Goal: Task Accomplishment & Management: Manage account settings

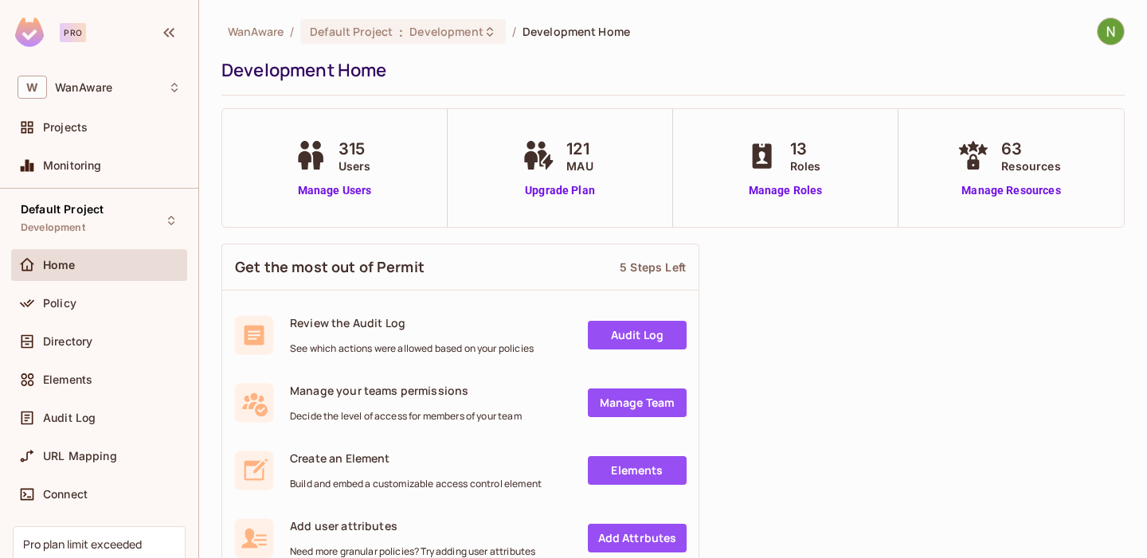
scroll to position [114, 0]
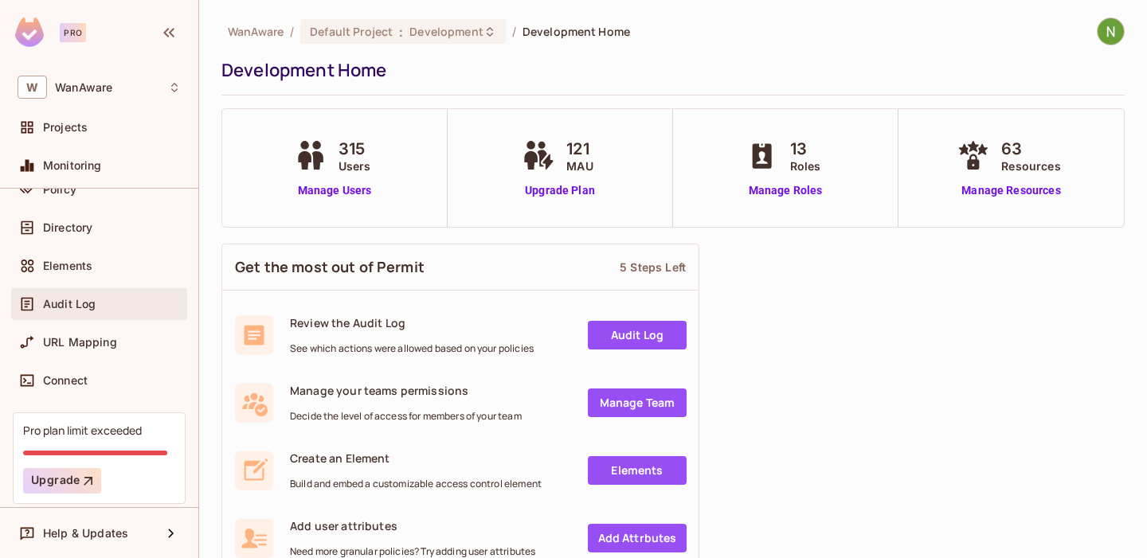
click at [80, 298] on span "Audit Log" at bounding box center [69, 304] width 53 height 13
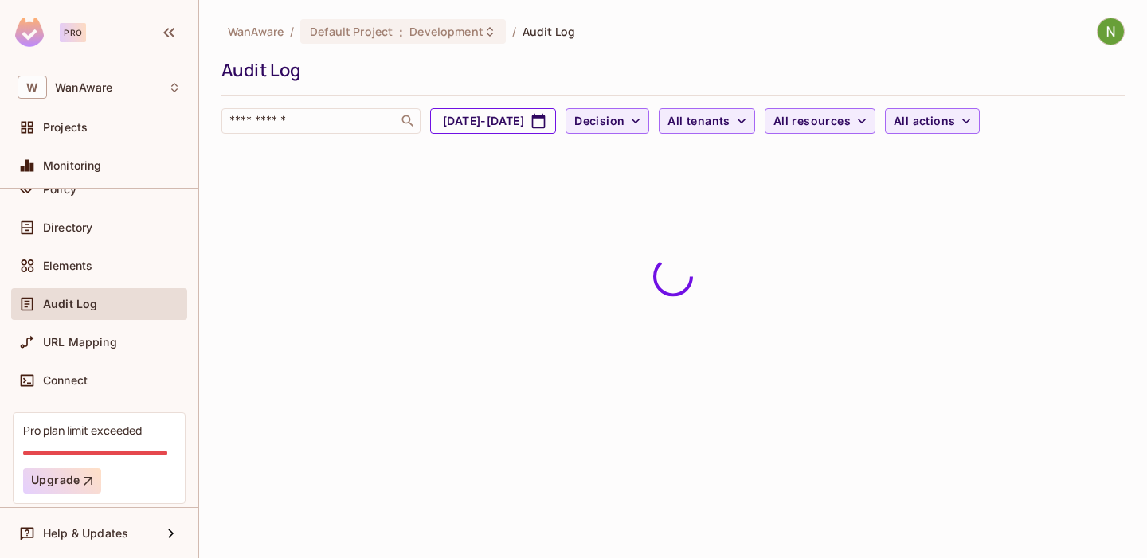
click at [556, 118] on button "Sep 13, 2025 - Oct 13, 2025" at bounding box center [493, 120] width 126 height 25
select select "*"
select select "****"
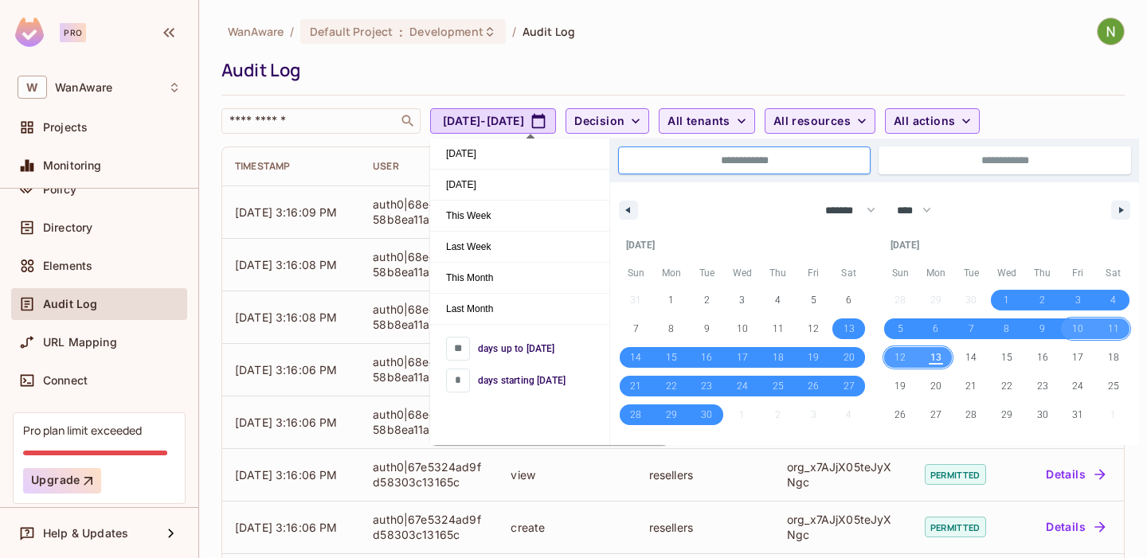
click at [1075, 325] on span "10" at bounding box center [1077, 329] width 11 height 29
type input "*"
type input "**********"
select select "*"
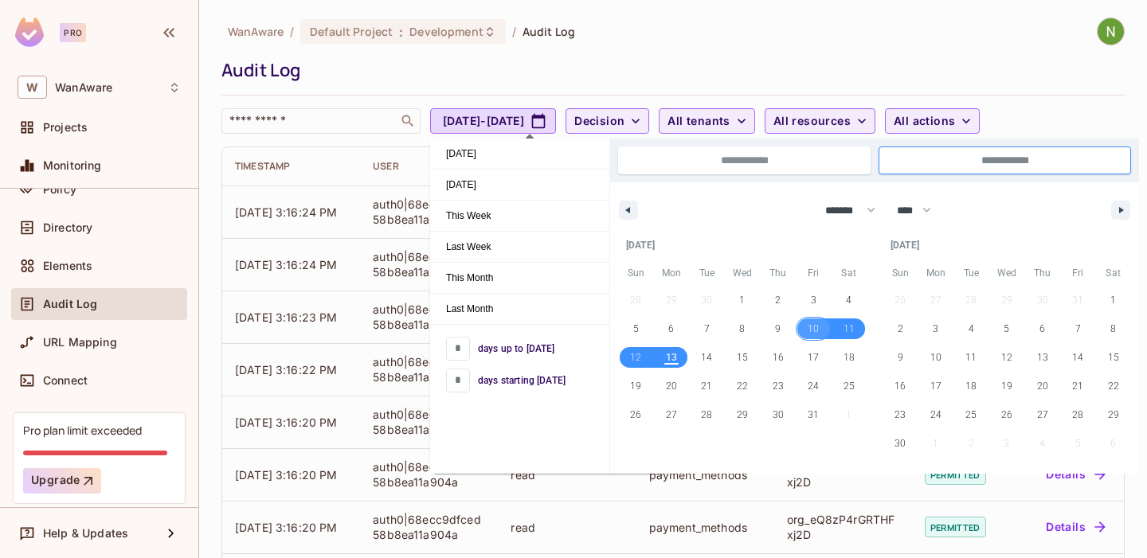
click at [817, 327] on span "10" at bounding box center [813, 329] width 11 height 29
type input "*"
type input "**********"
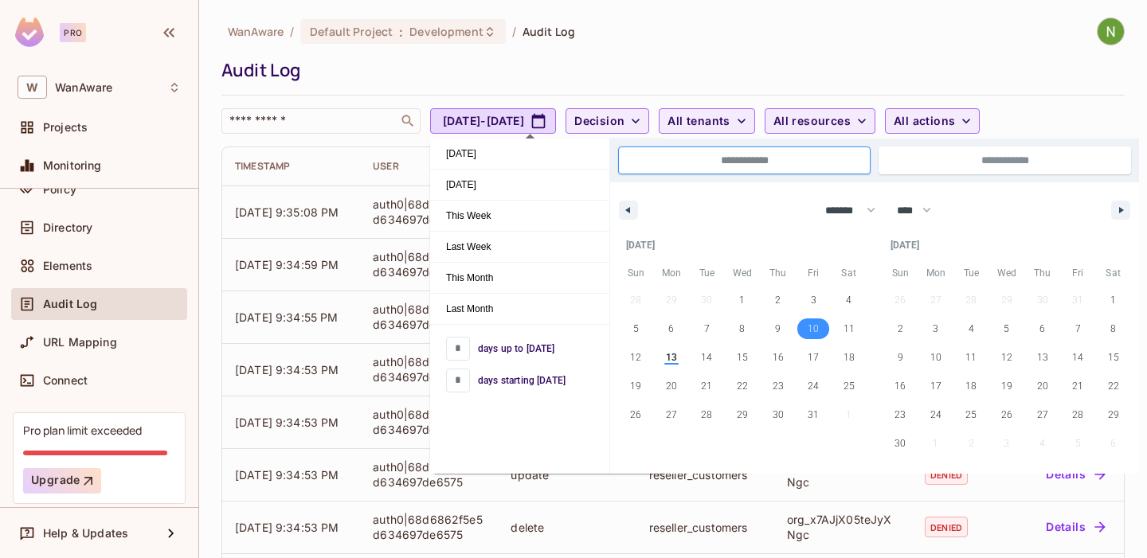
click at [635, 73] on div "Audit Log" at bounding box center [668, 70] width 895 height 24
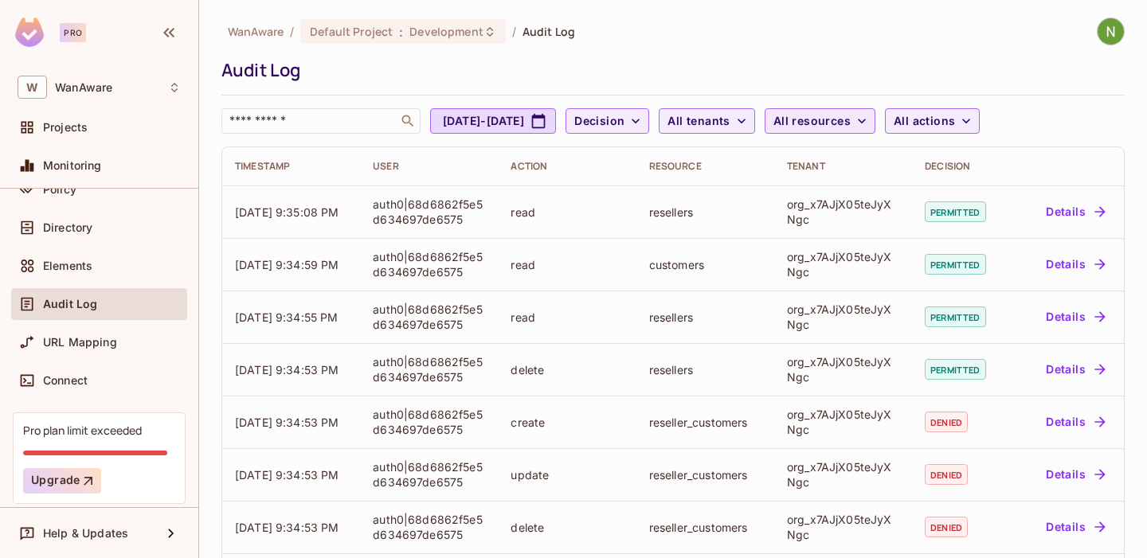
click at [851, 130] on span "All resources" at bounding box center [812, 122] width 77 height 20
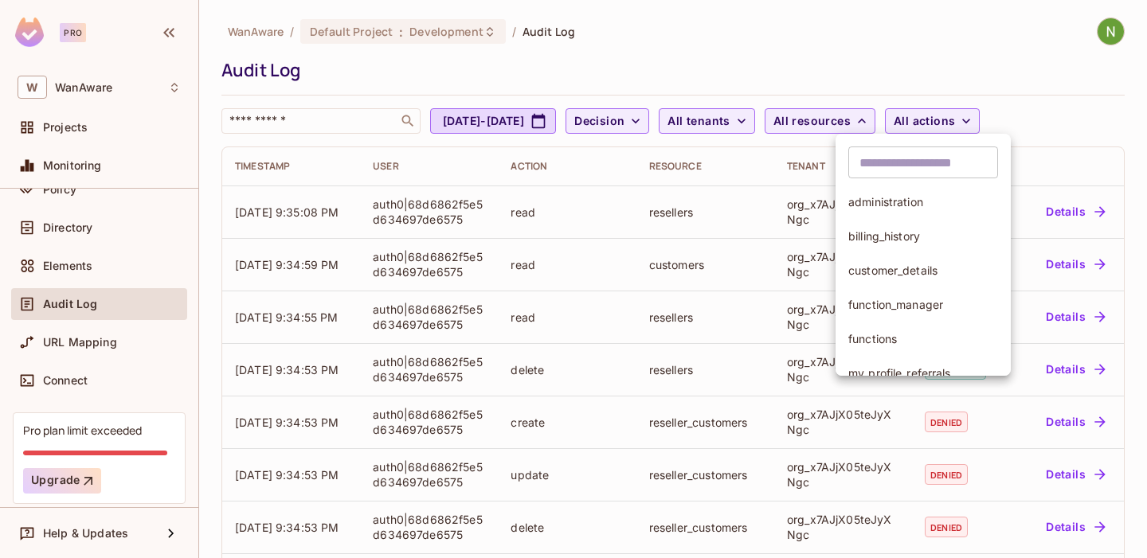
click at [774, 119] on div at bounding box center [573, 279] width 1147 height 558
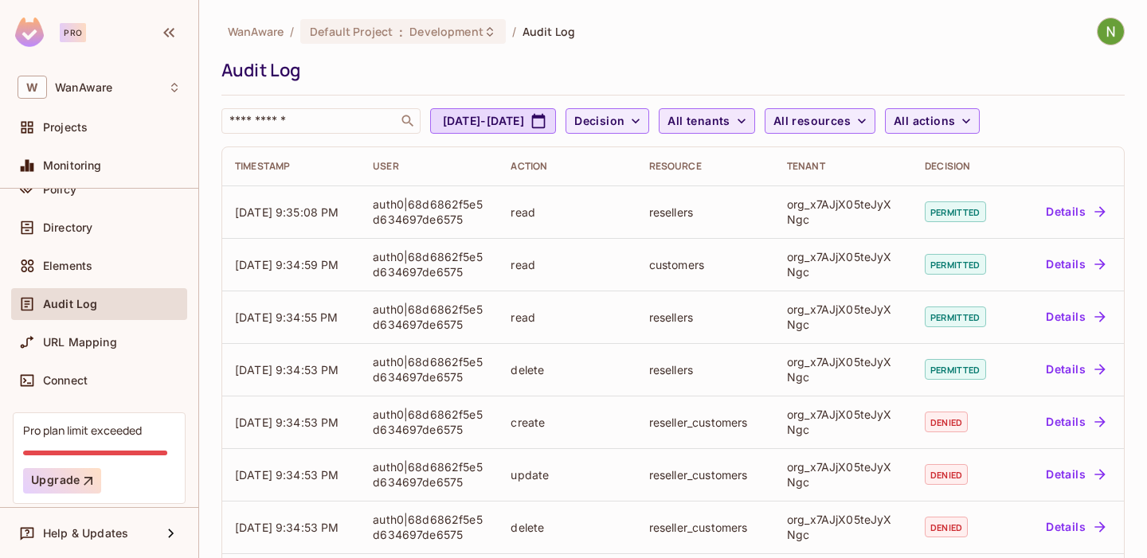
click at [730, 112] on span "All tenants" at bounding box center [699, 122] width 62 height 20
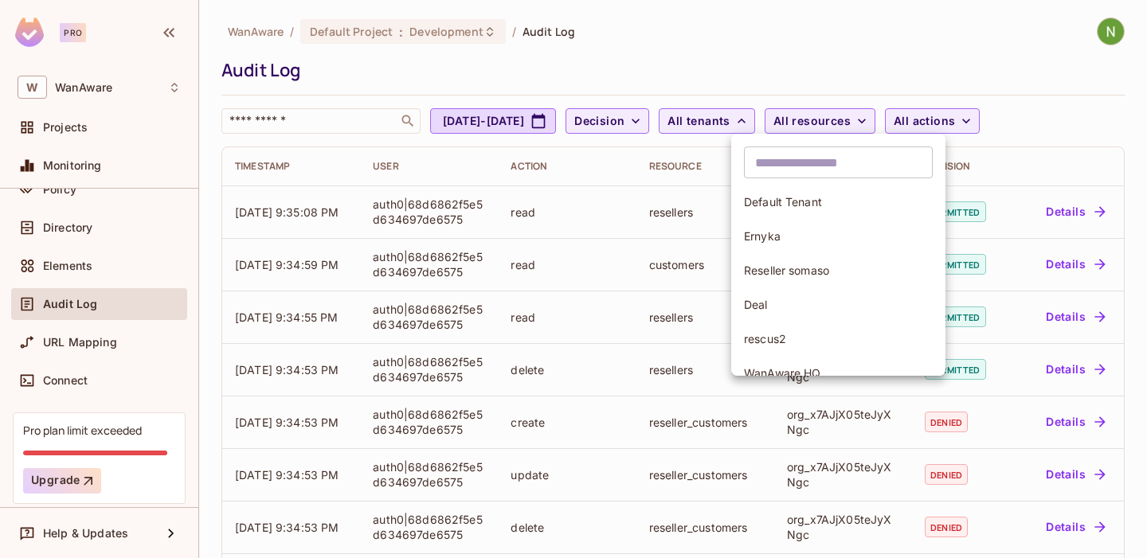
click at [778, 156] on input "text" at bounding box center [838, 163] width 189 height 32
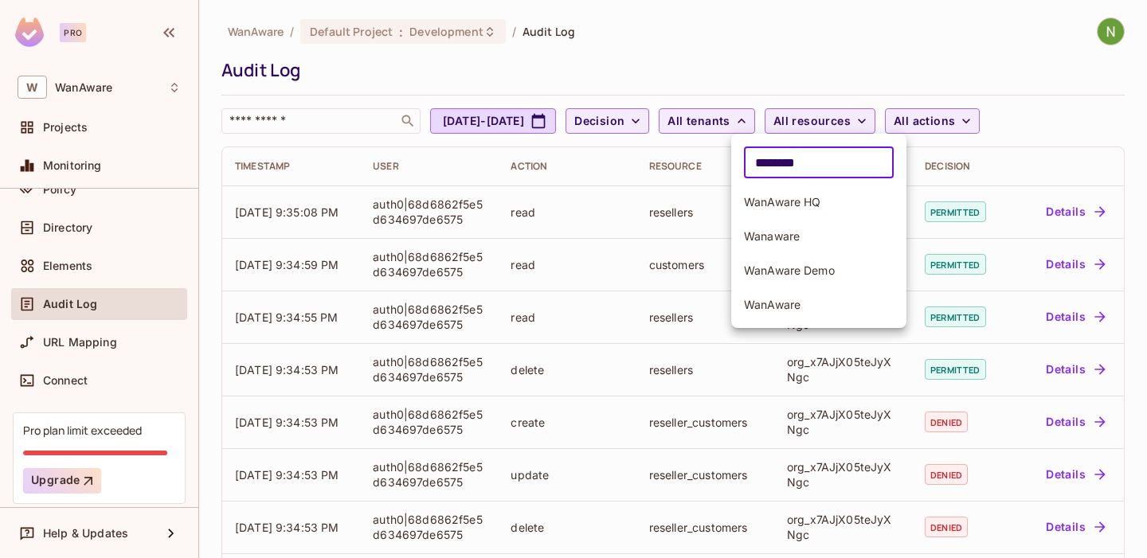
type input "********"
click at [815, 304] on span "WanAware" at bounding box center [819, 304] width 150 height 15
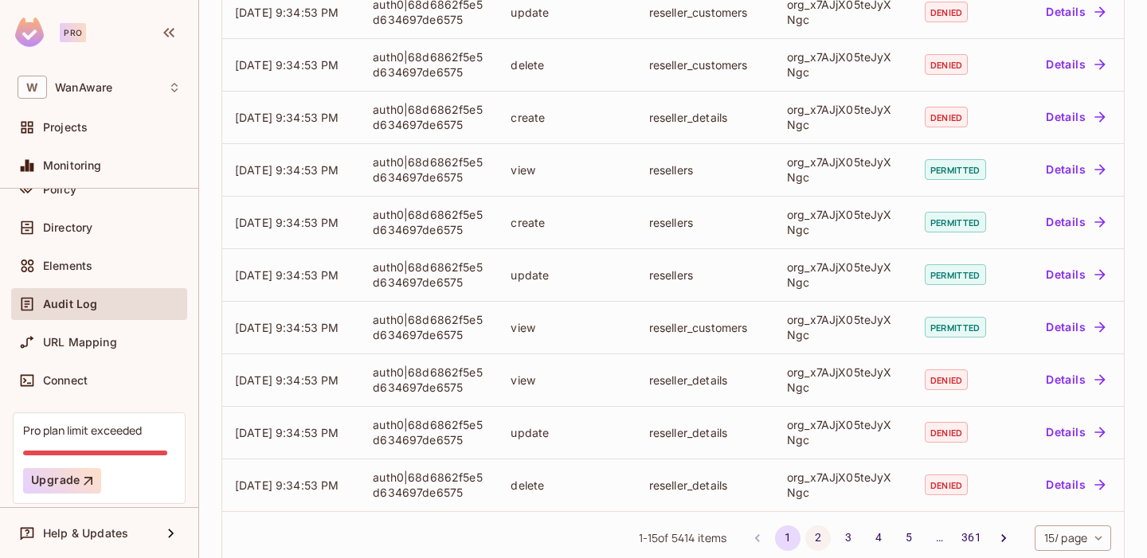
scroll to position [492, 0]
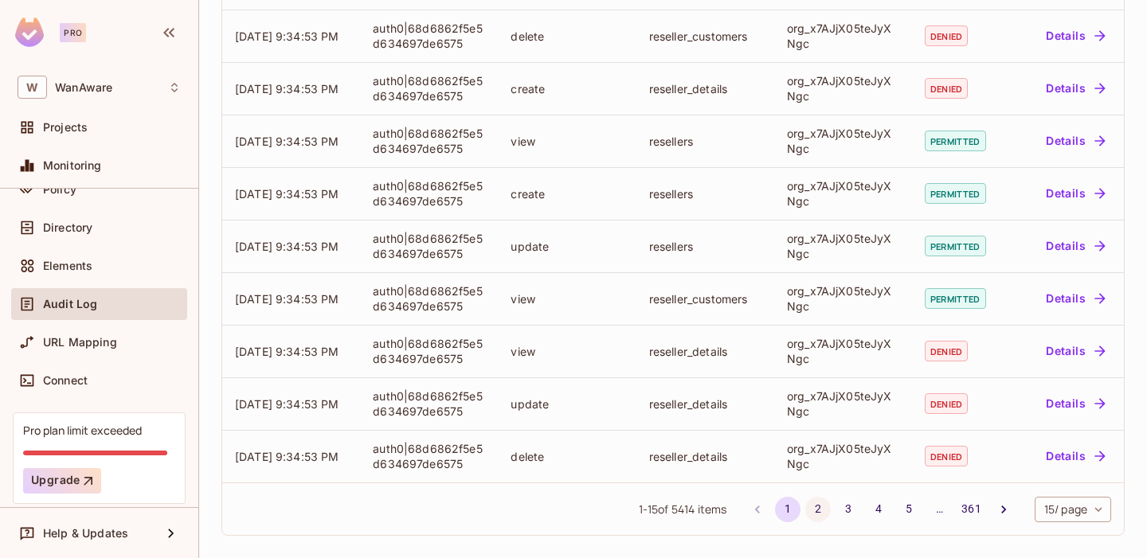
click at [817, 508] on button "2" at bounding box center [817, 509] width 25 height 25
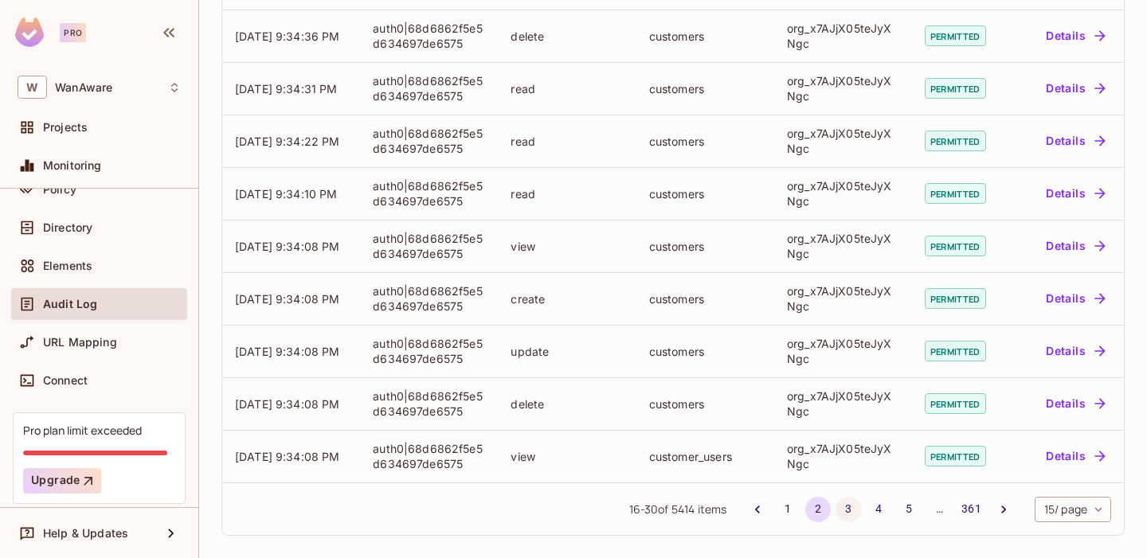
click at [839, 507] on button "3" at bounding box center [848, 509] width 25 height 25
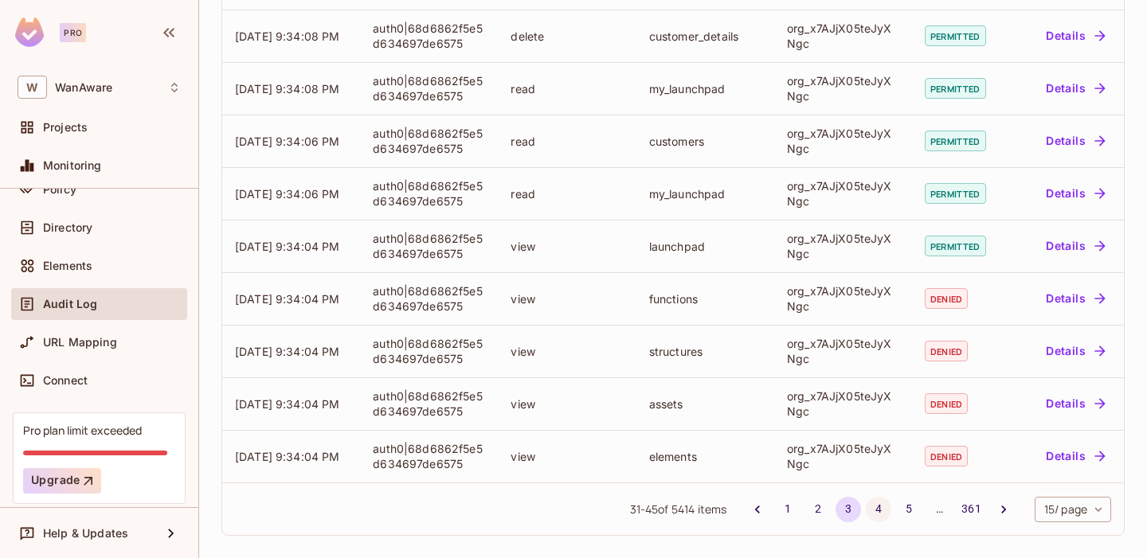
click at [875, 508] on button "4" at bounding box center [878, 509] width 25 height 25
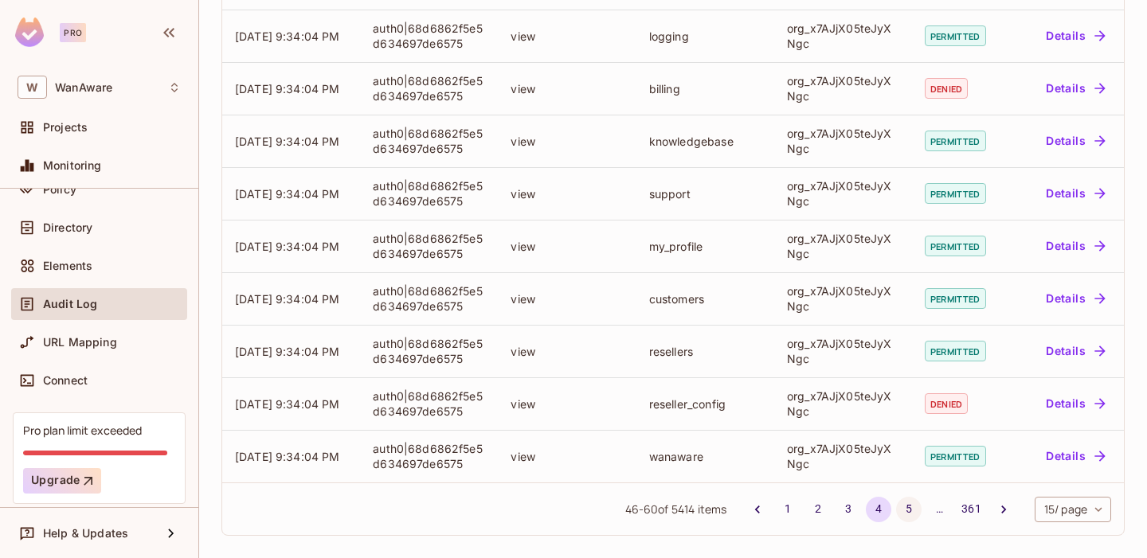
click at [906, 514] on button "5" at bounding box center [908, 509] width 25 height 25
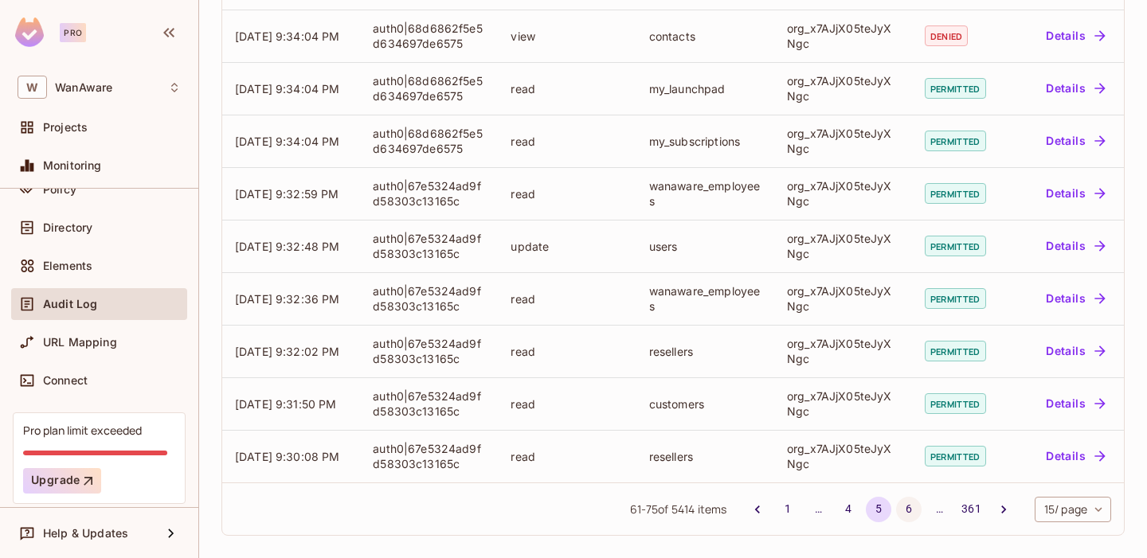
click at [912, 519] on button "6" at bounding box center [908, 509] width 25 height 25
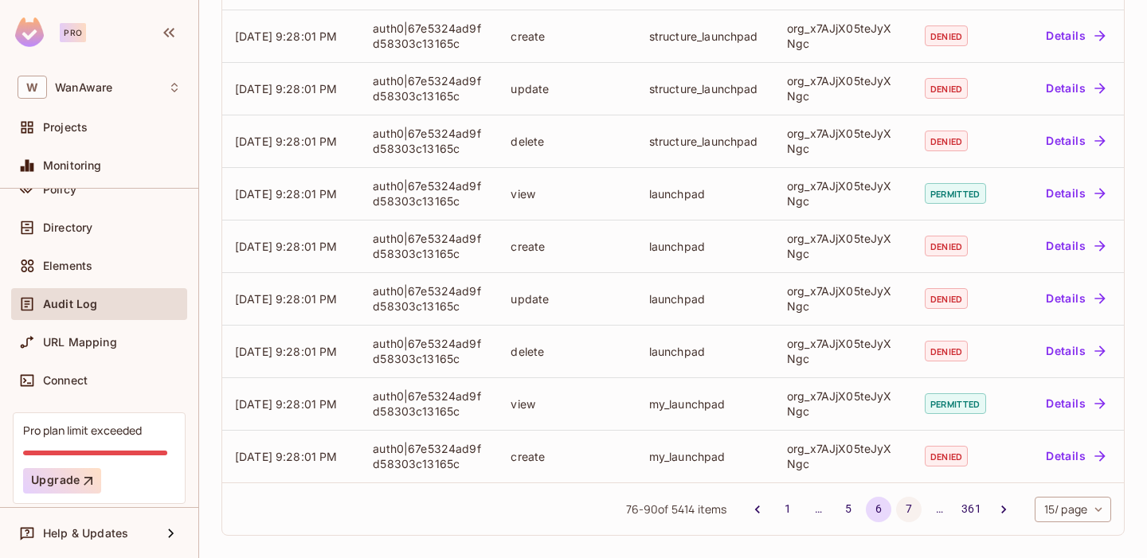
click at [903, 507] on button "7" at bounding box center [908, 509] width 25 height 25
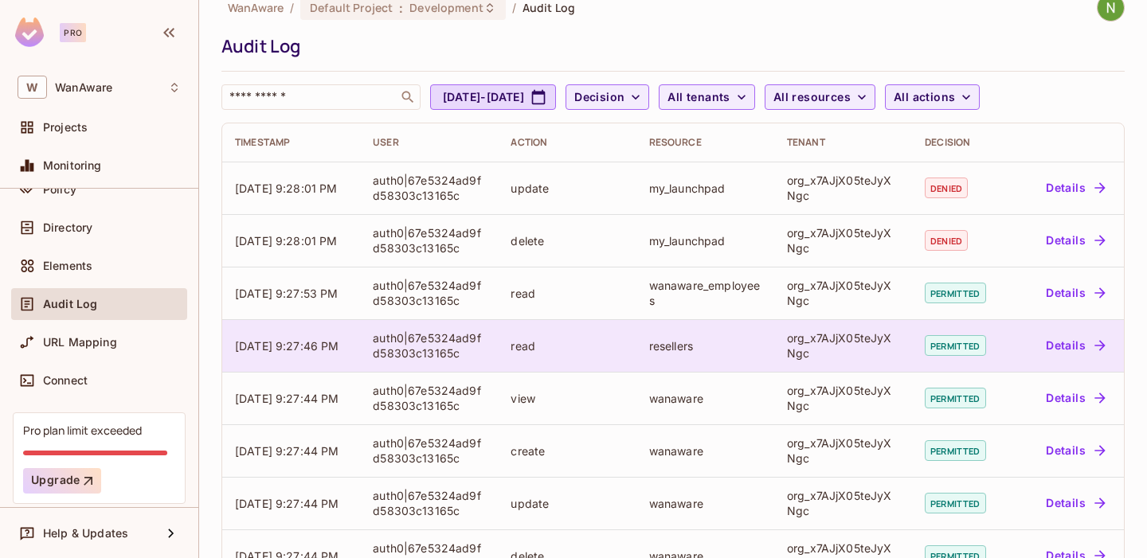
scroll to position [0, 0]
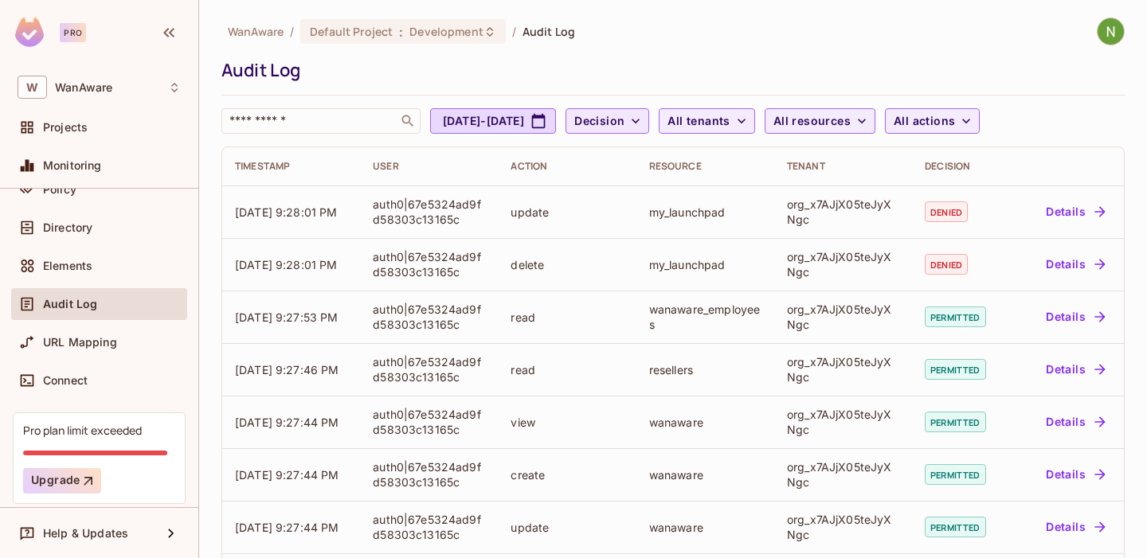
click at [644, 125] on icon "button" at bounding box center [636, 121] width 16 height 16
click at [681, 190] on span "Denied" at bounding box center [679, 191] width 54 height 15
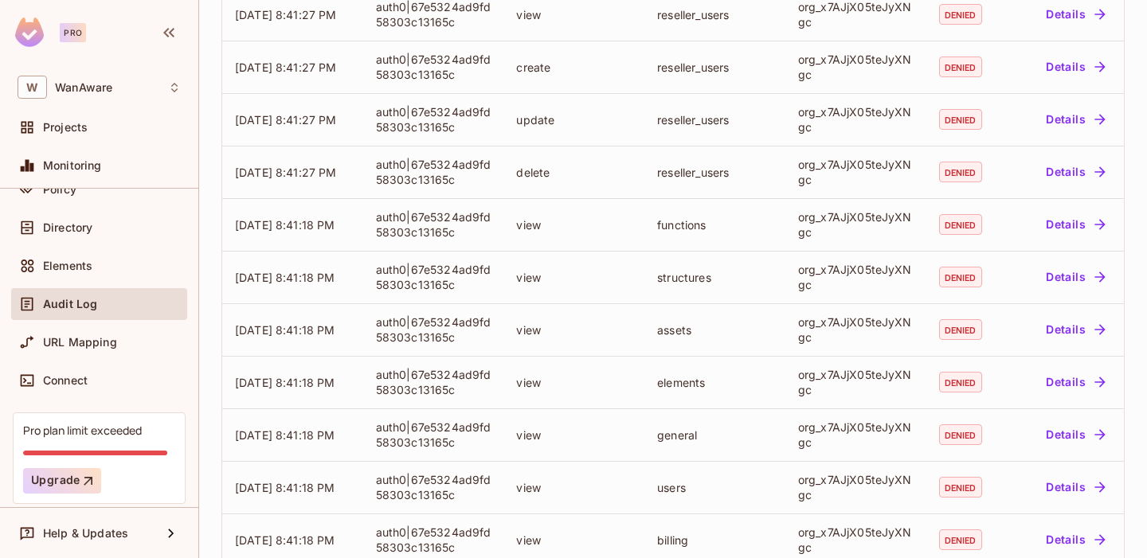
scroll to position [492, 0]
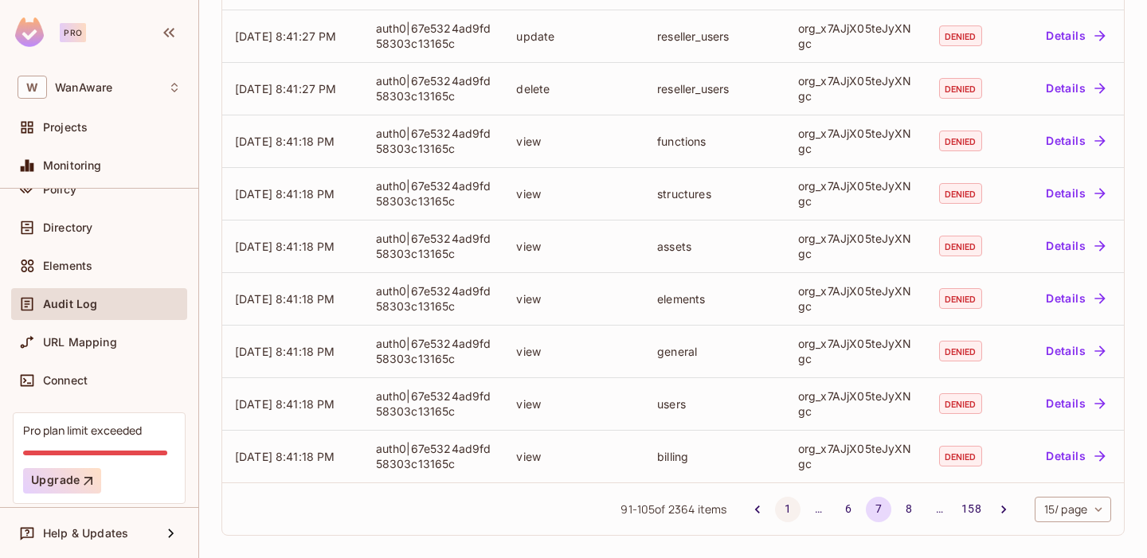
click at [790, 507] on button "1" at bounding box center [787, 509] width 25 height 25
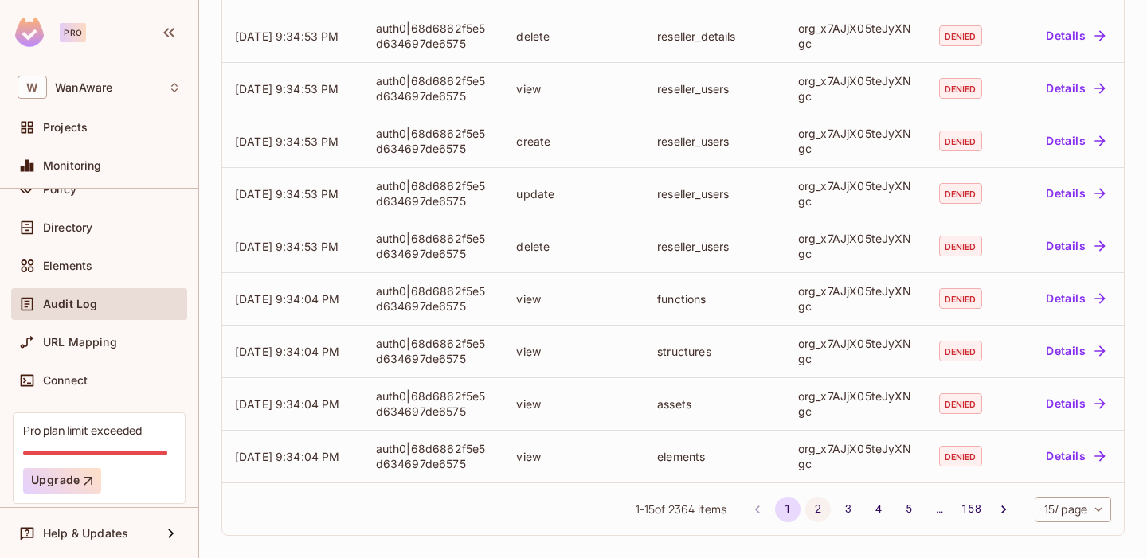
click at [810, 511] on button "2" at bounding box center [817, 509] width 25 height 25
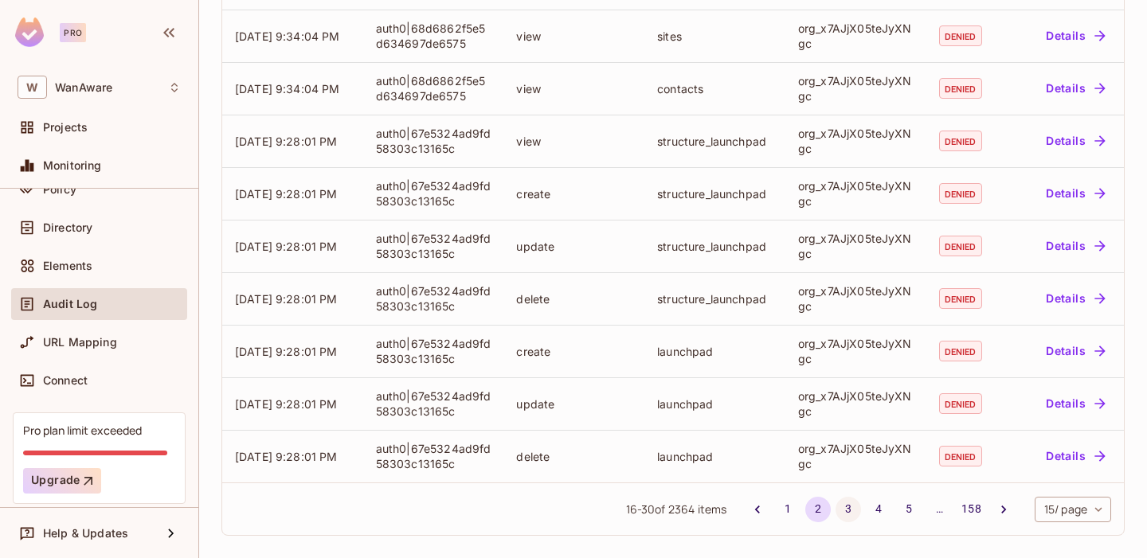
click at [846, 507] on button "3" at bounding box center [848, 509] width 25 height 25
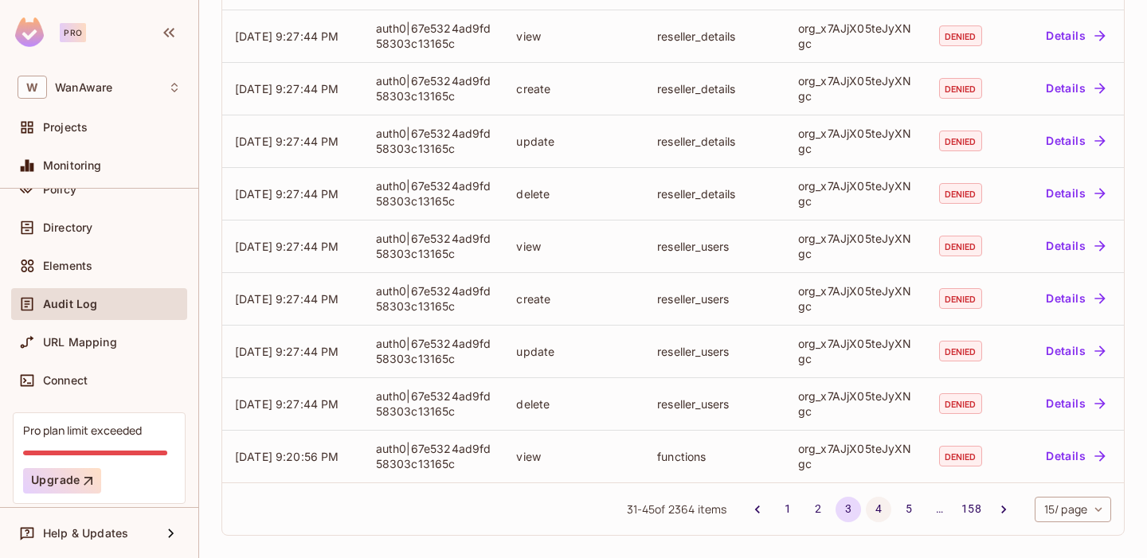
click at [871, 510] on button "4" at bounding box center [878, 509] width 25 height 25
click at [910, 511] on button "5" at bounding box center [908, 509] width 25 height 25
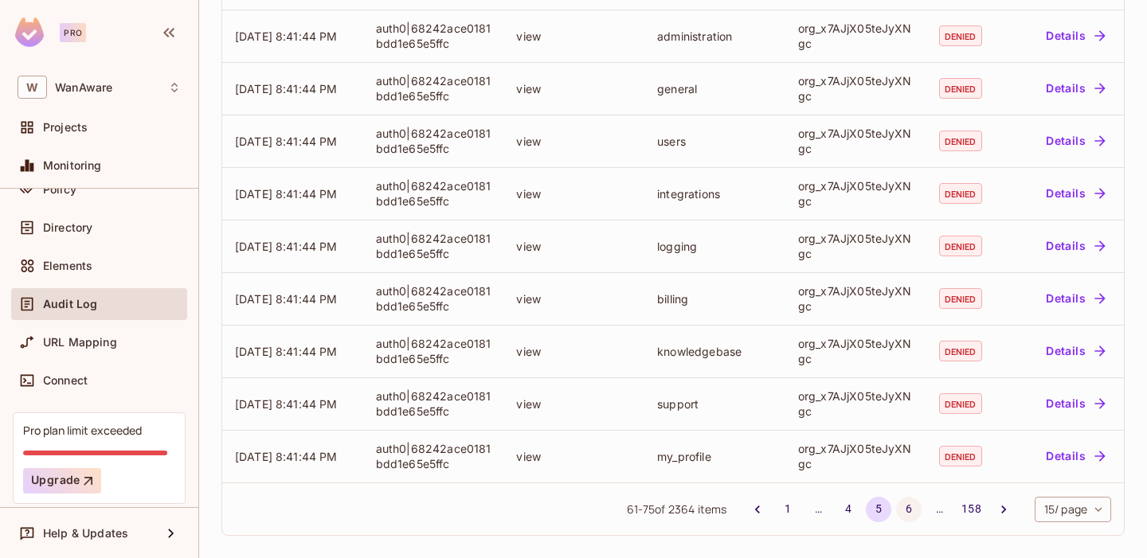
click at [898, 511] on button "6" at bounding box center [908, 509] width 25 height 25
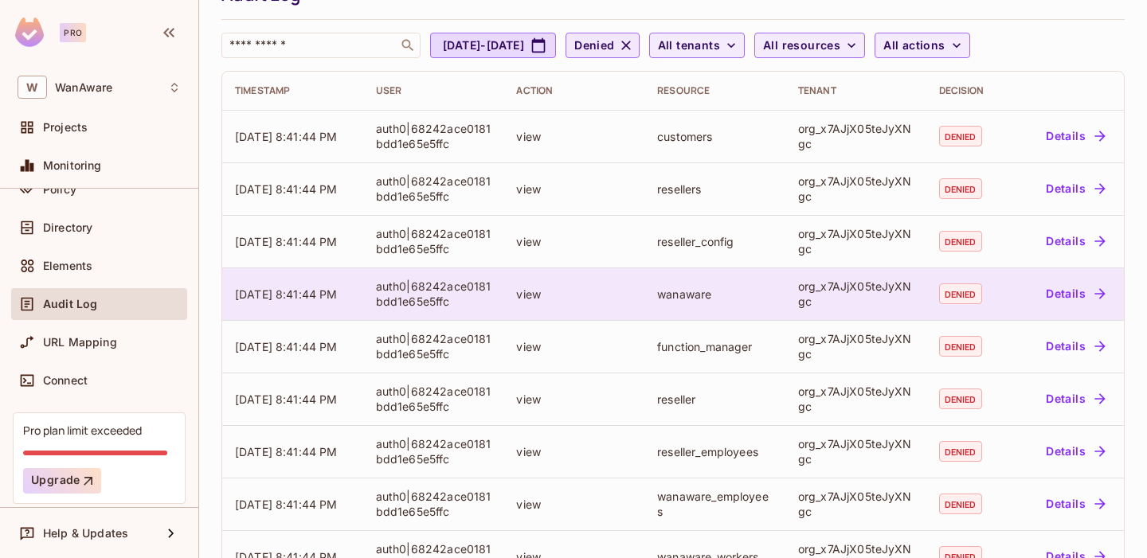
scroll to position [74, 0]
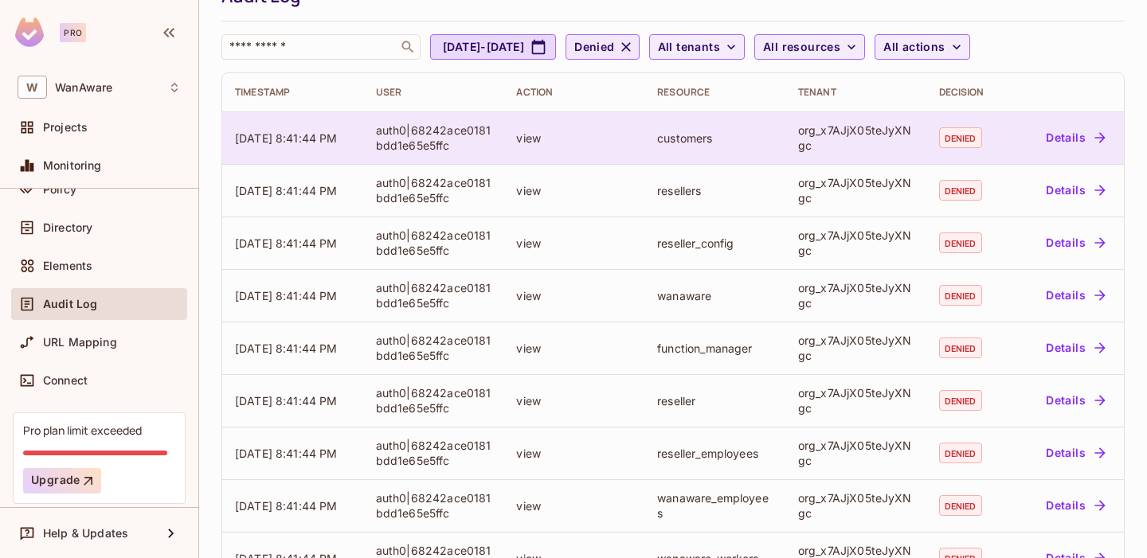
click at [1104, 131] on icon "button" at bounding box center [1100, 138] width 16 height 16
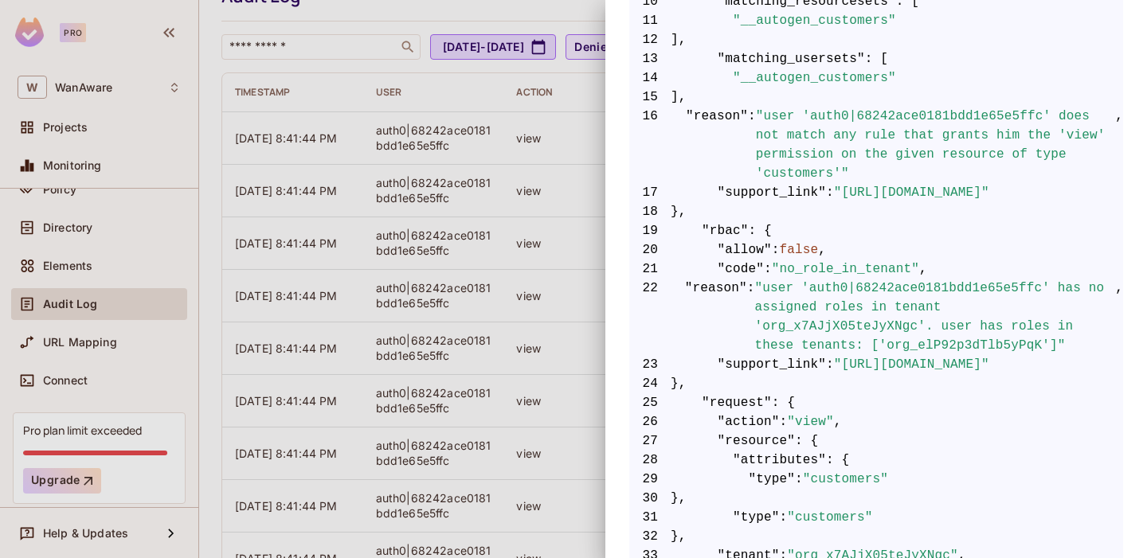
scroll to position [0, 0]
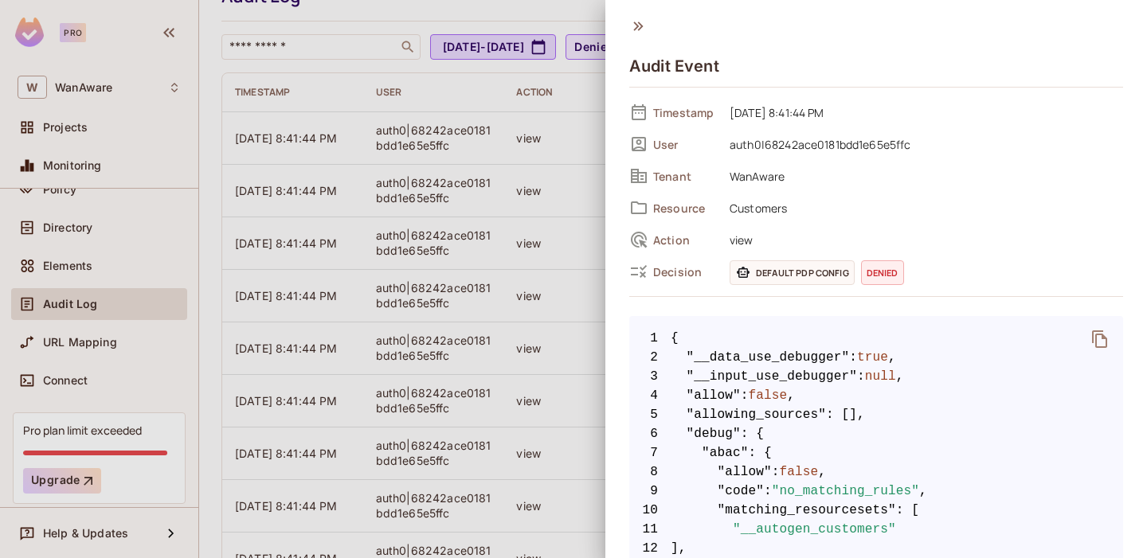
click at [636, 16] on div "Audit Event Timestamp 10/10/2025 8:41:44 PM User auth0|68242ace0181bdd1e65e5ffc…" at bounding box center [876, 279] width 542 height 558
click at [640, 29] on icon at bounding box center [638, 26] width 10 height 9
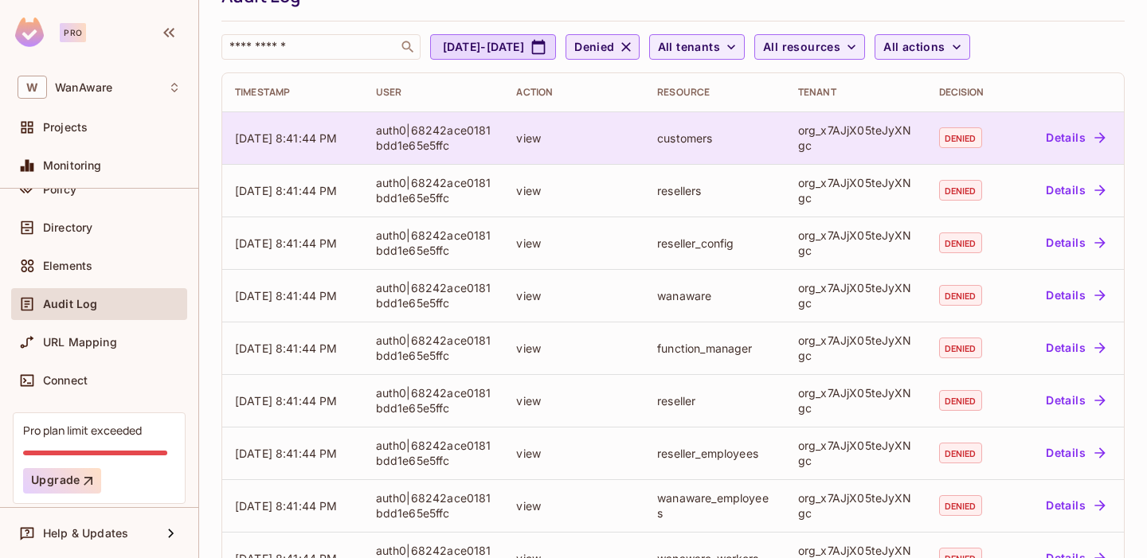
click at [1086, 147] on button "Details" at bounding box center [1076, 137] width 72 height 25
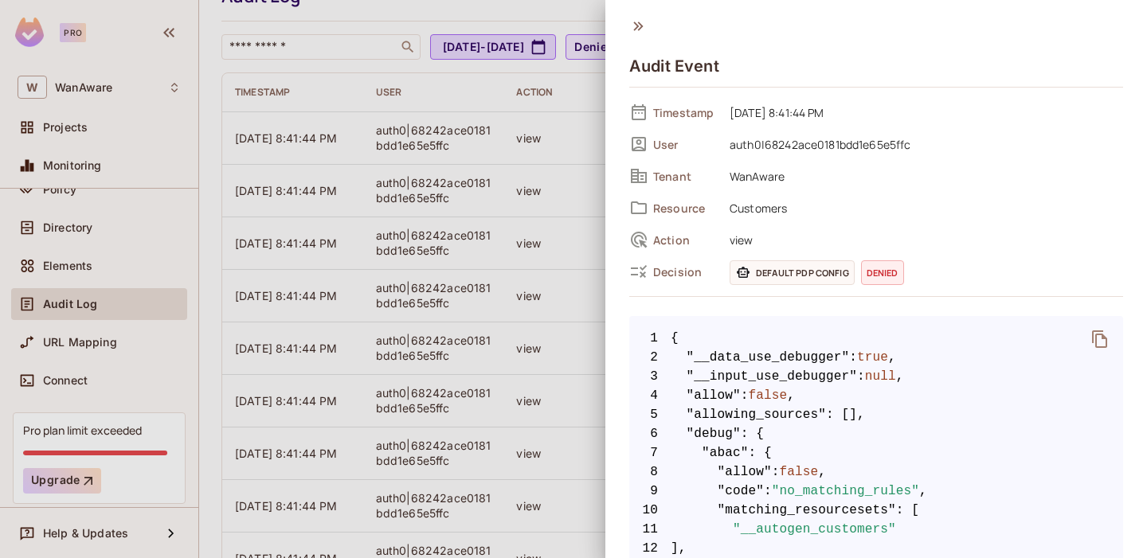
click at [759, 146] on span "auth0|68242ace0181bdd1e65e5ffc" at bounding box center [922, 144] width 401 height 19
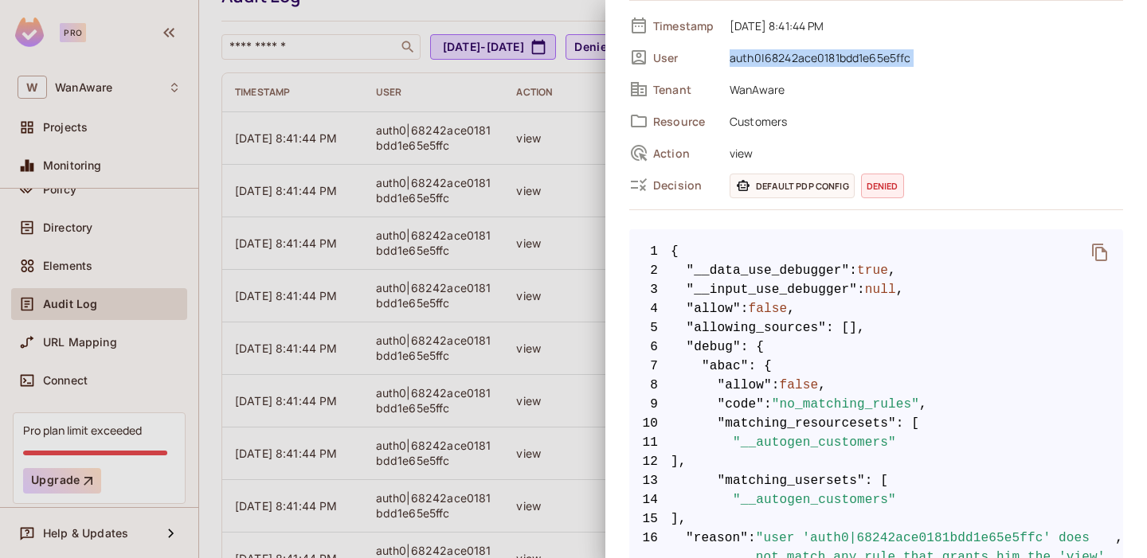
scroll to position [85, 0]
copy div "auth0|68242ace0181bdd1e65e5ffc"
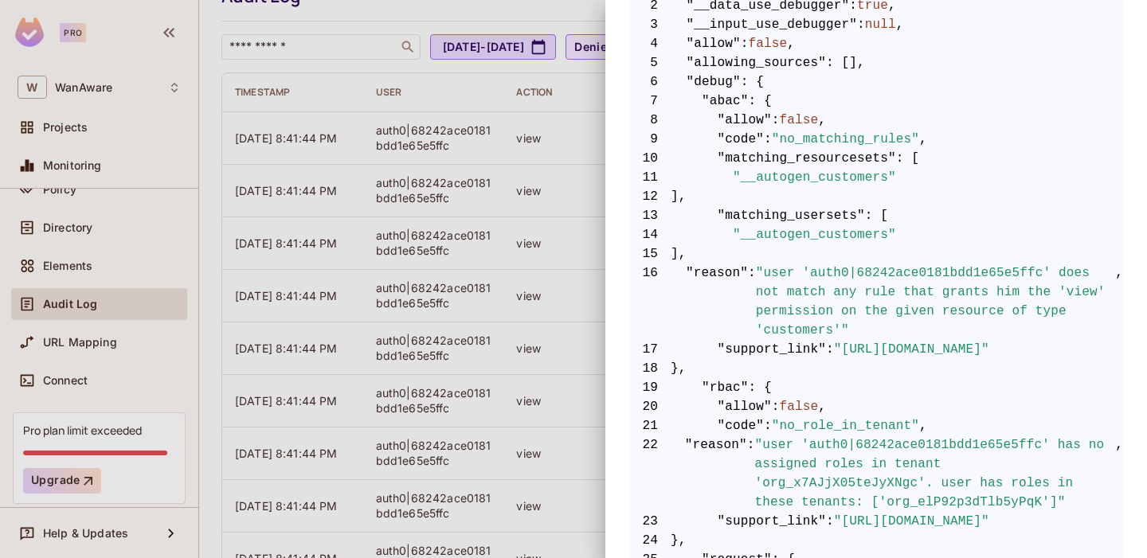
scroll to position [379, 0]
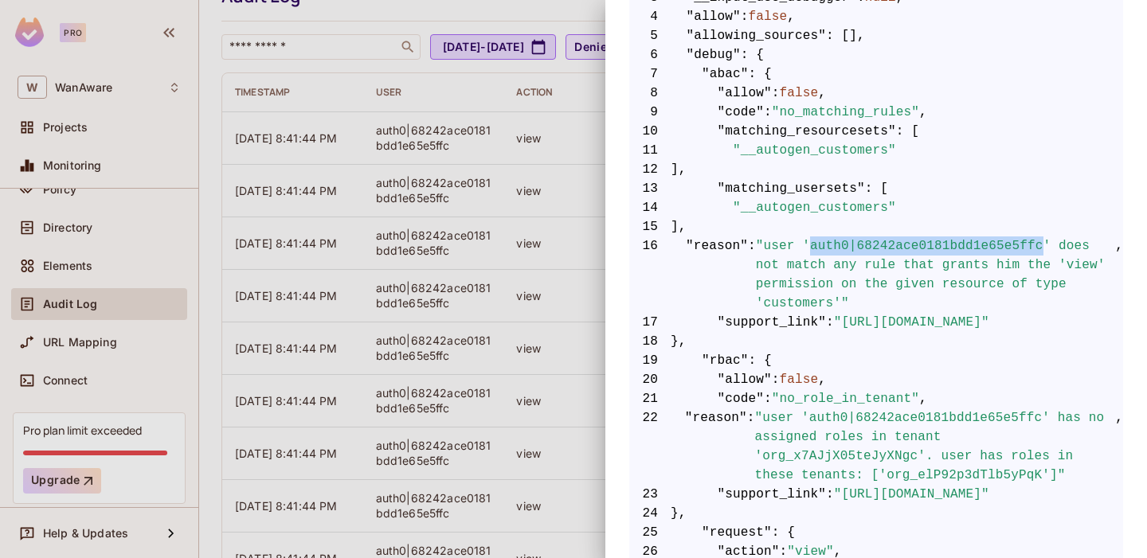
drag, startPoint x: 810, startPoint y: 245, endPoint x: 1047, endPoint y: 248, distance: 236.6
click at [1047, 249] on span ""user 'auth0|68242ace0181bdd1e65e5ffc' does not match any rule that grants him …" at bounding box center [936, 275] width 360 height 76
copy span "auth0|68242ace0181bdd1e65e5ffc"
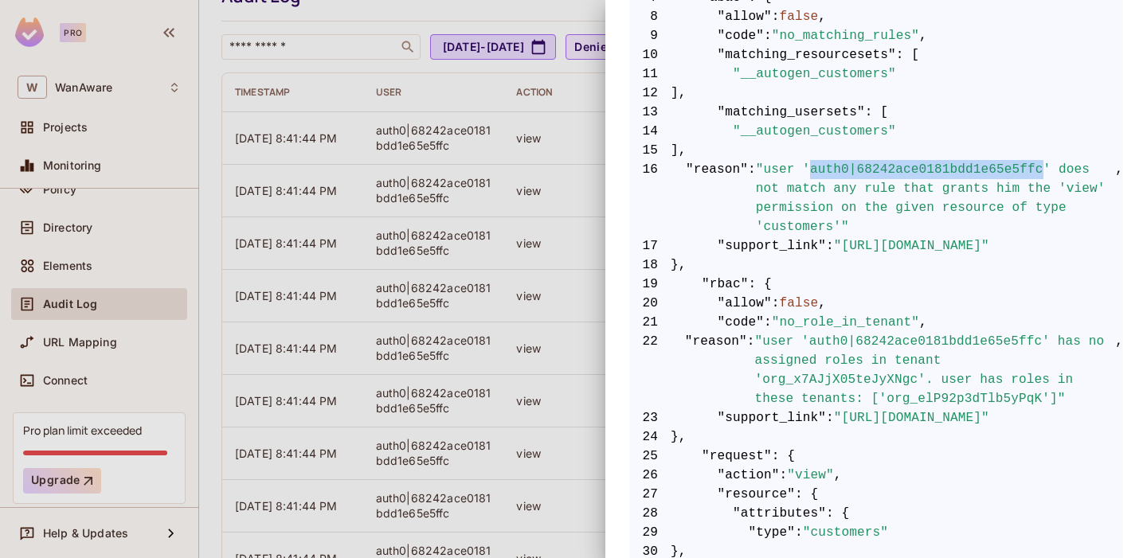
scroll to position [0, 0]
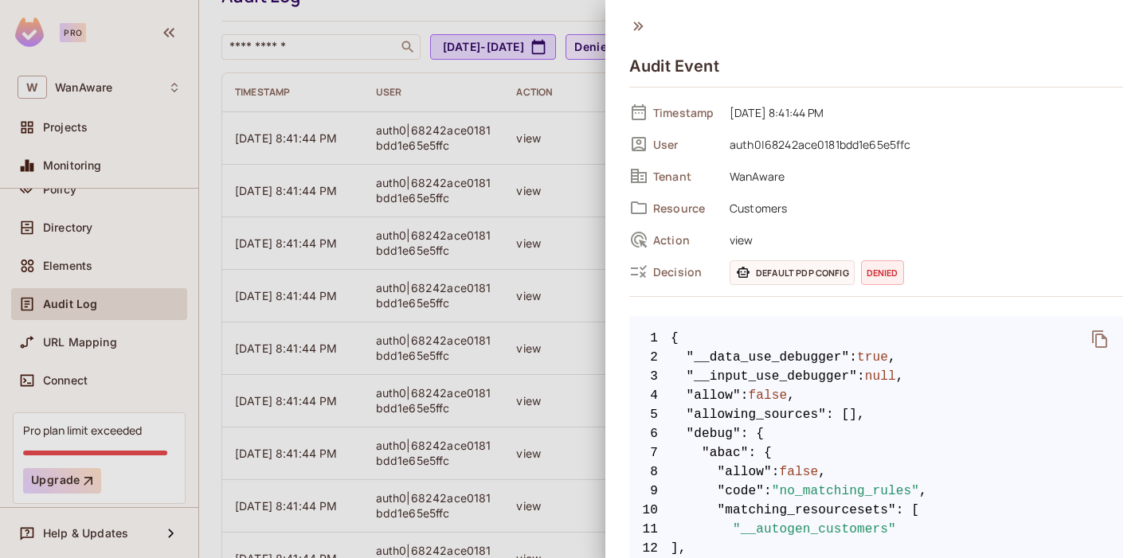
click at [636, 22] on icon at bounding box center [638, 26] width 10 height 9
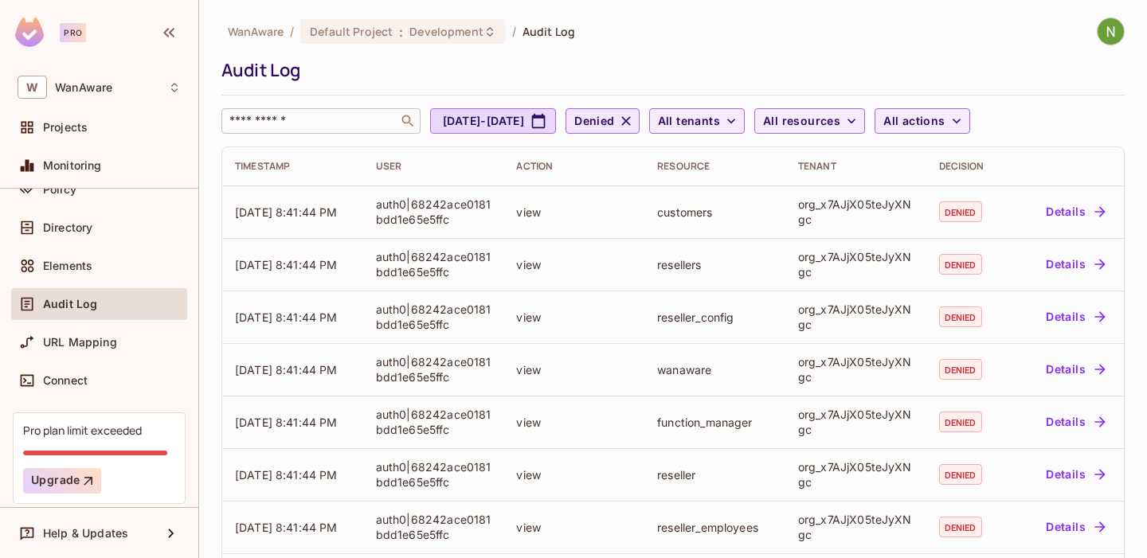
click at [301, 116] on input "text" at bounding box center [309, 121] width 167 height 16
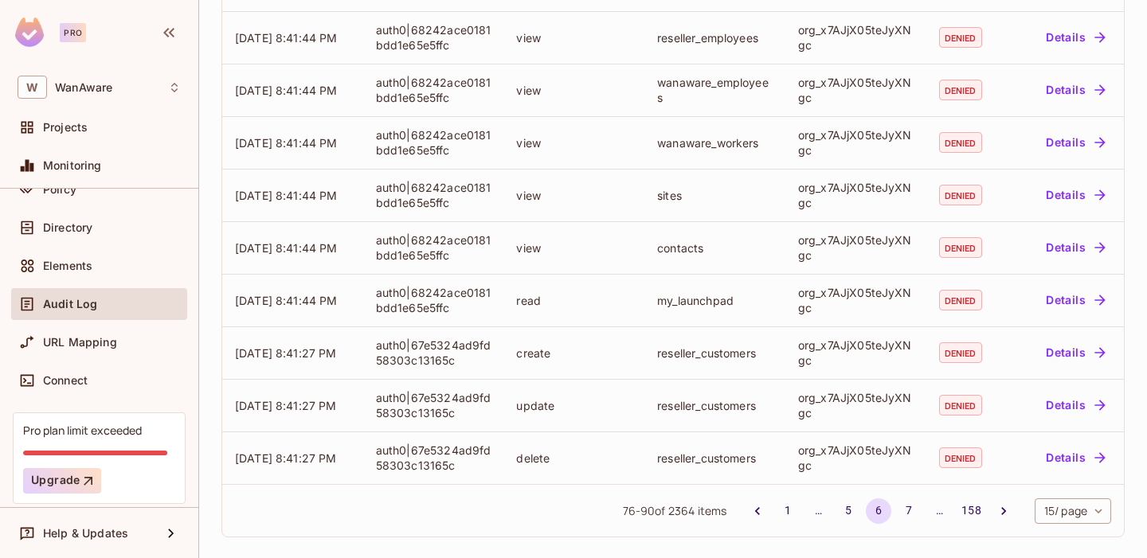
scroll to position [492, 0]
click at [905, 513] on button "7" at bounding box center [908, 509] width 25 height 25
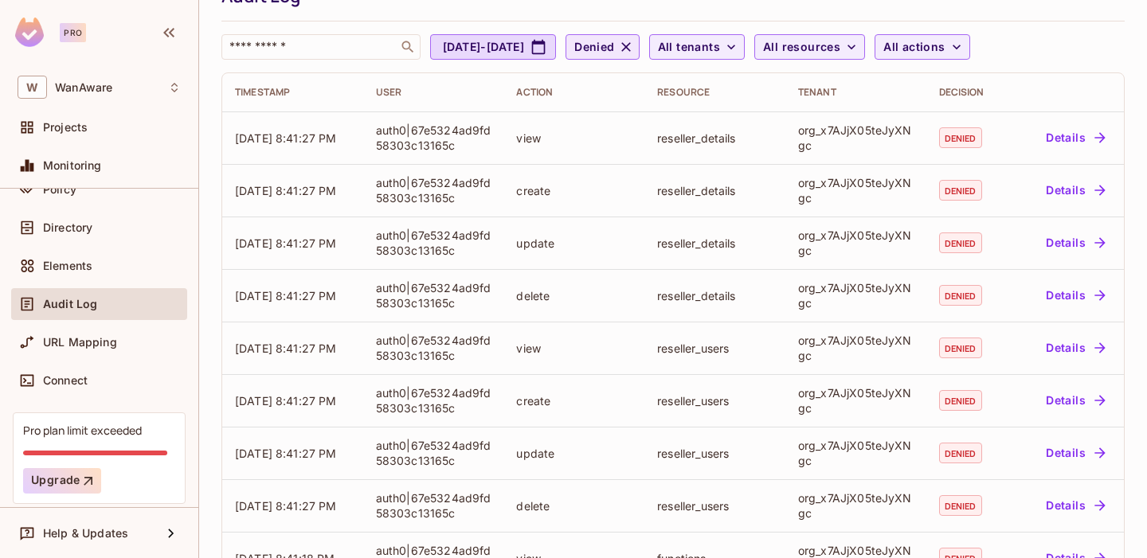
scroll to position [70, 0]
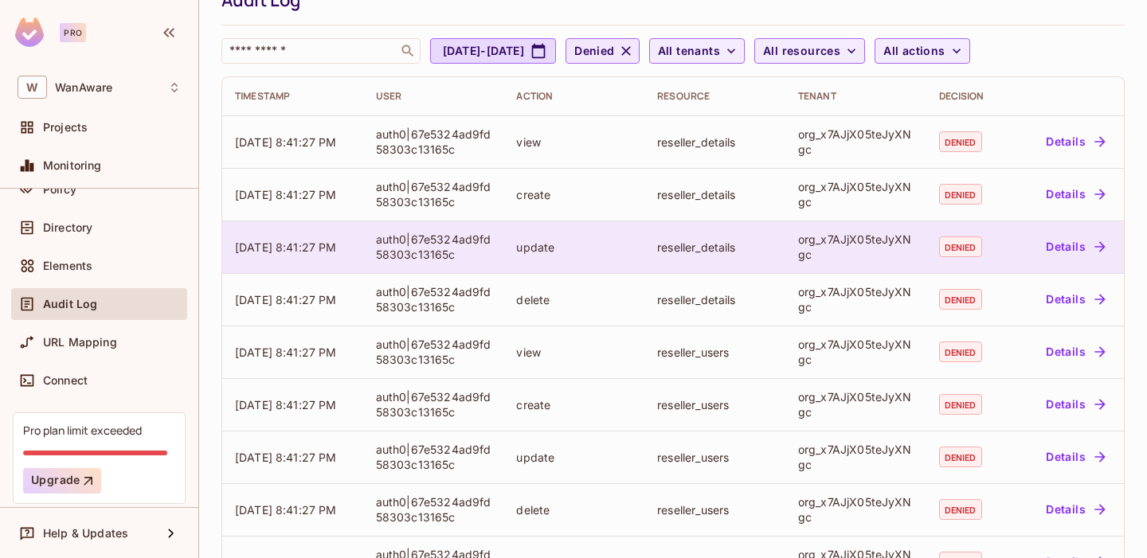
click at [1054, 245] on button "Details" at bounding box center [1076, 246] width 72 height 25
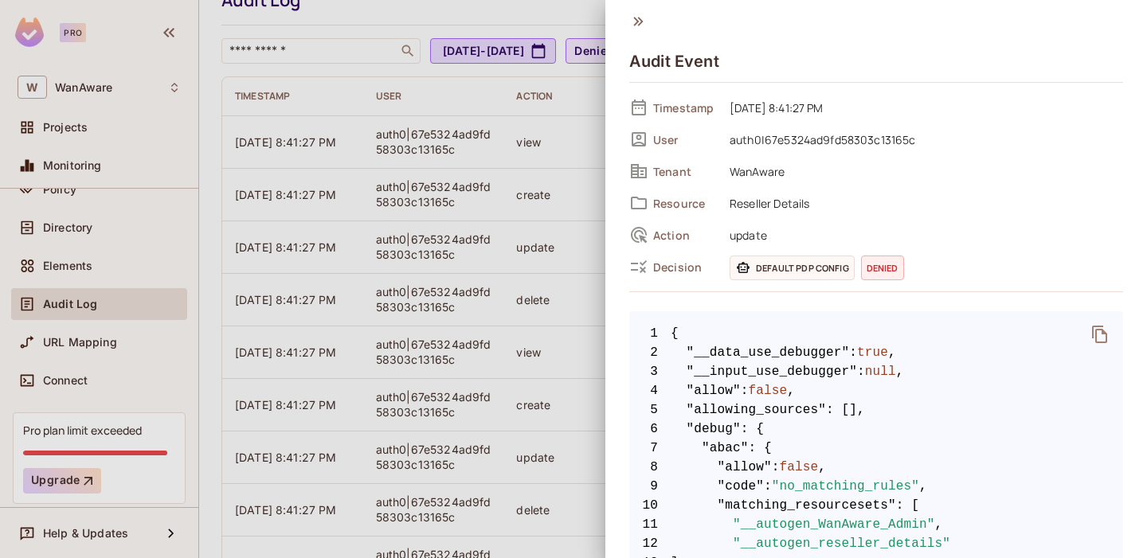
scroll to position [0, 0]
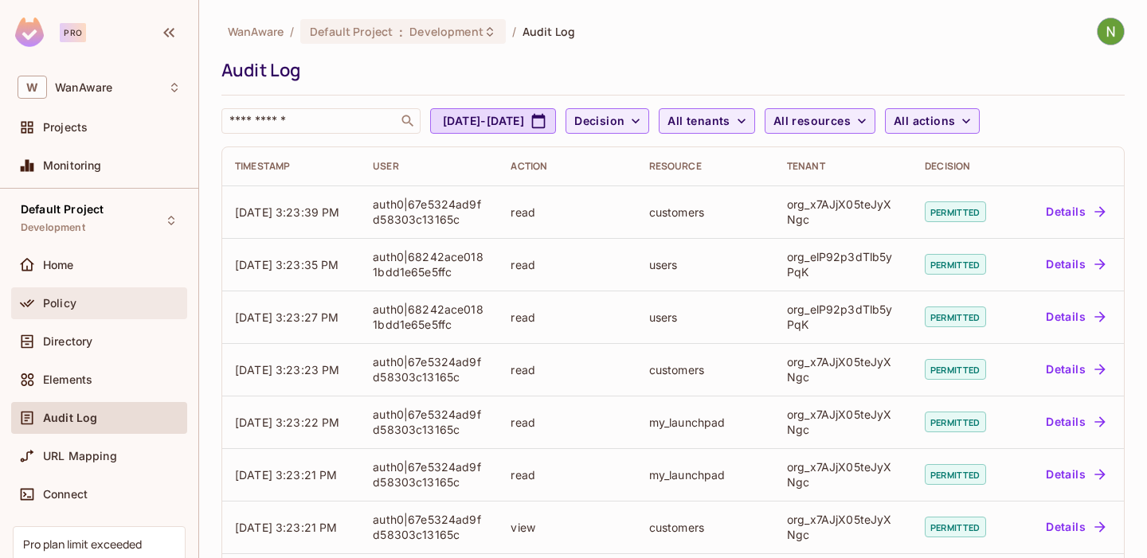
click at [73, 311] on div "Policy" at bounding box center [99, 303] width 163 height 19
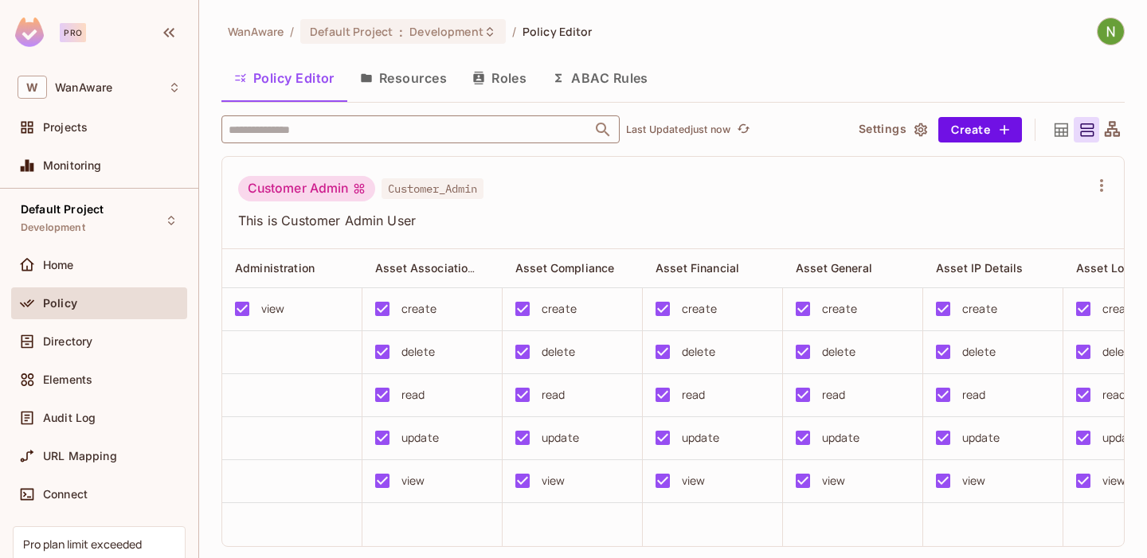
click at [329, 126] on input "text" at bounding box center [407, 130] width 364 height 28
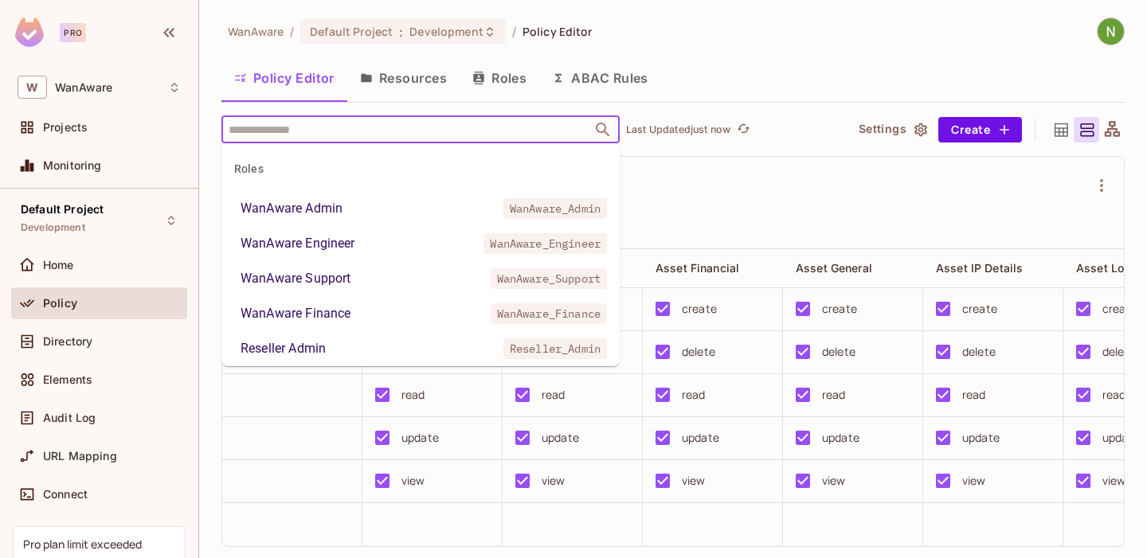
click at [301, 209] on div "WanAware Admin" at bounding box center [292, 208] width 102 height 19
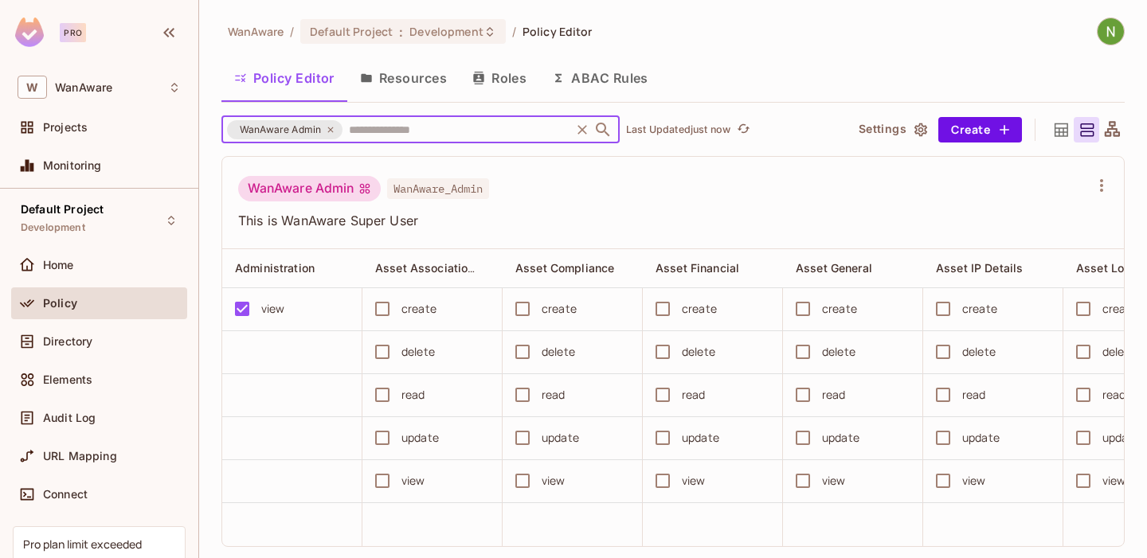
click at [425, 123] on input "text" at bounding box center [456, 130] width 223 height 28
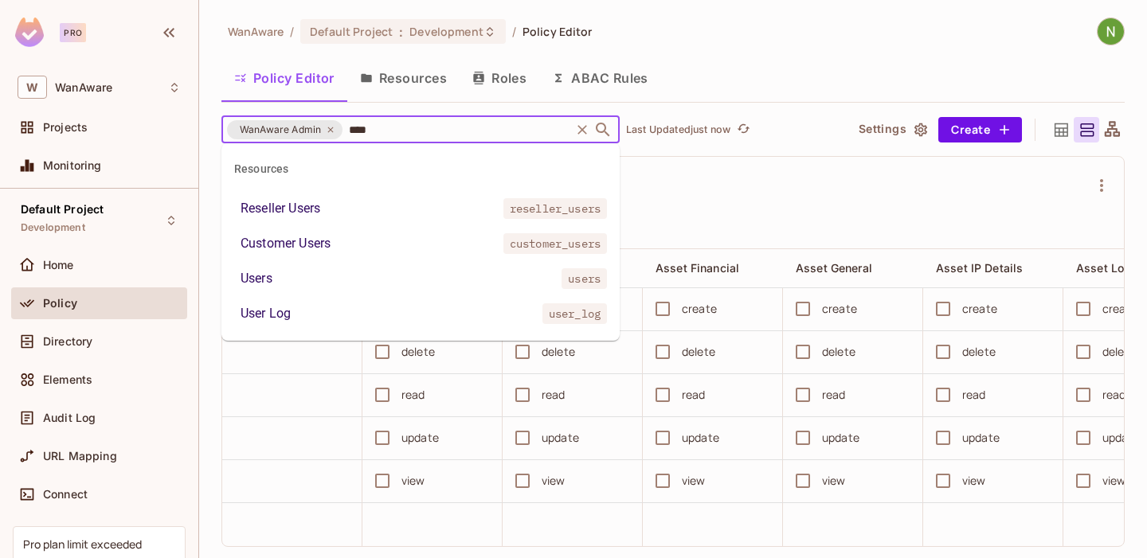
type input "*****"
click at [301, 265] on li "Users users" at bounding box center [420, 278] width 398 height 29
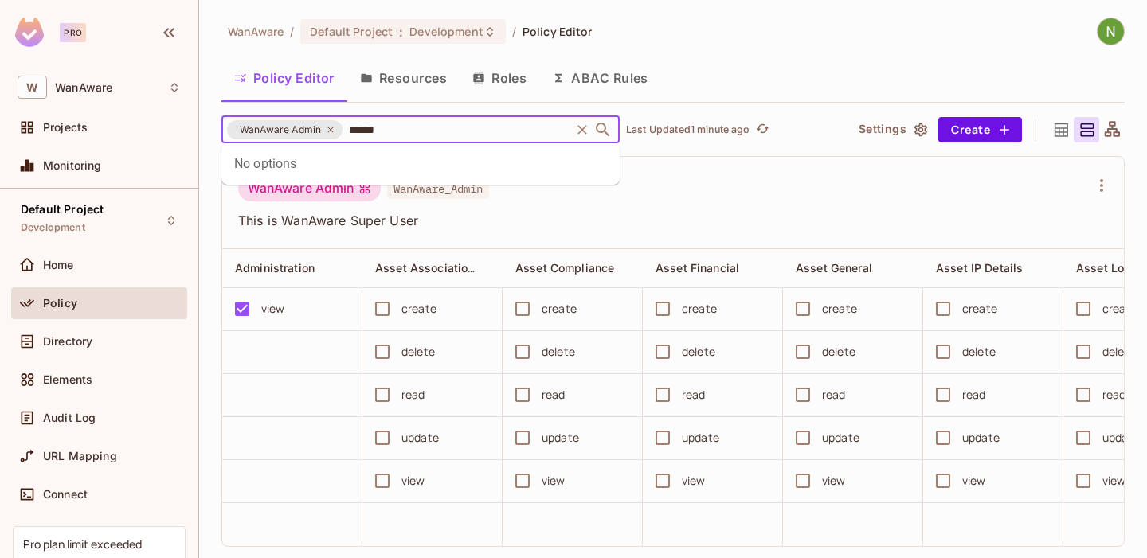
type input "*****"
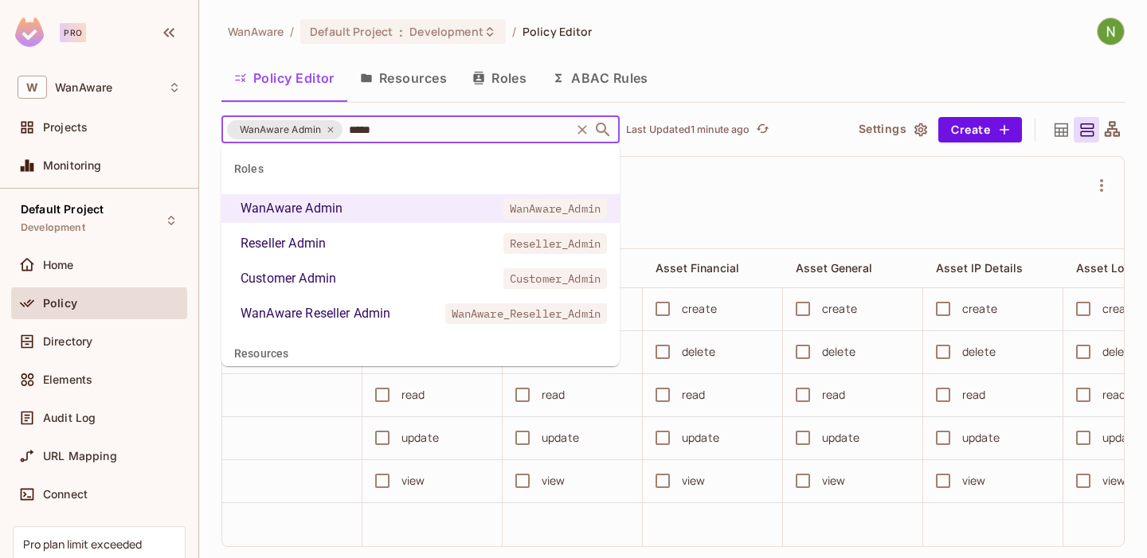
scroll to position [53, 0]
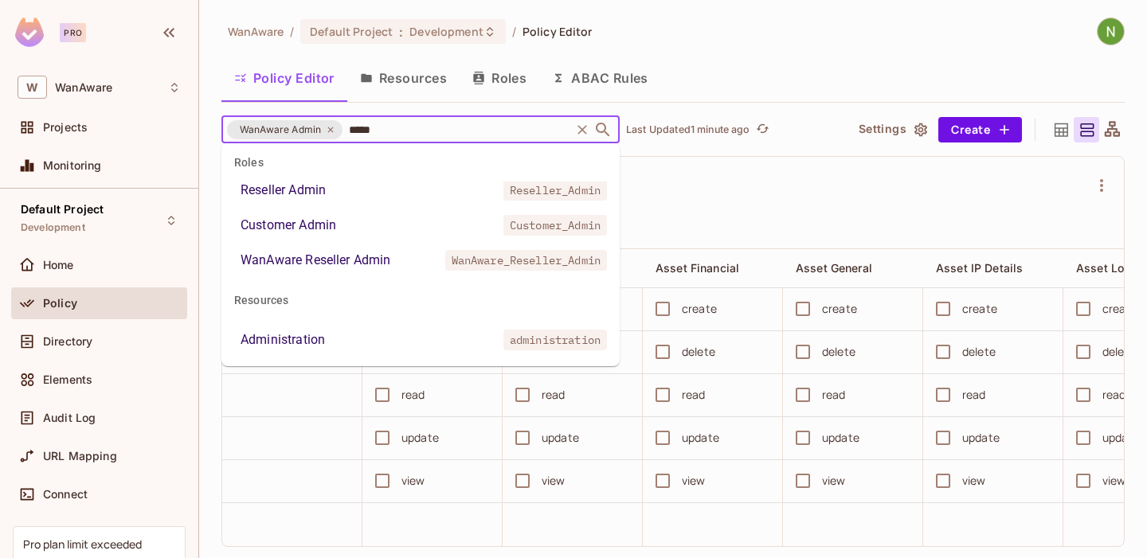
click at [307, 328] on li "Administration administration" at bounding box center [420, 340] width 398 height 29
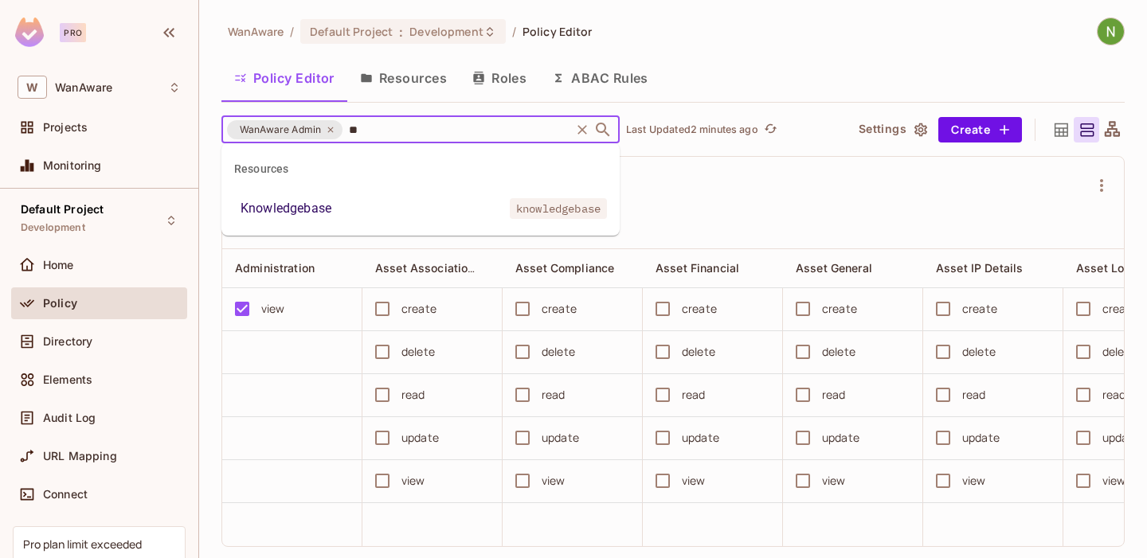
type input "***"
click at [296, 208] on div "Knowledgebase" at bounding box center [286, 208] width 91 height 19
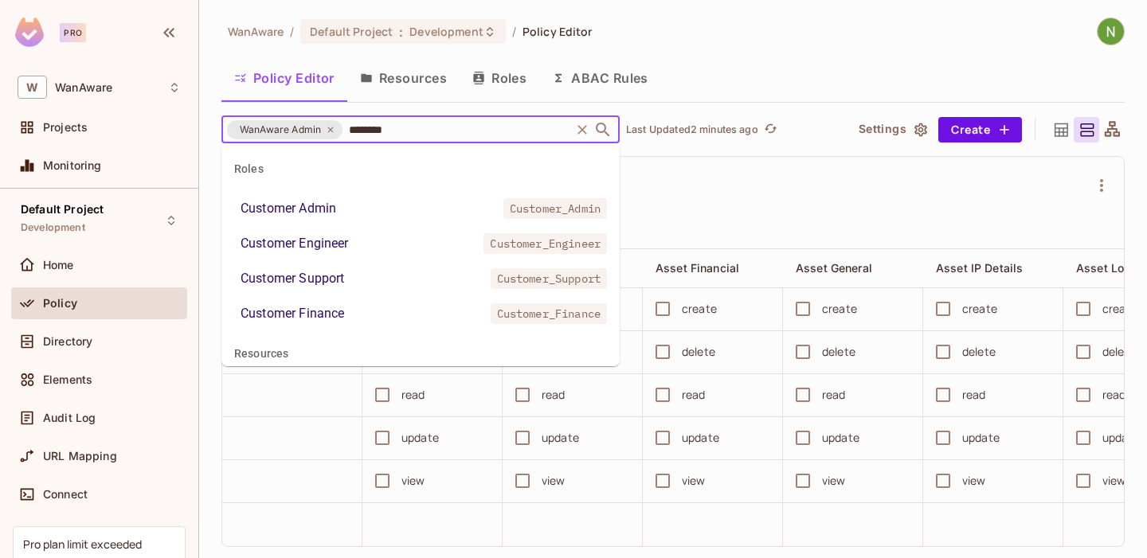
type input "*********"
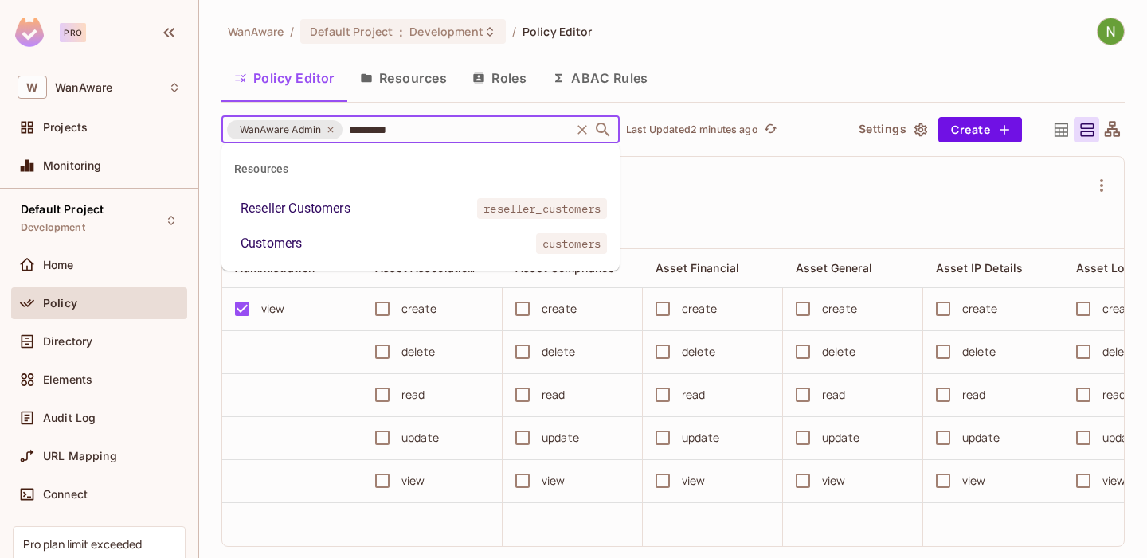
click at [313, 237] on li "Customers customers" at bounding box center [420, 243] width 398 height 29
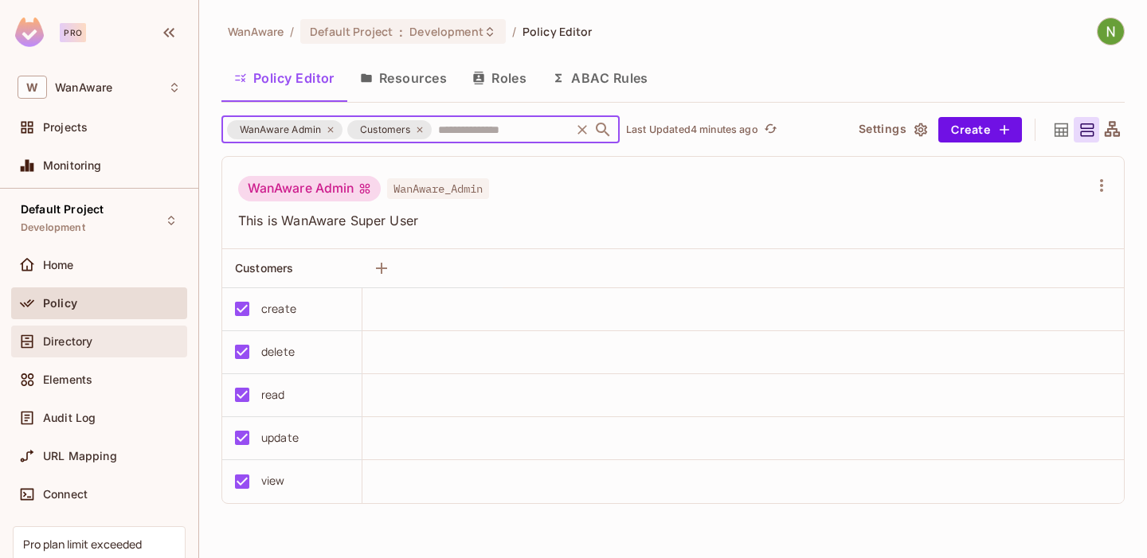
click at [83, 344] on span "Directory" at bounding box center [67, 341] width 49 height 13
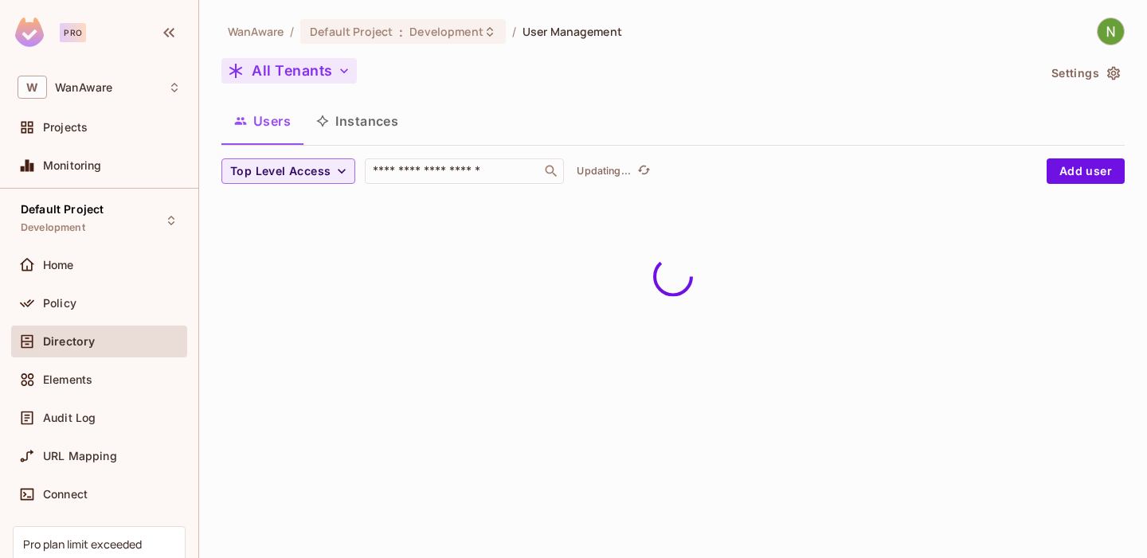
click at [306, 65] on button "All Tenants" at bounding box center [288, 70] width 135 height 25
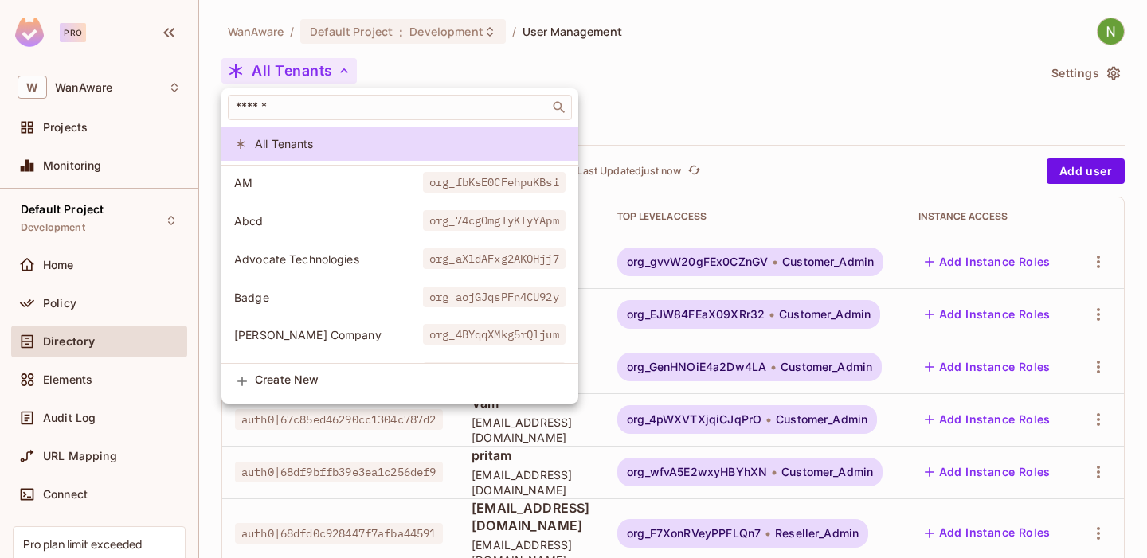
click at [471, 43] on div at bounding box center [573, 279] width 1147 height 558
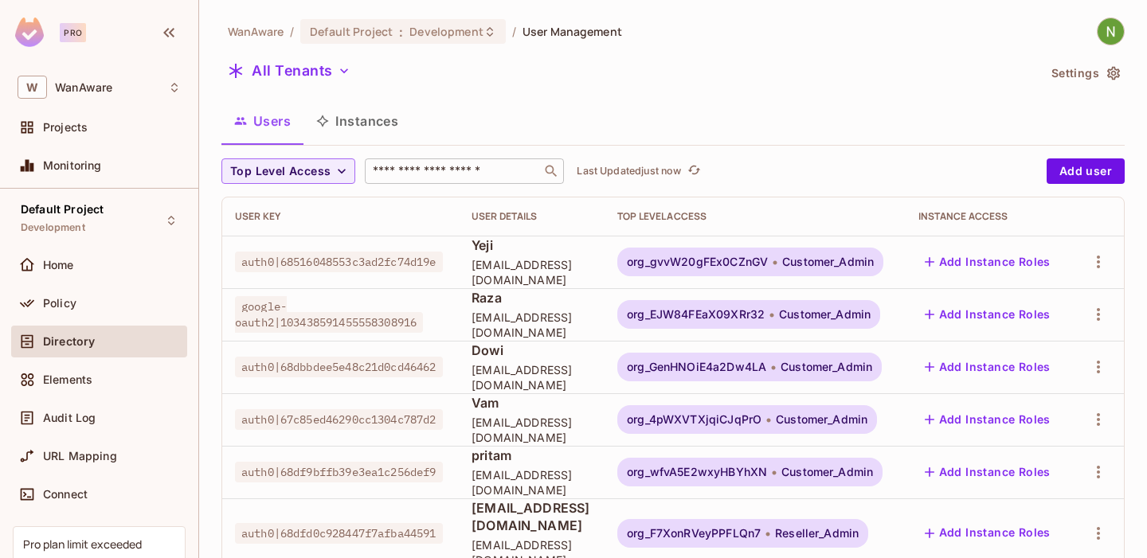
click at [457, 172] on input "text" at bounding box center [453, 171] width 167 height 16
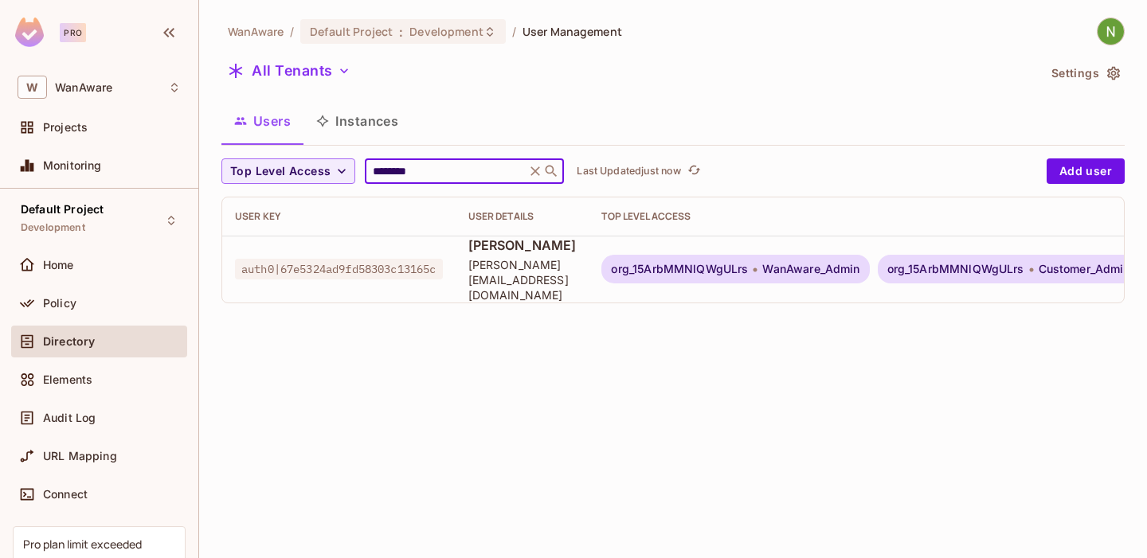
type input "********"
click at [296, 62] on button "All Tenants" at bounding box center [288, 70] width 135 height 25
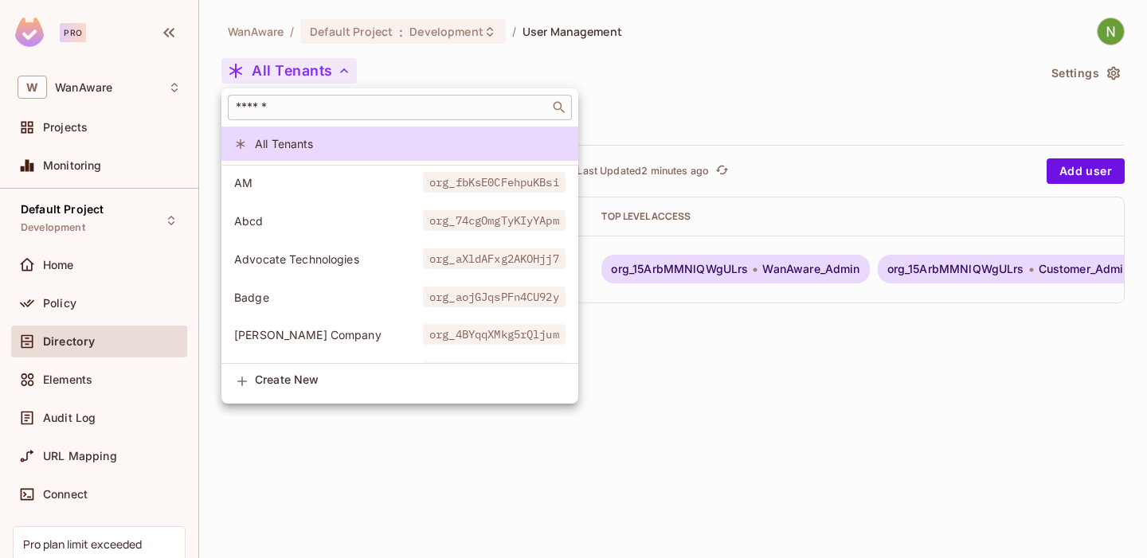
click at [354, 98] on div "​" at bounding box center [400, 107] width 344 height 25
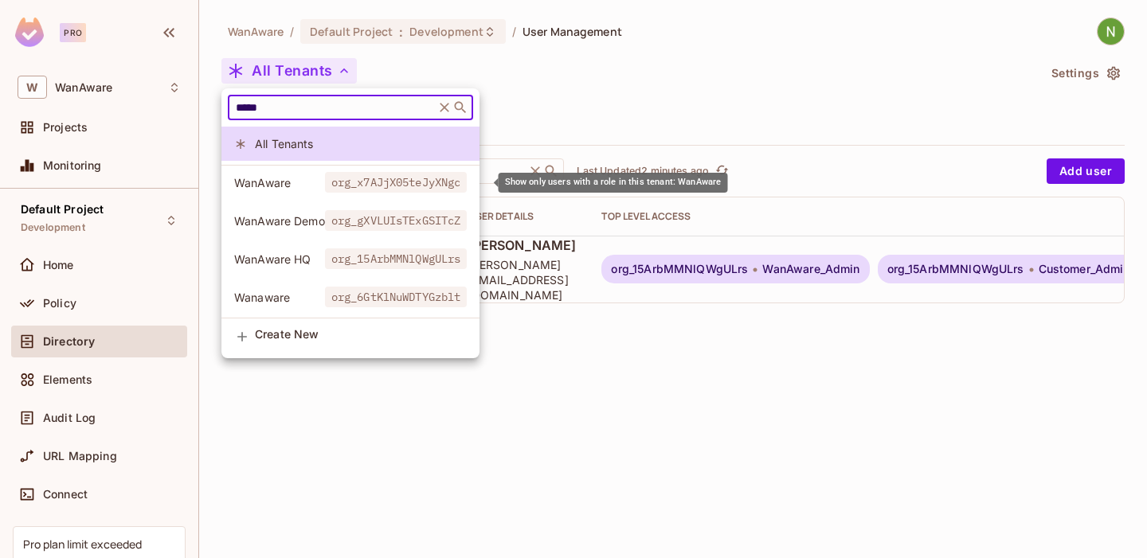
type input "*****"
click at [292, 188] on span "WanAware" at bounding box center [279, 182] width 91 height 15
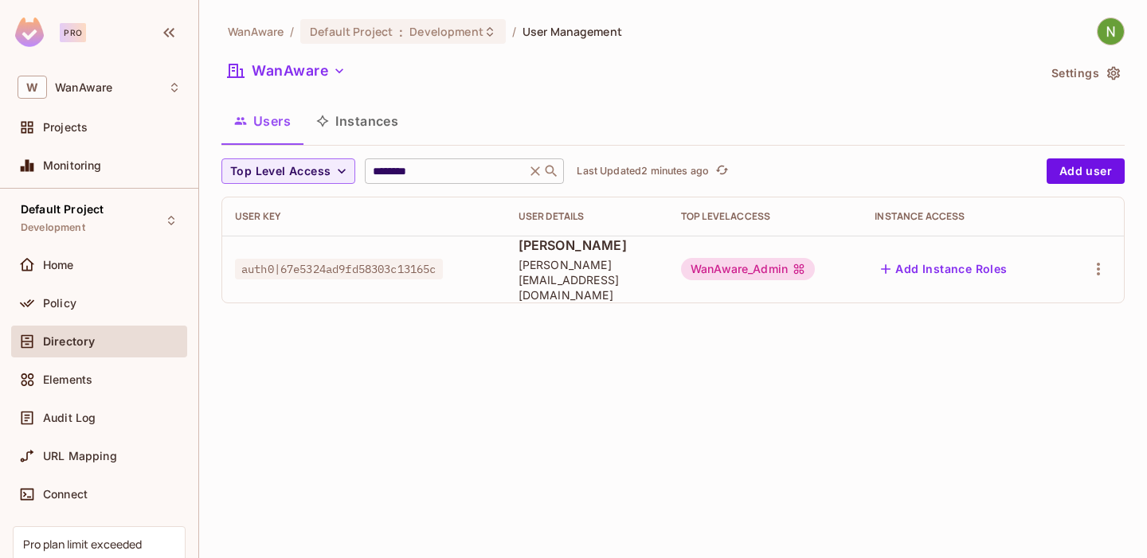
click at [527, 174] on icon at bounding box center [535, 171] width 16 height 16
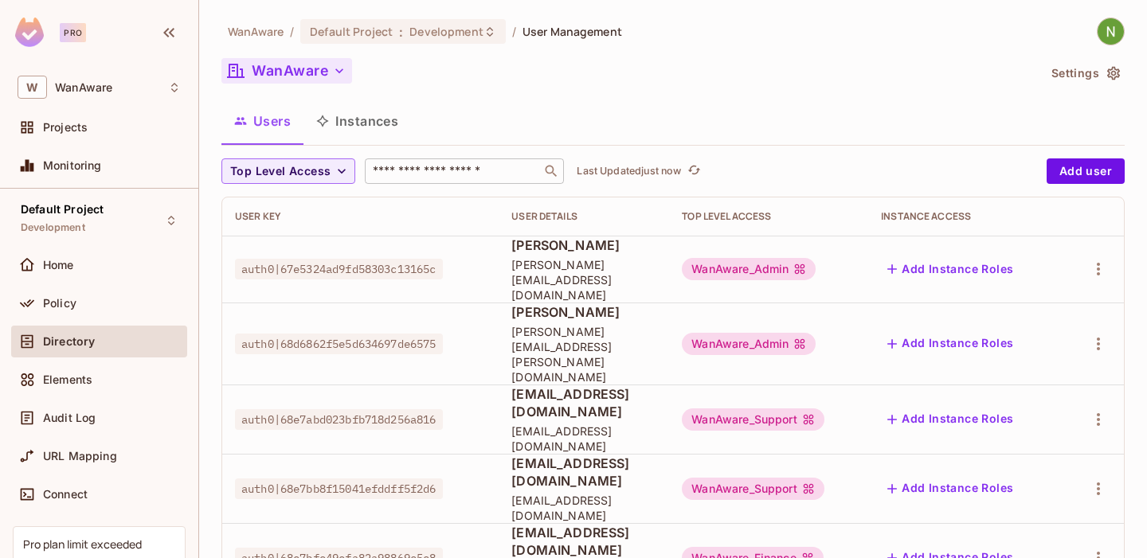
click at [277, 60] on button "WanAware" at bounding box center [286, 70] width 131 height 25
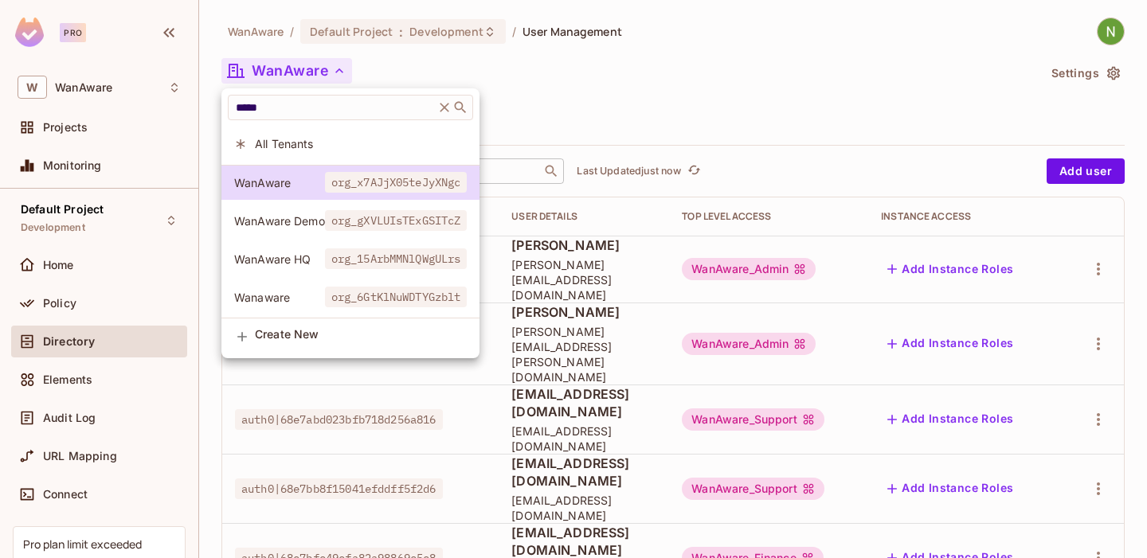
click at [313, 132] on li "All Tenants" at bounding box center [350, 144] width 258 height 34
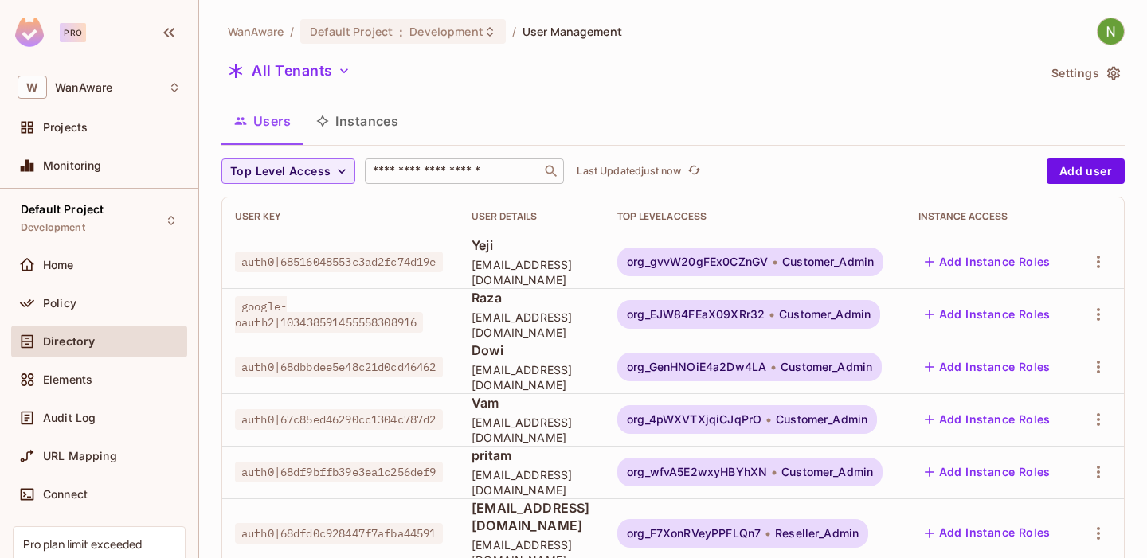
click at [497, 163] on input "text" at bounding box center [453, 171] width 167 height 16
paste input "**********"
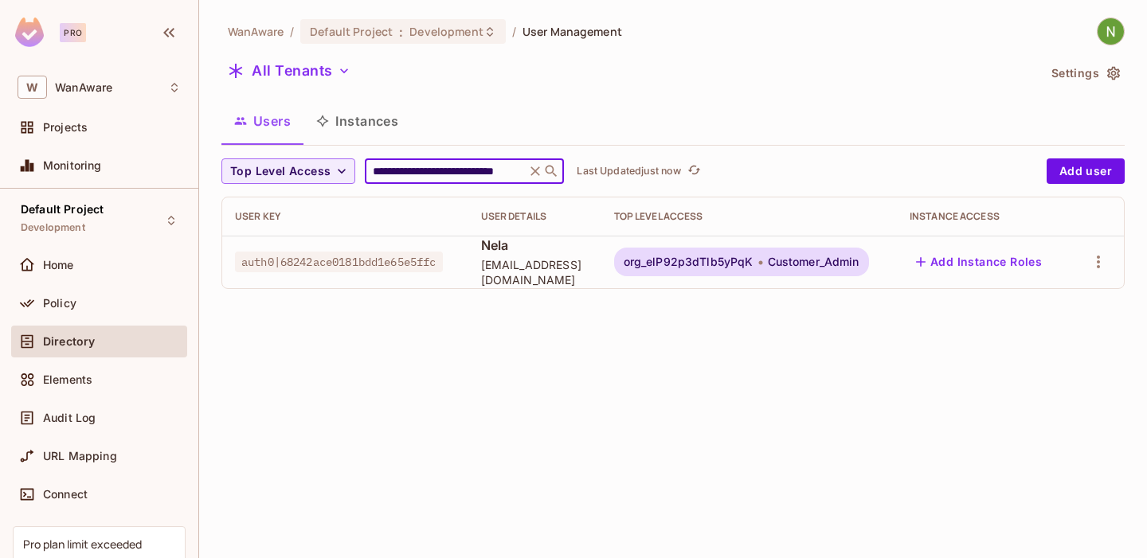
type input "**********"
click at [531, 174] on icon at bounding box center [535, 171] width 16 height 16
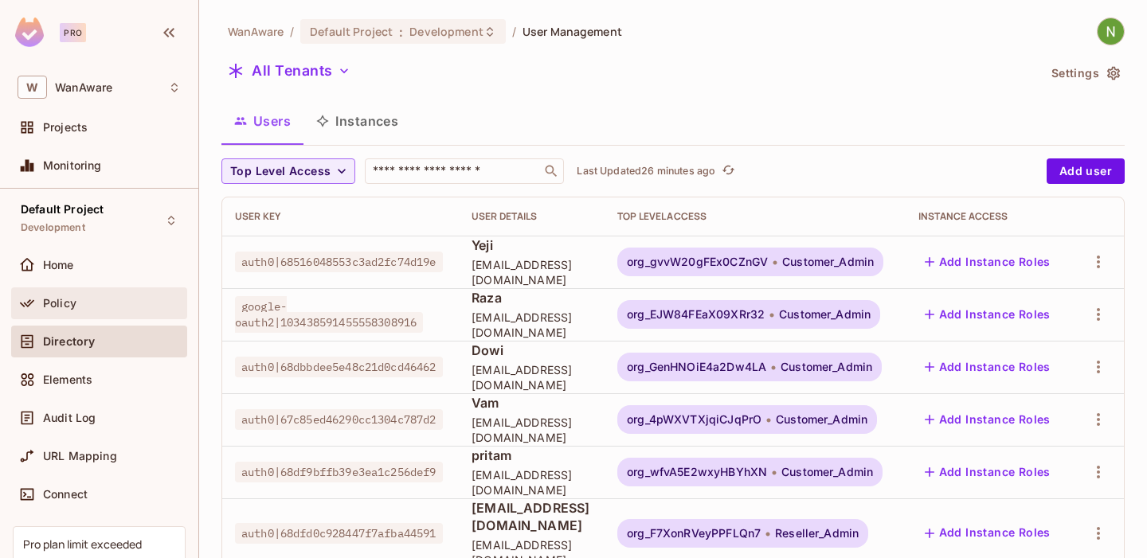
click at [78, 303] on div "Policy" at bounding box center [112, 303] width 138 height 13
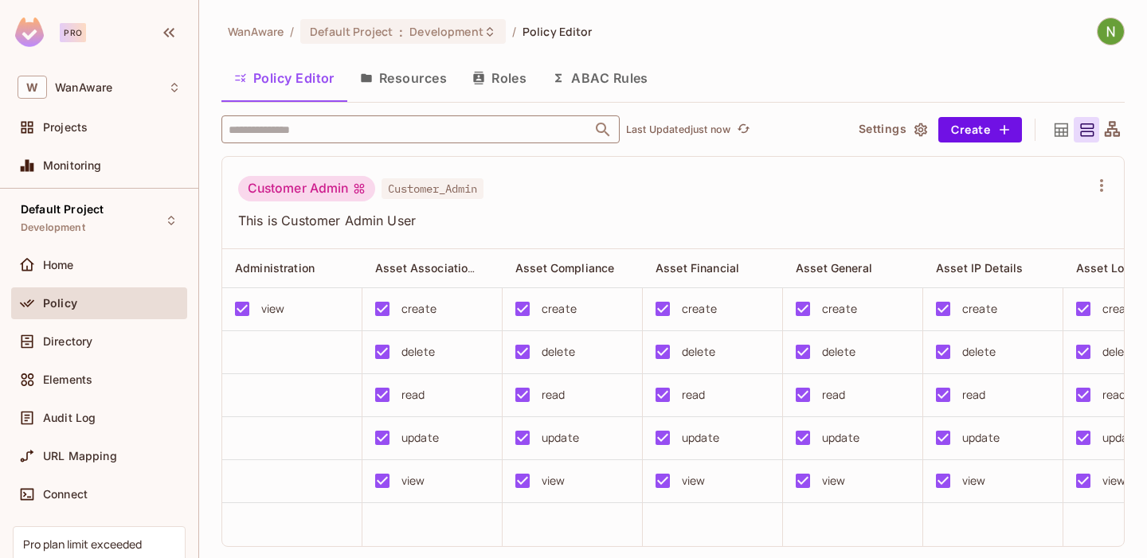
click at [413, 135] on input "text" at bounding box center [407, 130] width 364 height 28
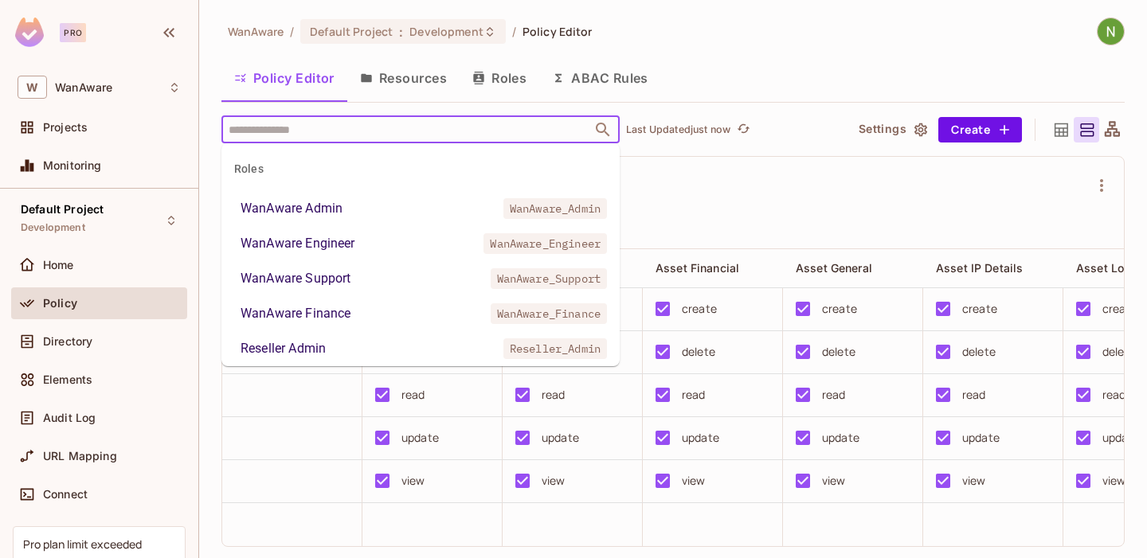
click at [664, 166] on div "Customer Admin Customer_Admin This is Customer Admin User" at bounding box center [673, 203] width 902 height 92
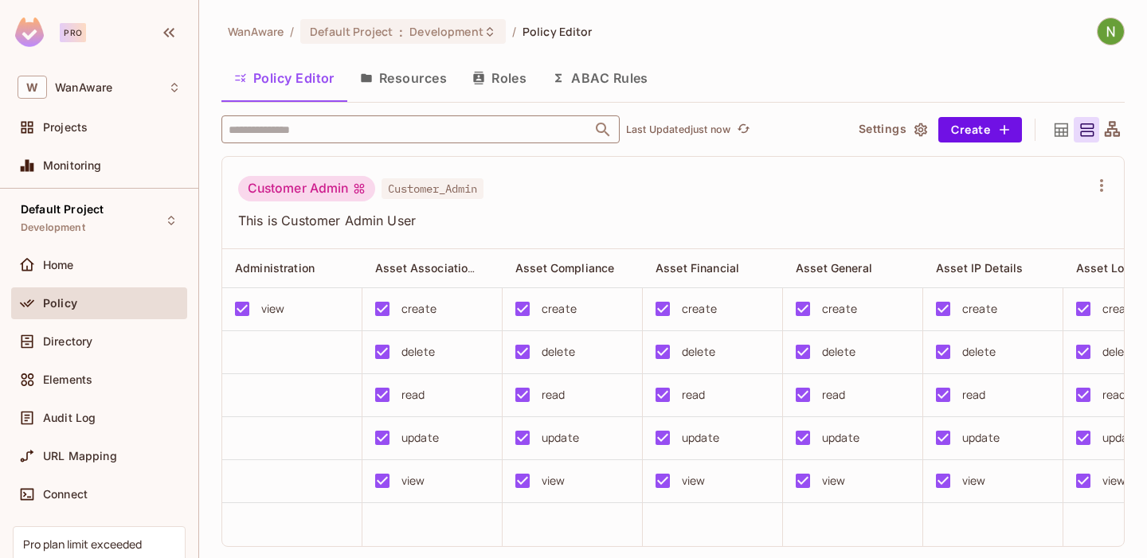
click at [417, 131] on input "text" at bounding box center [407, 130] width 364 height 28
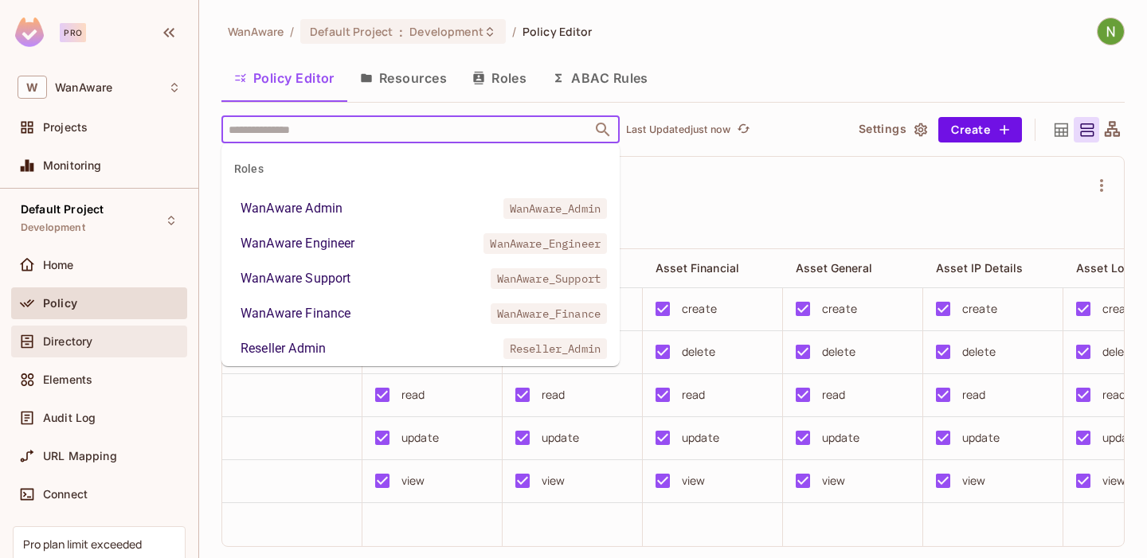
click at [100, 330] on div "Directory" at bounding box center [99, 342] width 176 height 32
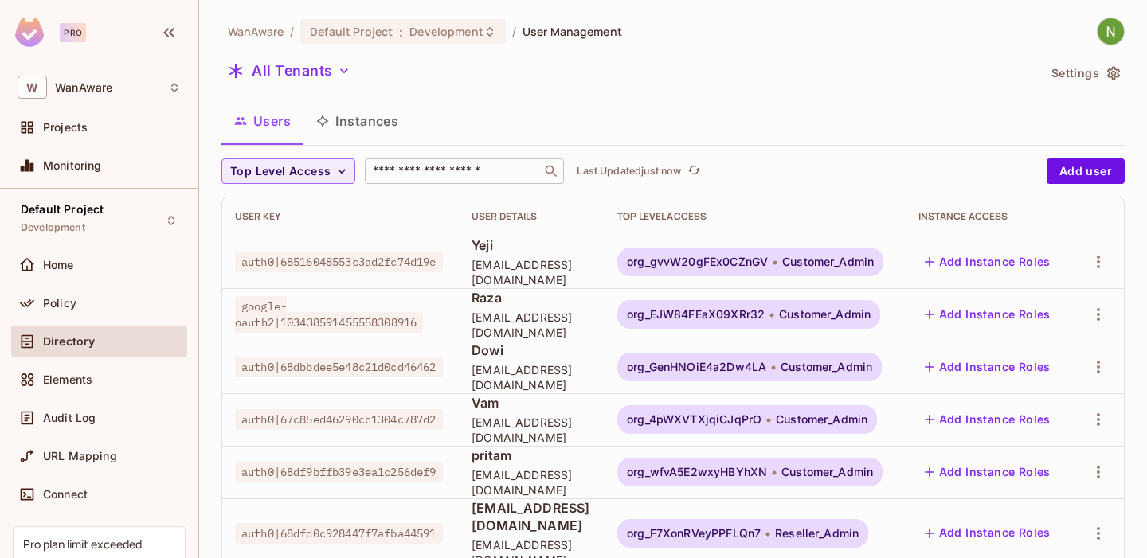
click at [433, 177] on input "text" at bounding box center [453, 171] width 167 height 16
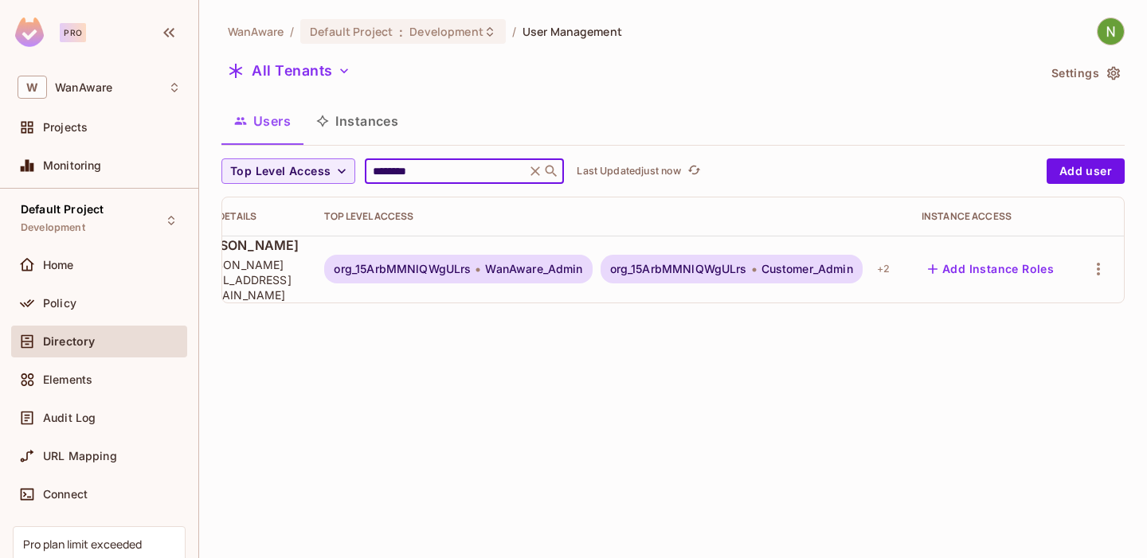
scroll to position [0, 338]
type input "********"
click at [1097, 263] on icon "button" at bounding box center [1098, 269] width 3 height 13
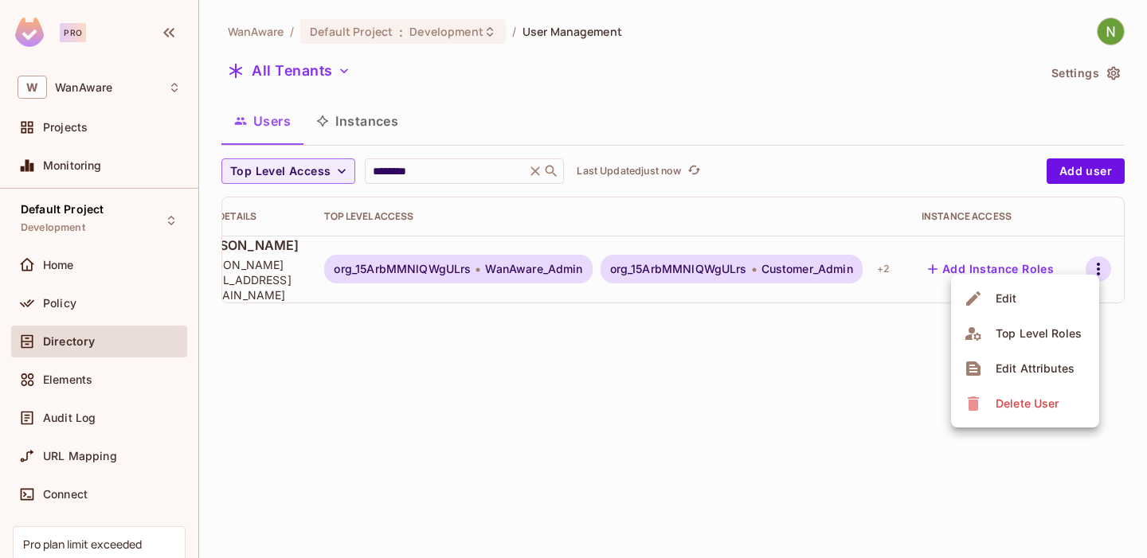
click at [1013, 301] on div "Edit" at bounding box center [1007, 299] width 22 height 16
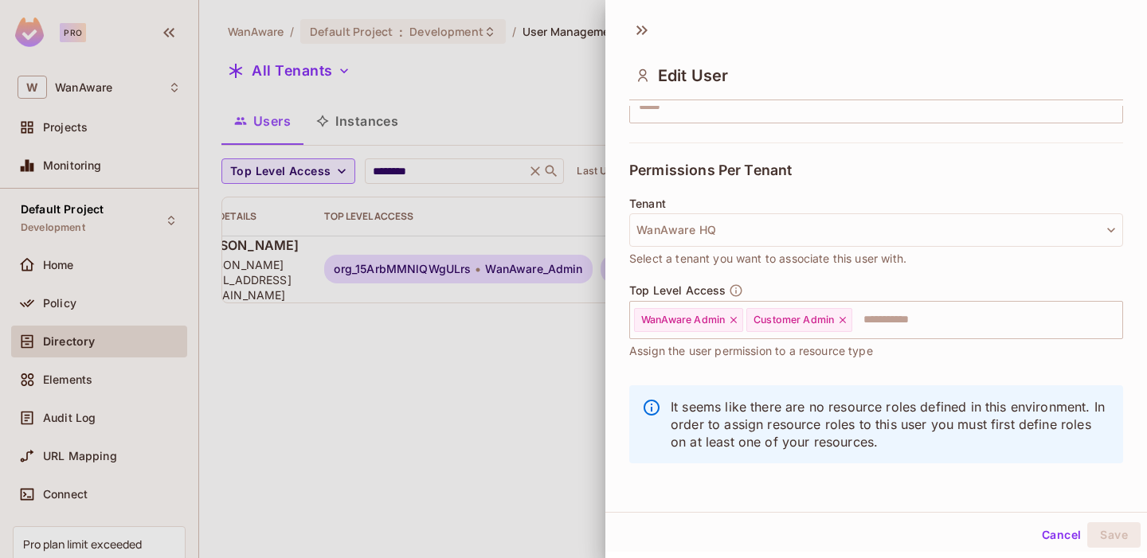
scroll to position [2, 0]
click at [885, 315] on input "text" at bounding box center [973, 318] width 238 height 32
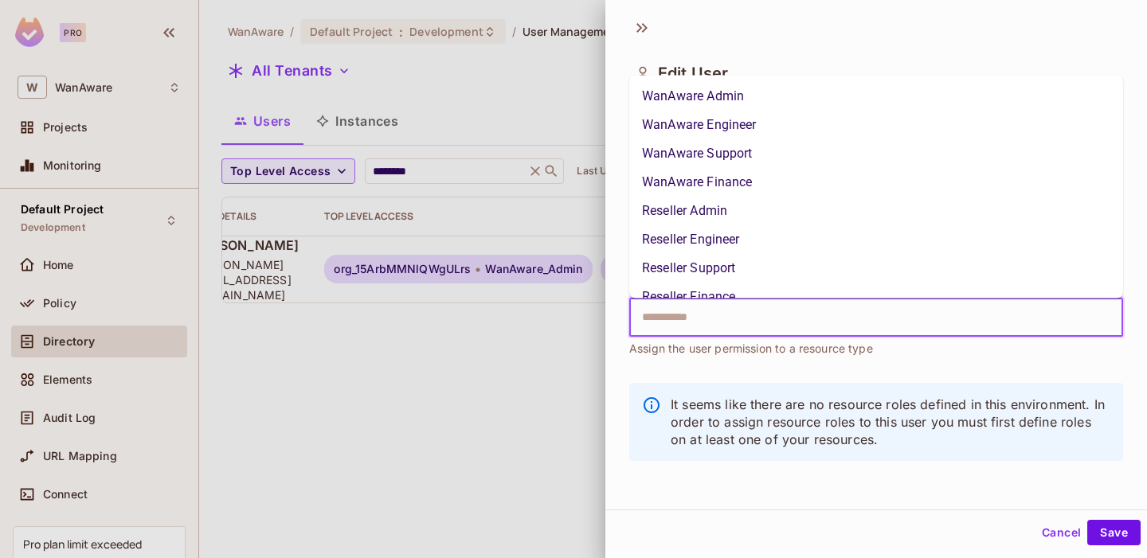
click at [723, 92] on li "WanAware Admin" at bounding box center [876, 95] width 494 height 29
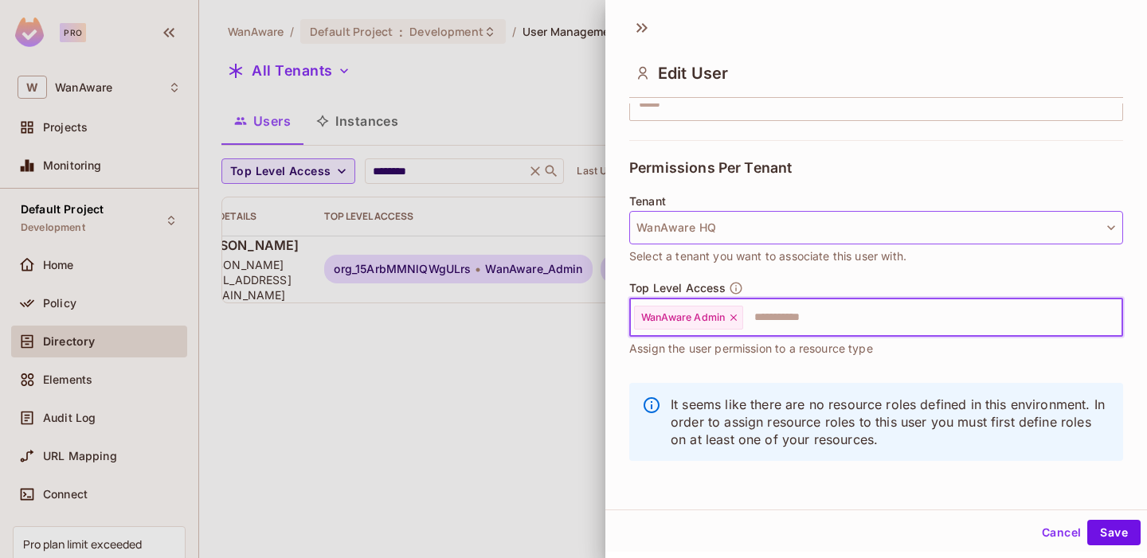
click at [738, 233] on button "WanAware HQ" at bounding box center [876, 227] width 494 height 33
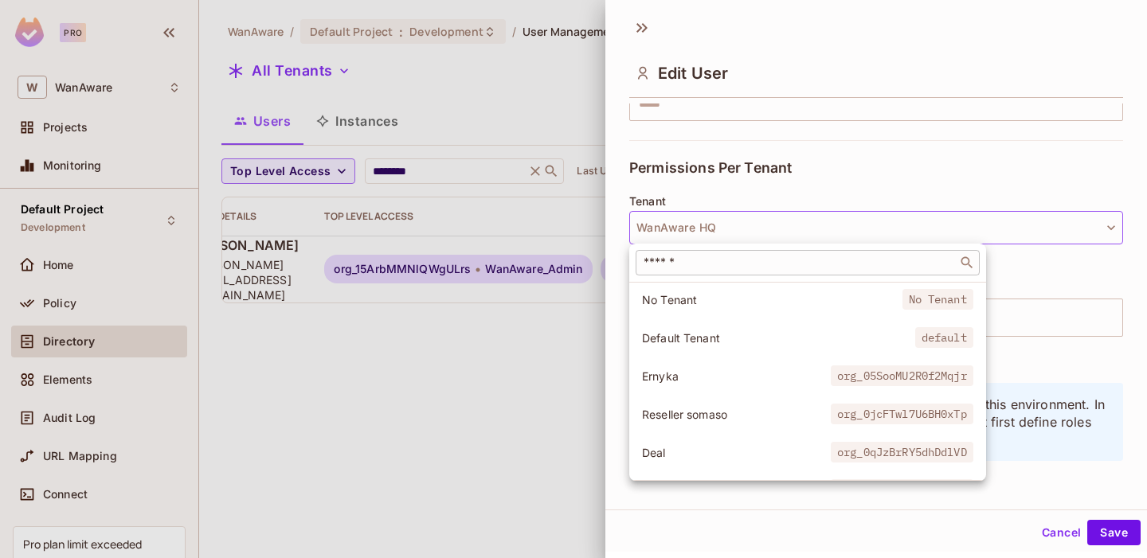
click at [733, 268] on input "text" at bounding box center [796, 263] width 312 height 16
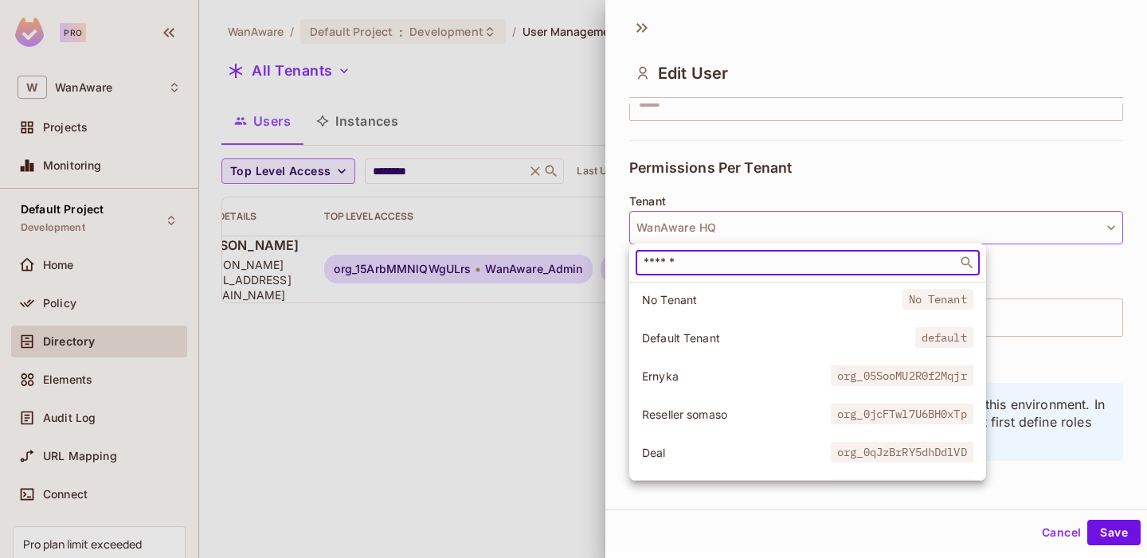
click at [876, 174] on div at bounding box center [573, 279] width 1147 height 558
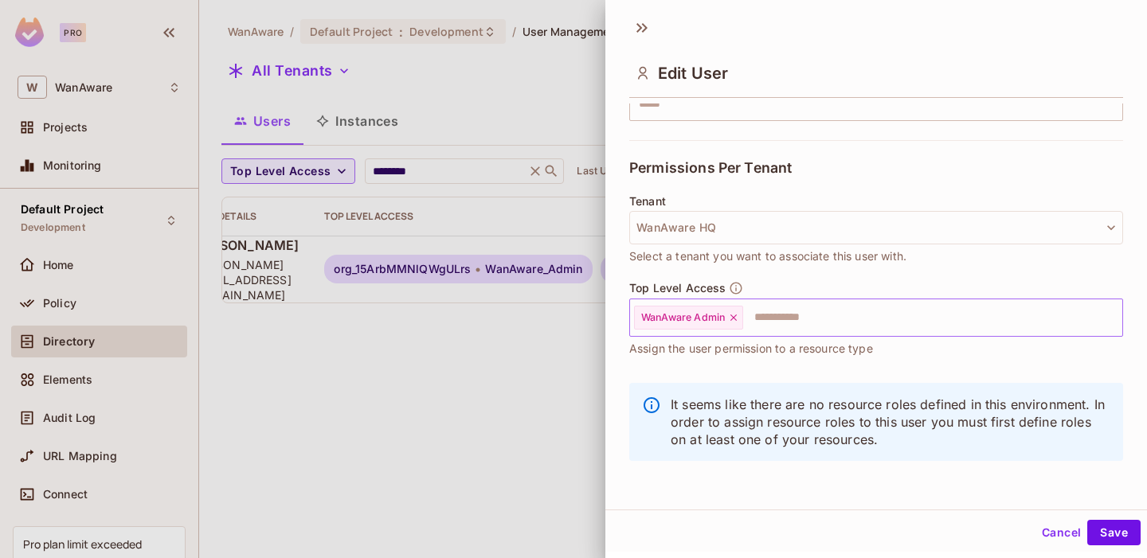
click at [748, 324] on input "text" at bounding box center [918, 318] width 347 height 32
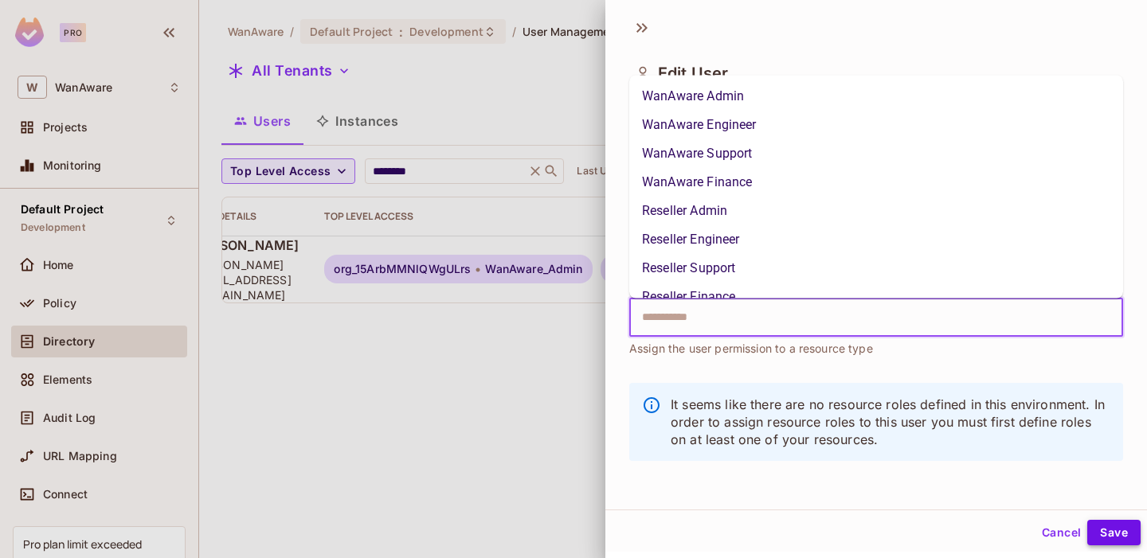
click at [1115, 538] on button "Save" at bounding box center [1113, 532] width 53 height 25
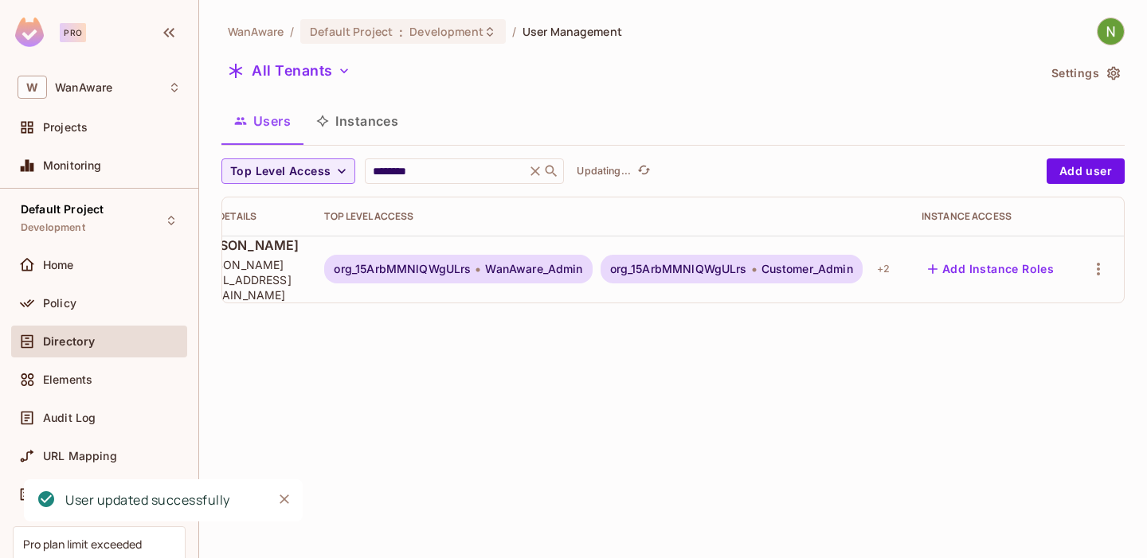
scroll to position [0, 296]
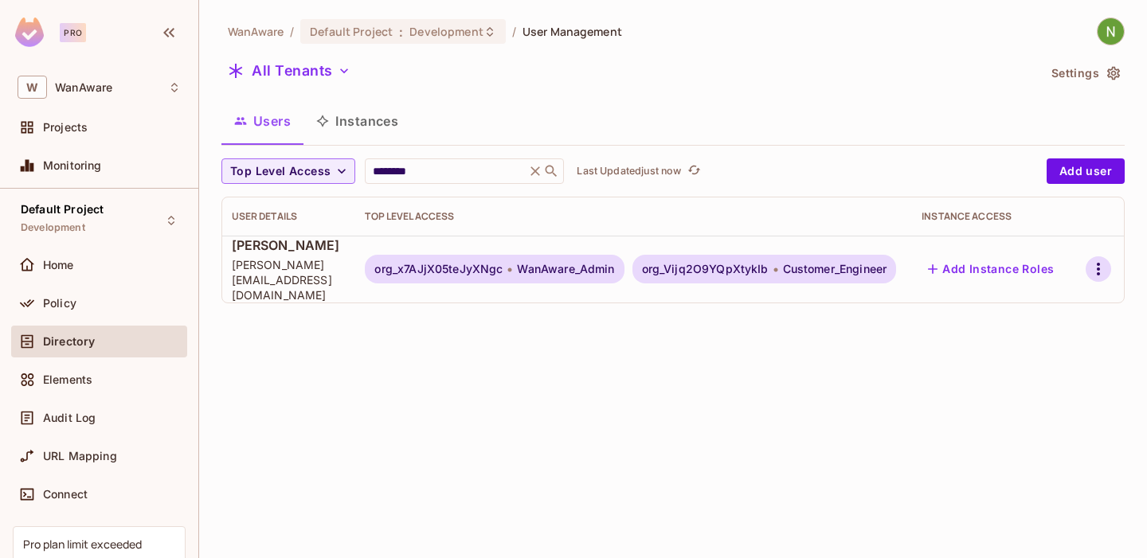
click at [1099, 266] on icon "button" at bounding box center [1098, 269] width 3 height 13
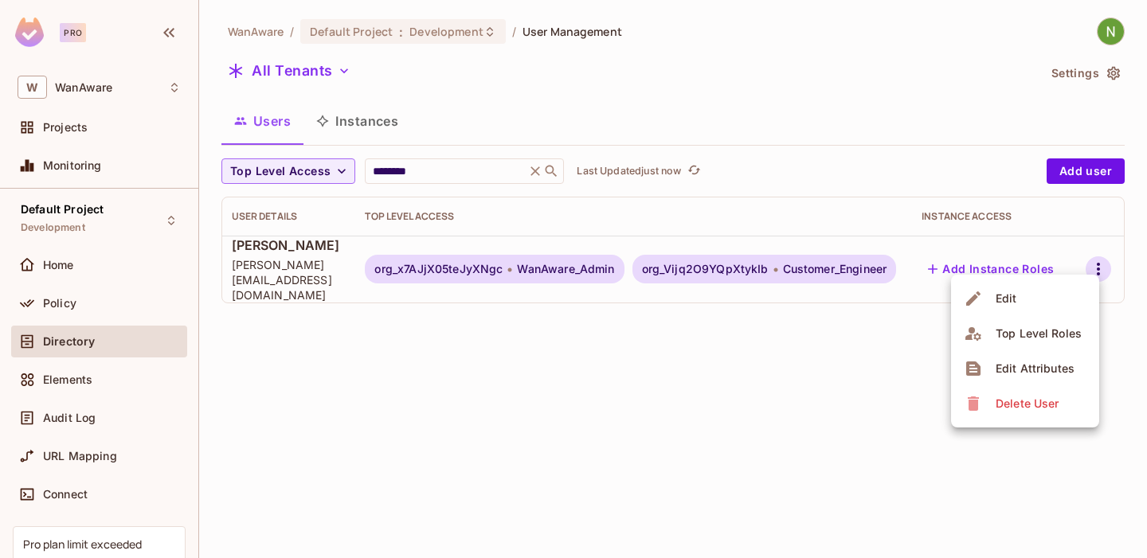
click at [1021, 298] on li "Edit" at bounding box center [1025, 298] width 148 height 35
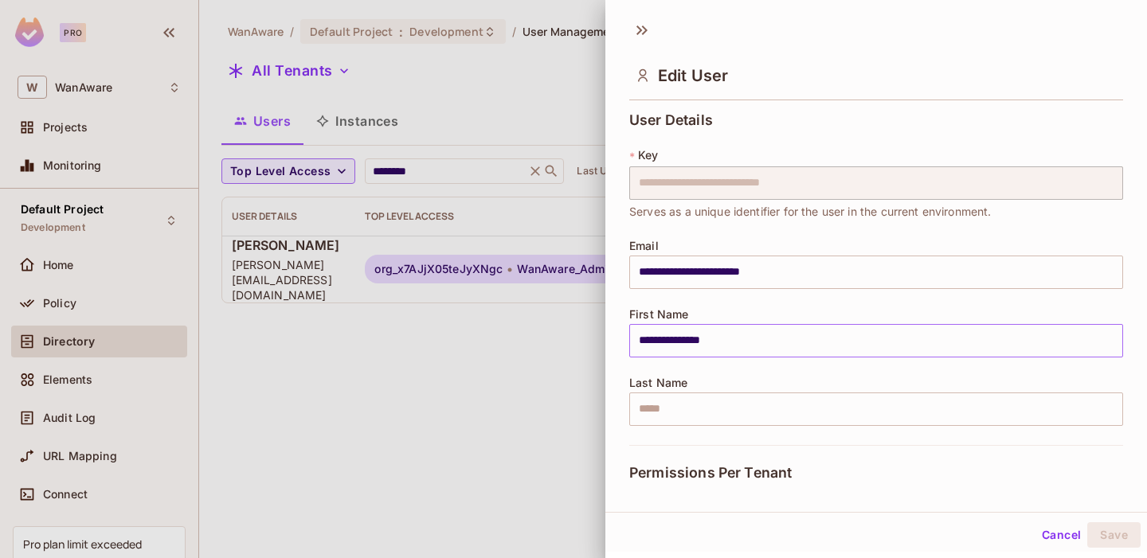
scroll to position [303, 0]
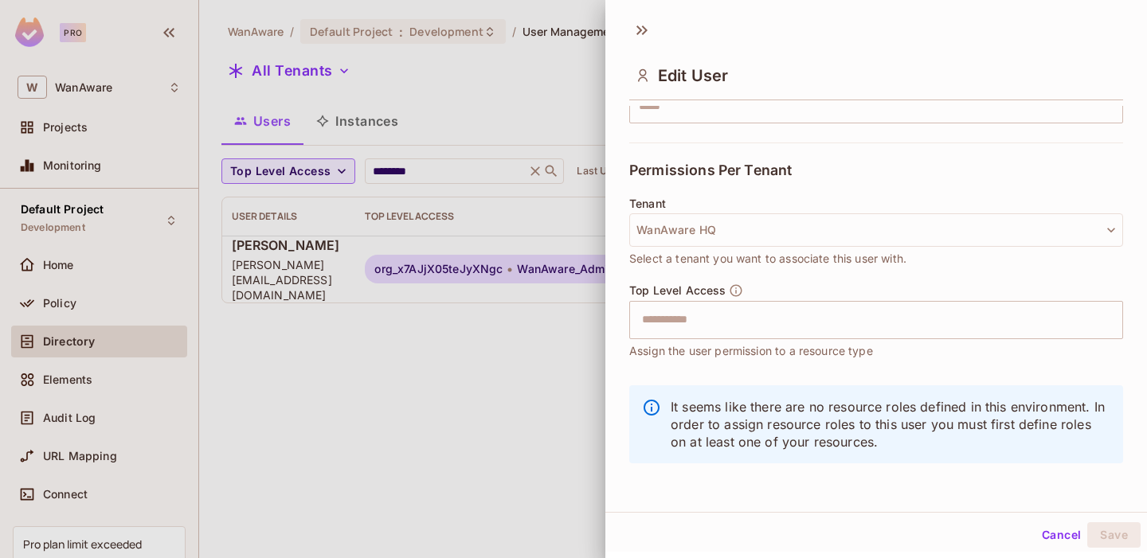
click at [777, 211] on div "Tenant WanAware HQ Select a tenant you want to associate this user with." at bounding box center [876, 233] width 494 height 70
click at [745, 246] on div "Tenant WanAware HQ Select a tenant you want to associate this user with." at bounding box center [876, 233] width 494 height 70
click at [723, 237] on button "WanAware HQ" at bounding box center [876, 229] width 494 height 33
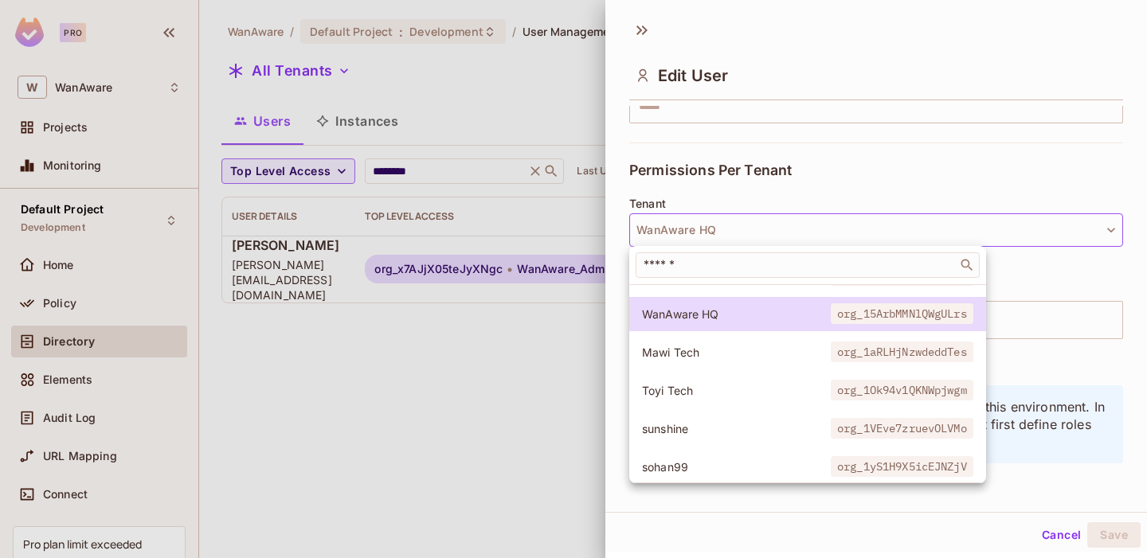
scroll to position [198, 0]
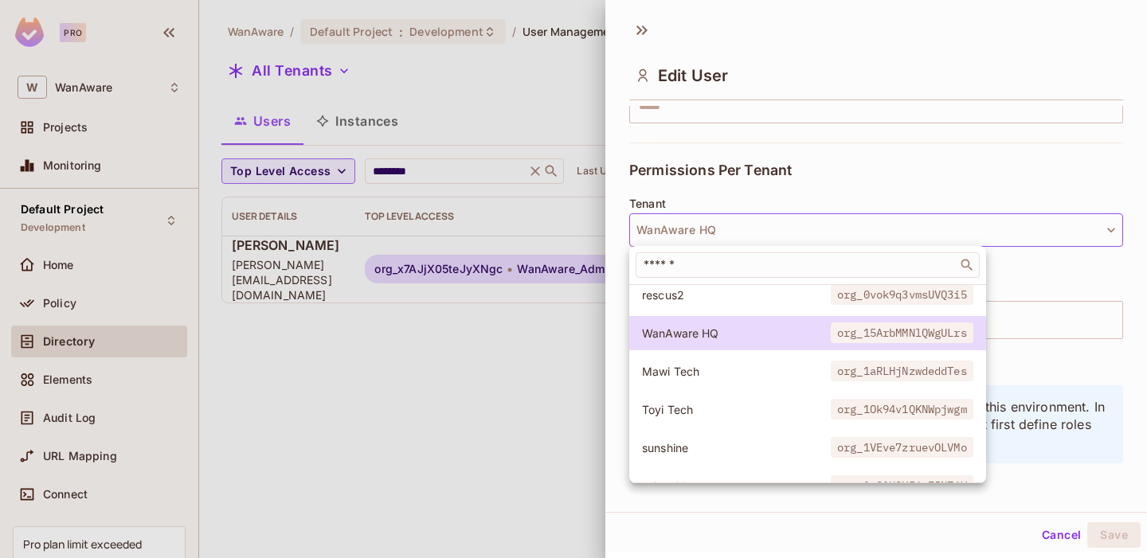
click at [552, 293] on div at bounding box center [573, 279] width 1147 height 558
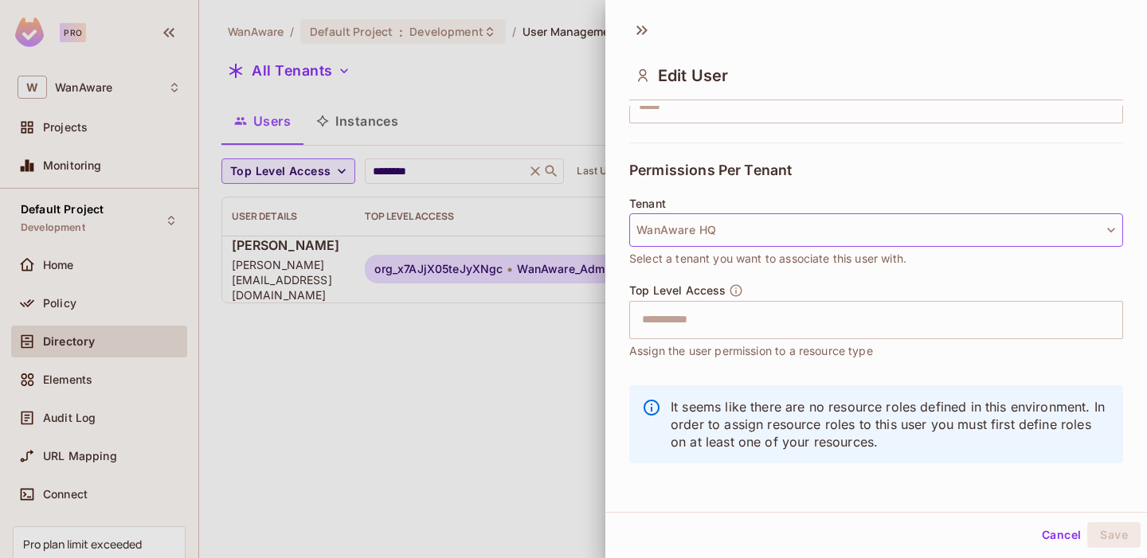
click at [738, 233] on button "WanAware HQ" at bounding box center [876, 229] width 494 height 33
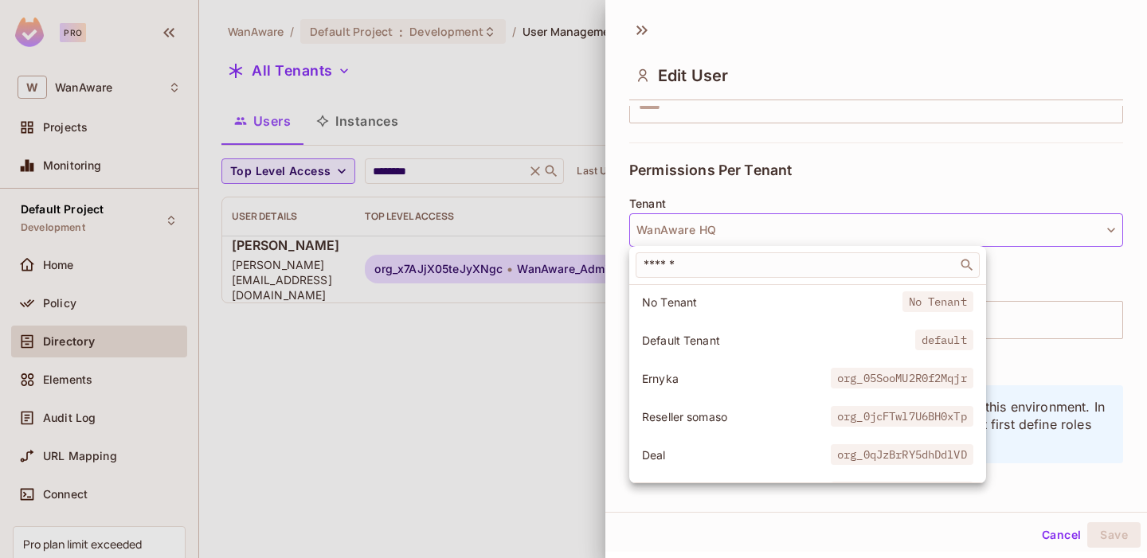
click at [553, 293] on div at bounding box center [573, 279] width 1147 height 558
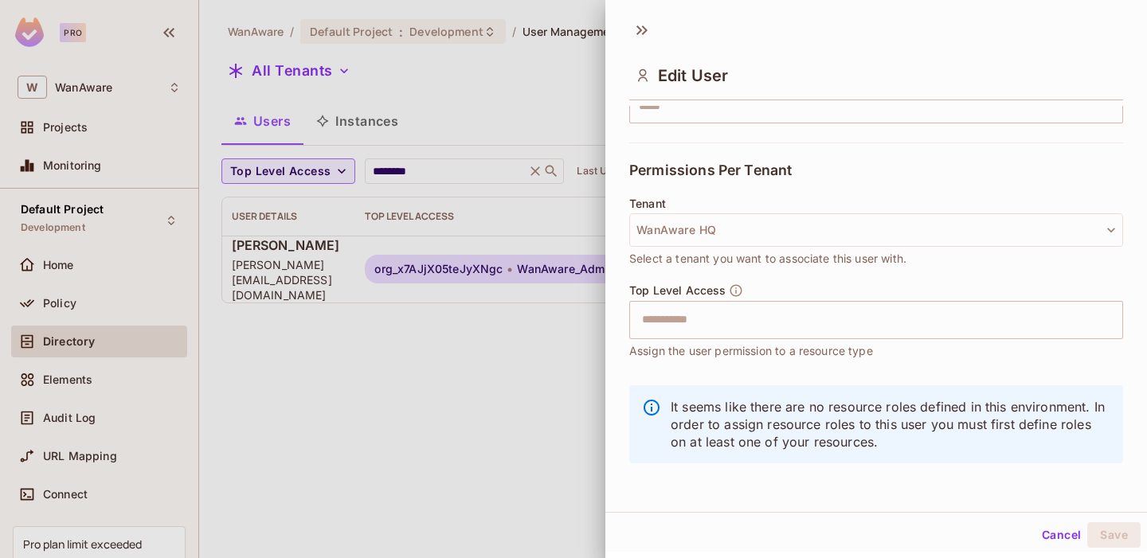
click at [540, 280] on div at bounding box center [573, 279] width 1147 height 558
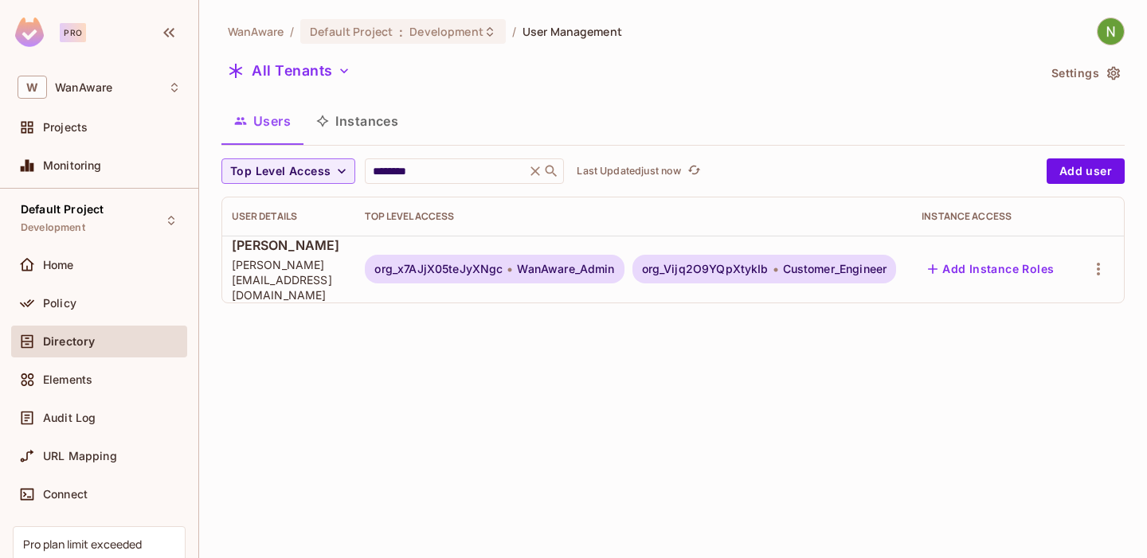
click at [704, 263] on span "org_Vijq2O9YQpXtykIb" at bounding box center [705, 269] width 127 height 13
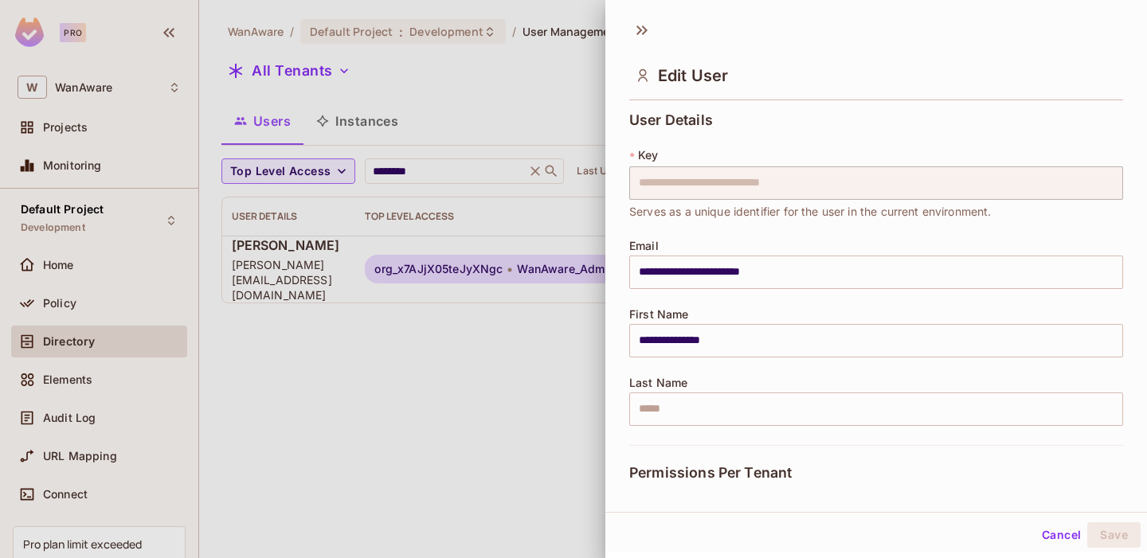
click at [704, 262] on input "**********" at bounding box center [876, 272] width 494 height 33
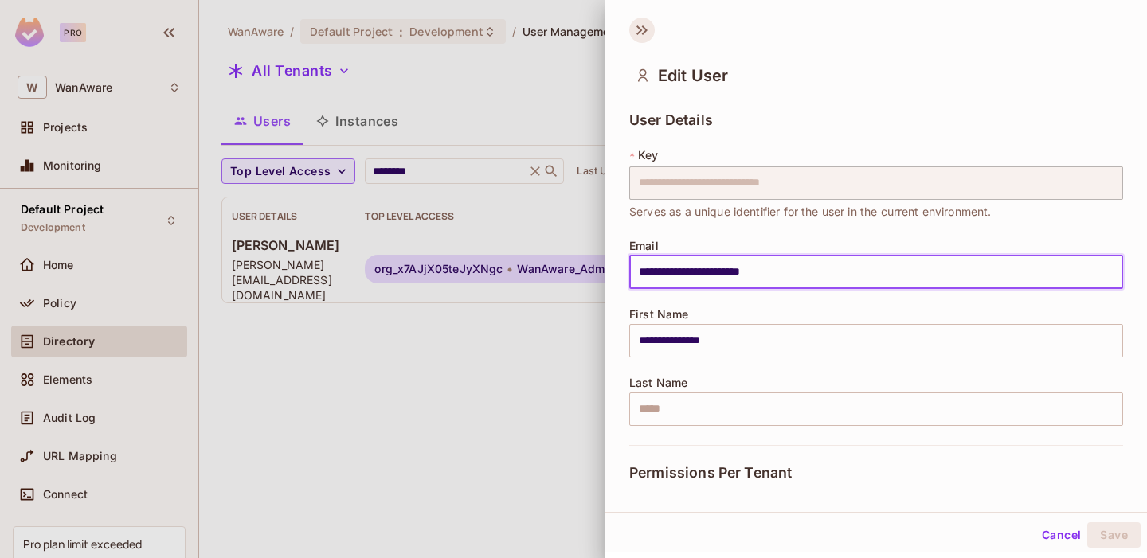
click at [637, 22] on icon at bounding box center [641, 30] width 25 height 25
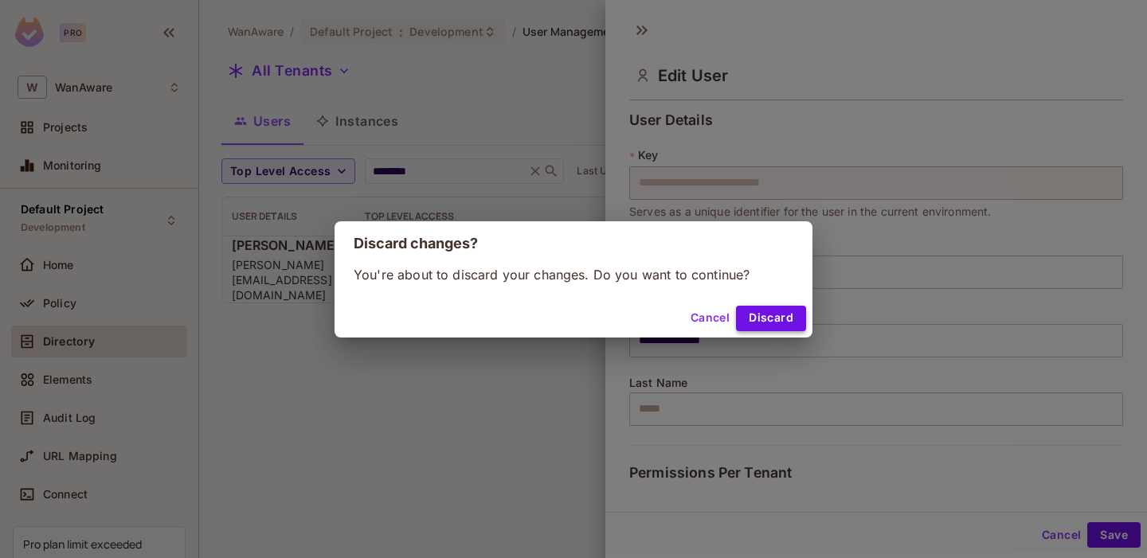
click at [766, 316] on button "Discard" at bounding box center [771, 318] width 70 height 25
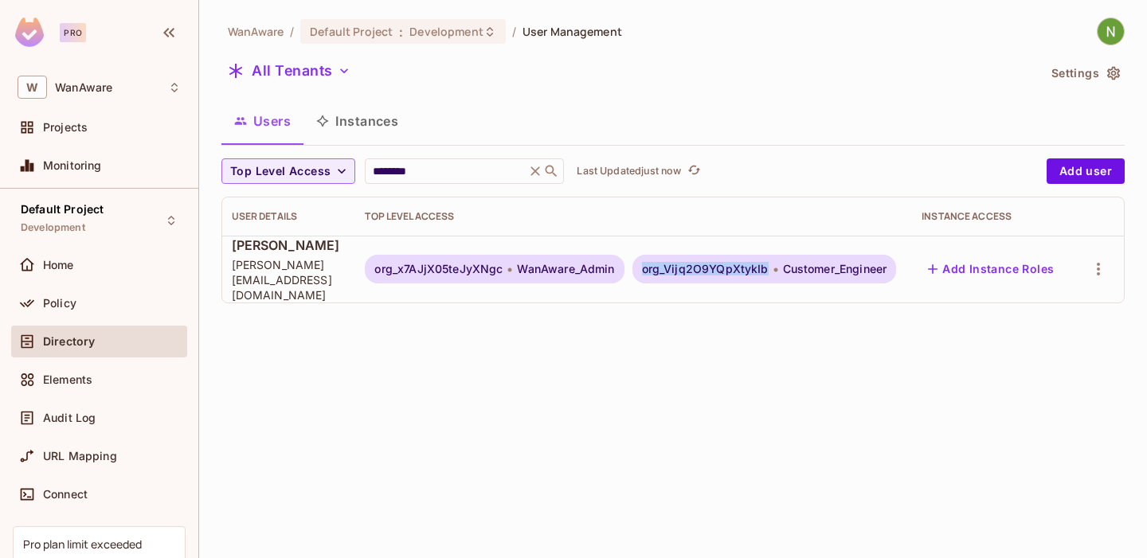
copy span "org_Vijq2O9YQpXtykIb"
drag, startPoint x: 645, startPoint y: 260, endPoint x: 766, endPoint y: 264, distance: 120.3
click at [766, 264] on span "org_Vijq2O9YQpXtykIb" at bounding box center [705, 269] width 127 height 13
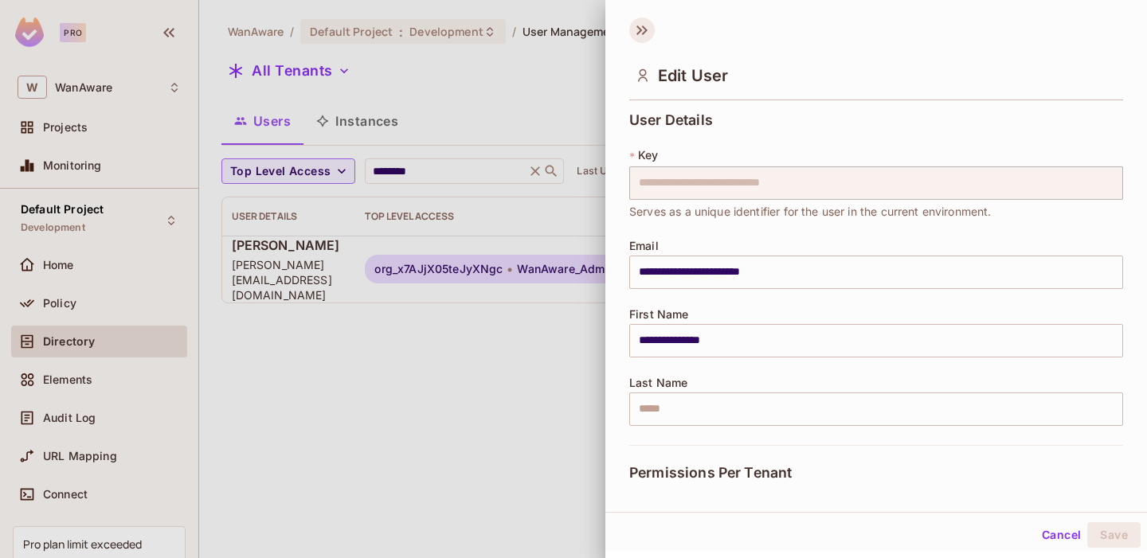
click at [639, 22] on icon at bounding box center [641, 30] width 25 height 25
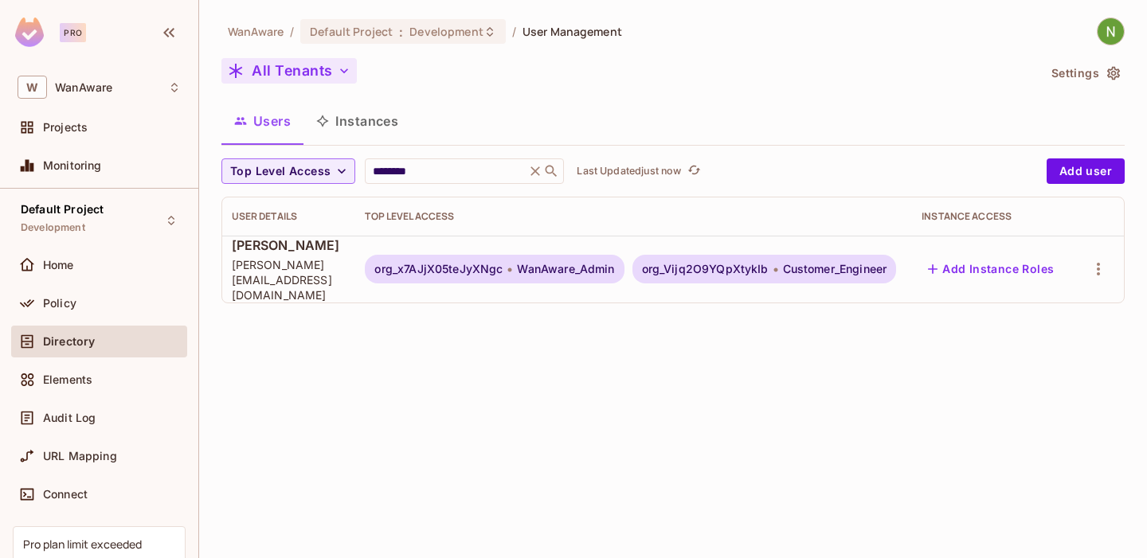
click at [280, 66] on button "All Tenants" at bounding box center [288, 70] width 135 height 25
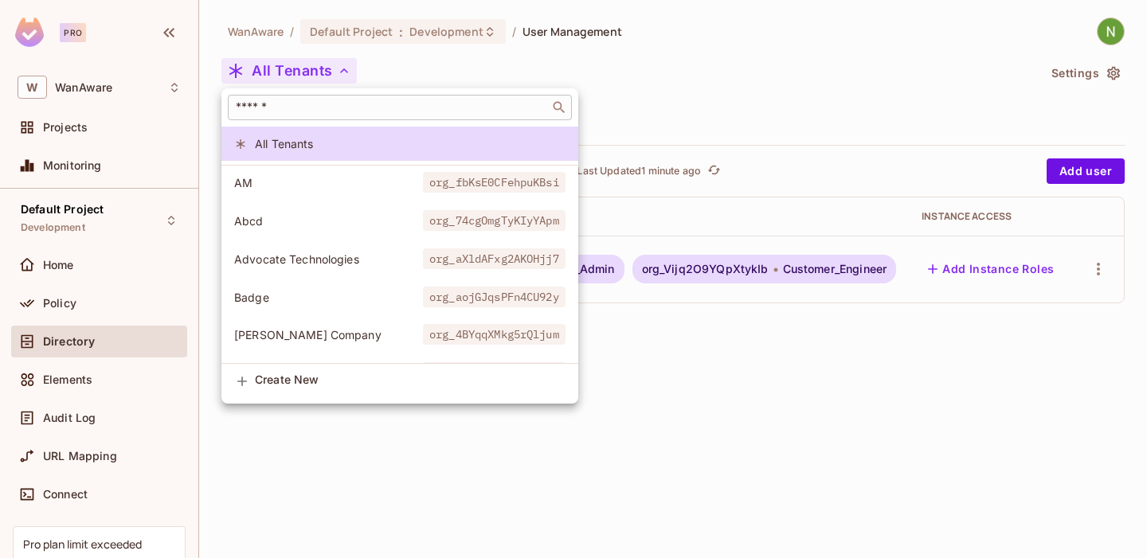
click at [322, 112] on input "text" at bounding box center [389, 108] width 312 height 16
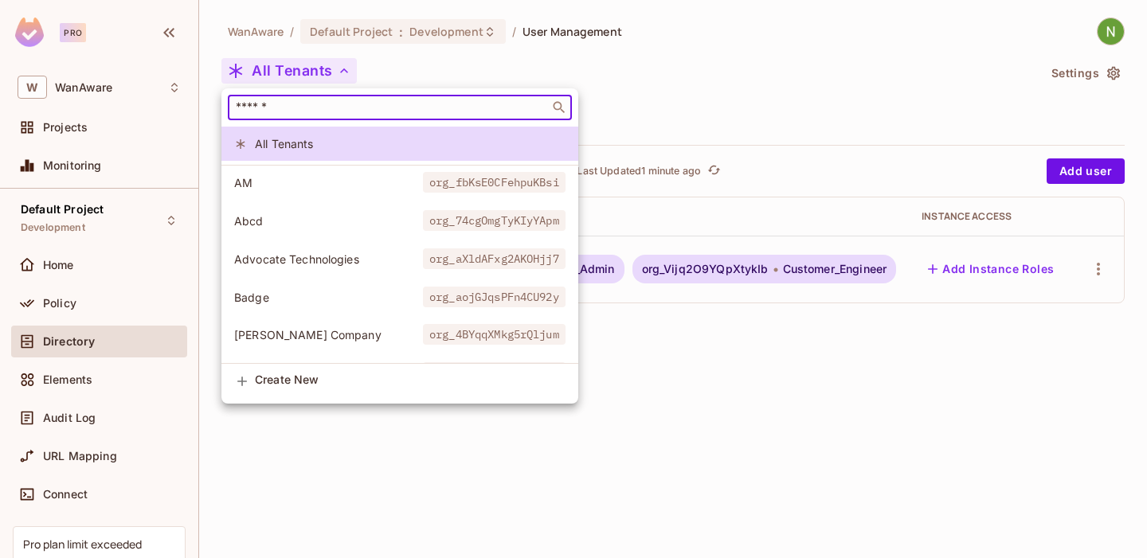
paste input "**********"
type input "**********"
click at [559, 69] on div at bounding box center [573, 279] width 1147 height 558
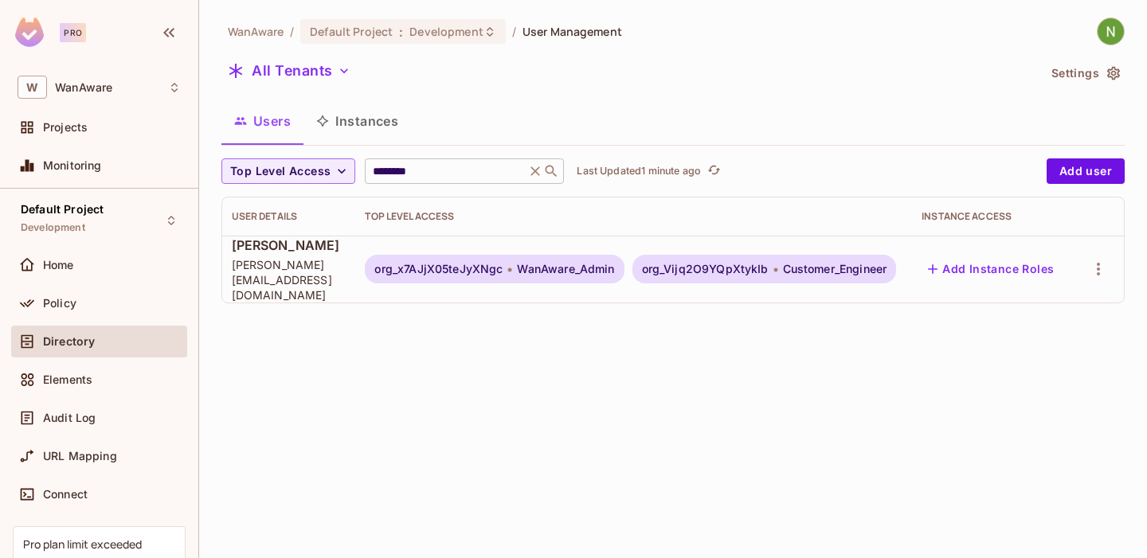
click at [421, 167] on input "********" at bounding box center [445, 171] width 151 height 16
click at [1096, 268] on icon "button" at bounding box center [1098, 269] width 19 height 19
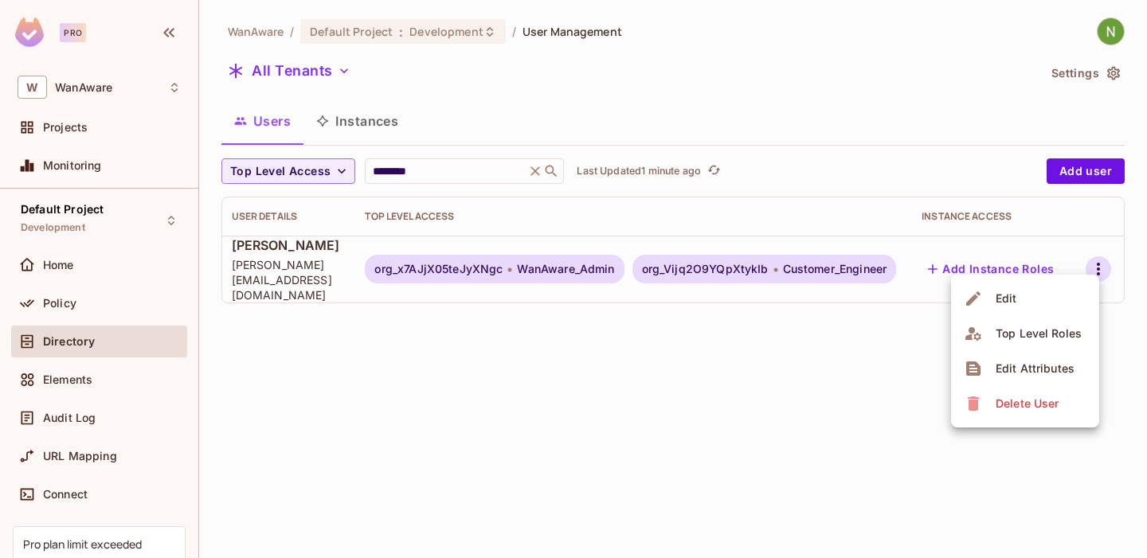
click at [1022, 304] on li "Edit" at bounding box center [1025, 298] width 148 height 35
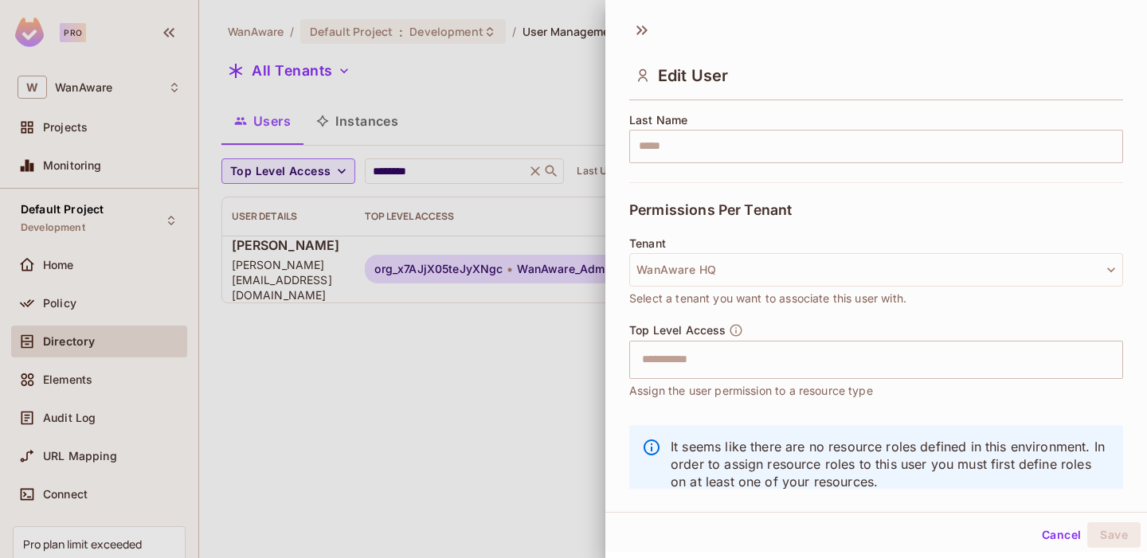
scroll to position [303, 0]
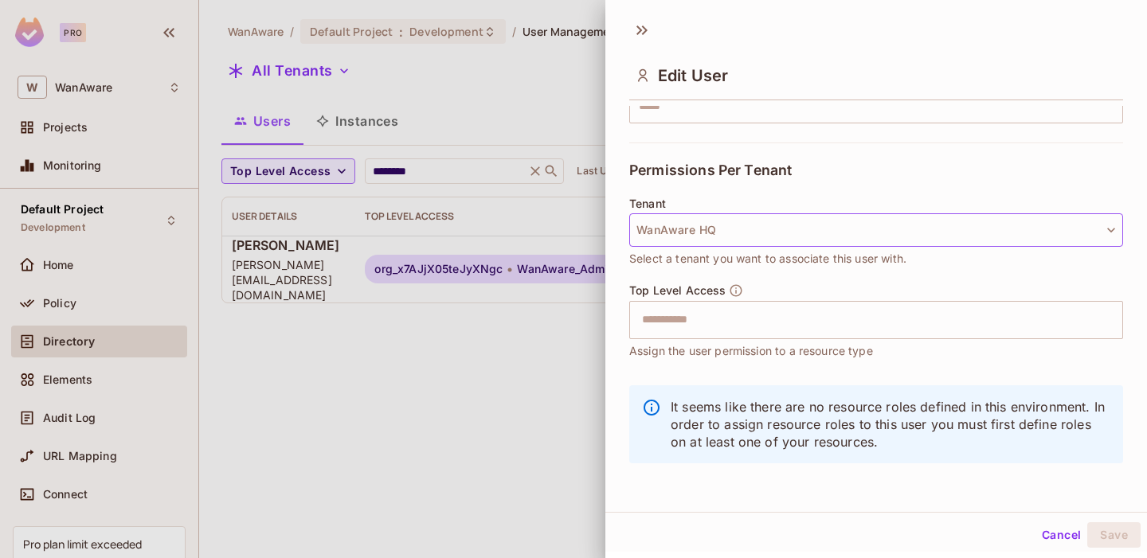
click at [789, 237] on button "WanAware HQ" at bounding box center [876, 229] width 494 height 33
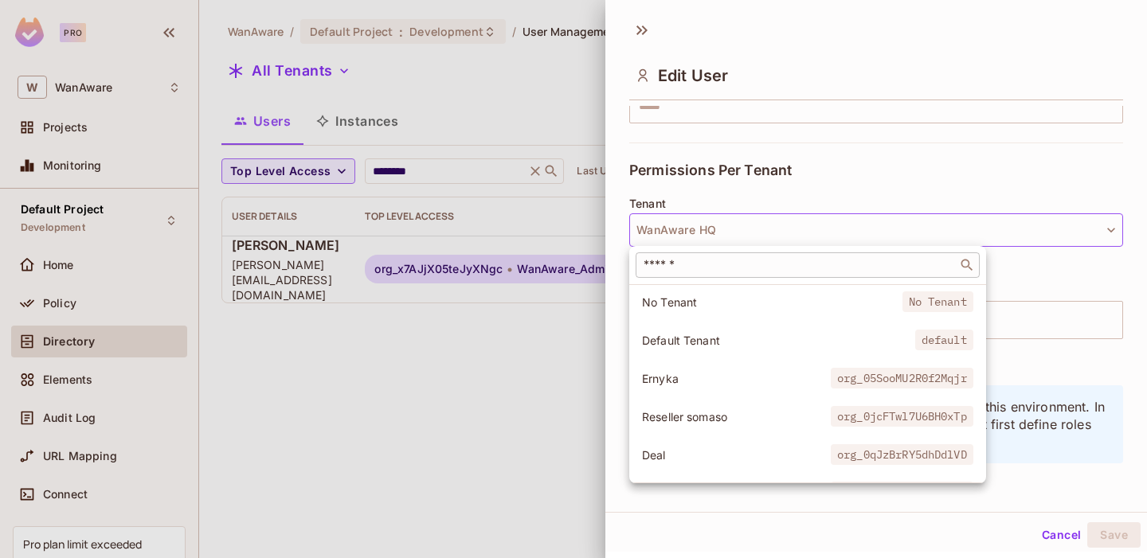
click at [691, 255] on div "​" at bounding box center [808, 265] width 344 height 25
paste input "*****"
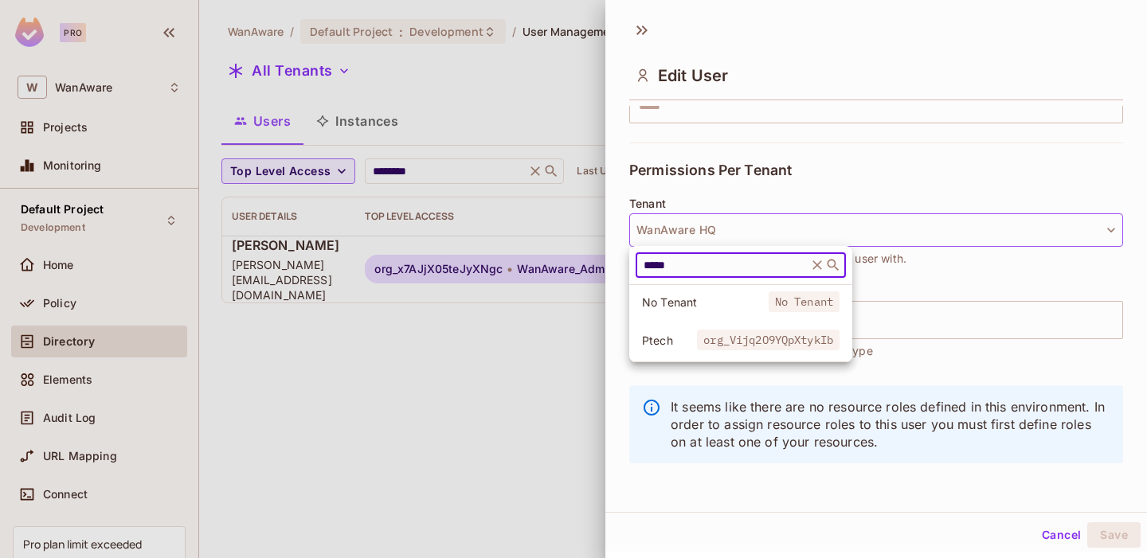
type input "*****"
click at [698, 337] on span "org_Vijq2O9YQpXtykIb" at bounding box center [768, 340] width 143 height 21
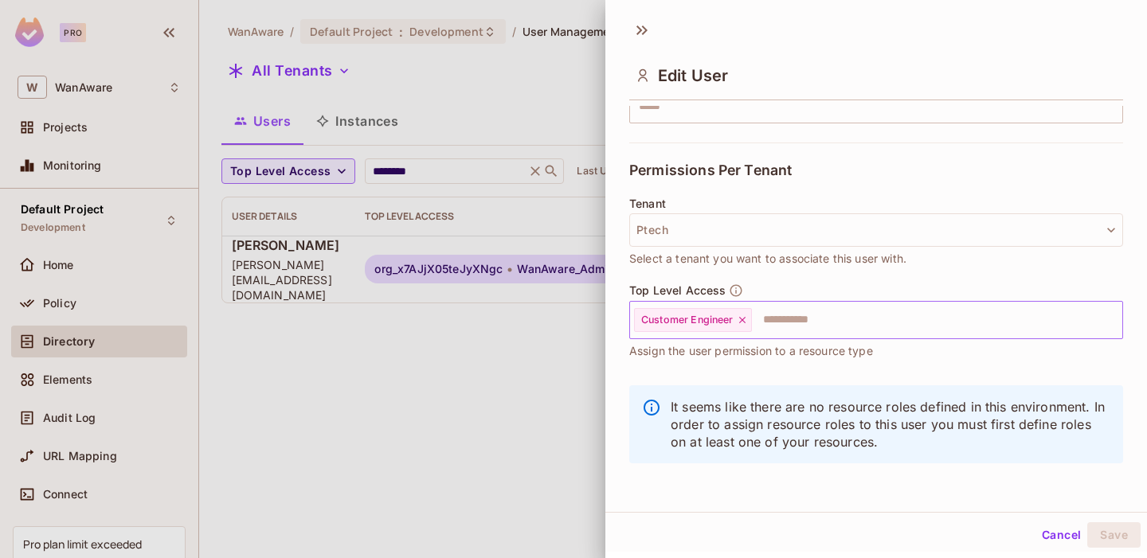
click at [798, 329] on input "text" at bounding box center [923, 320] width 339 height 32
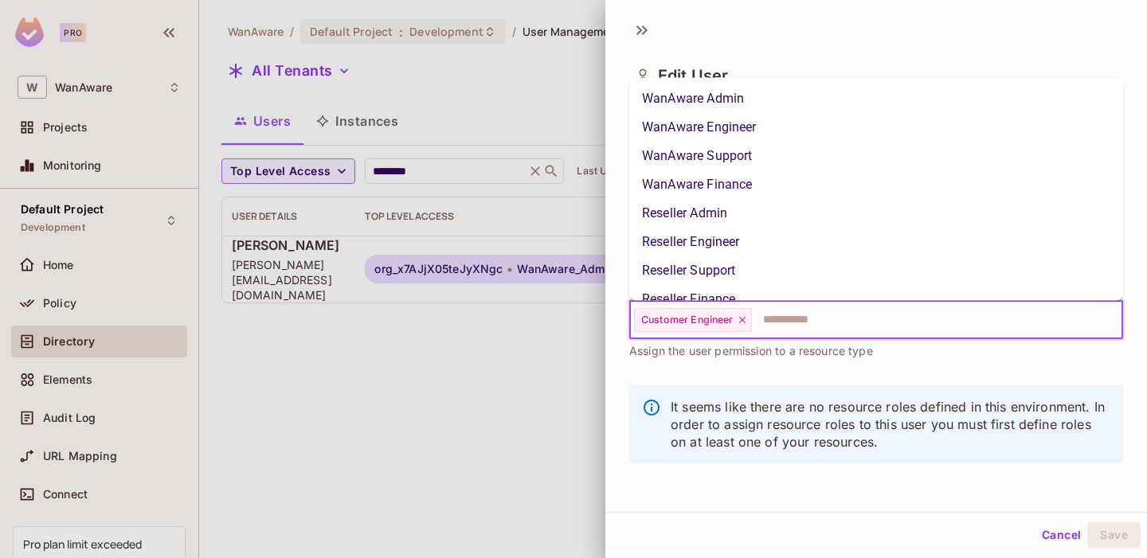
scroll to position [70, 0]
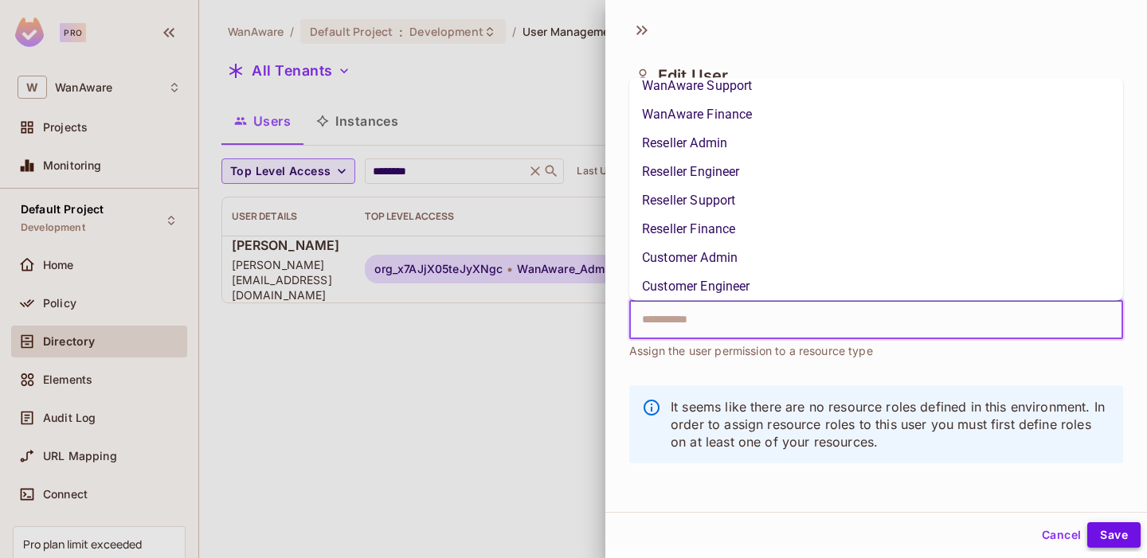
click at [1114, 528] on button "Save" at bounding box center [1113, 535] width 53 height 25
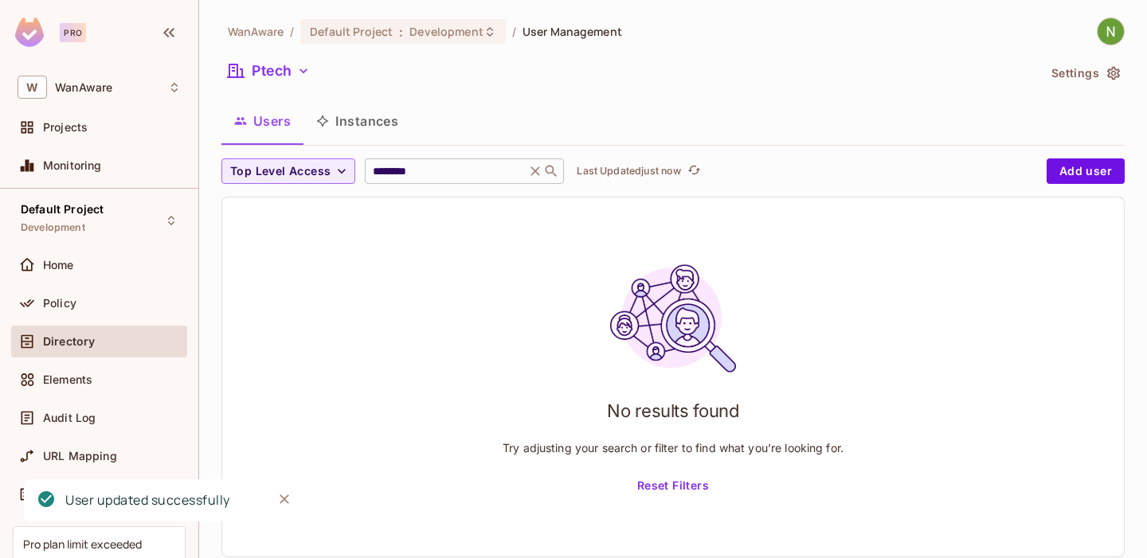
click at [534, 165] on icon at bounding box center [535, 171] width 16 height 16
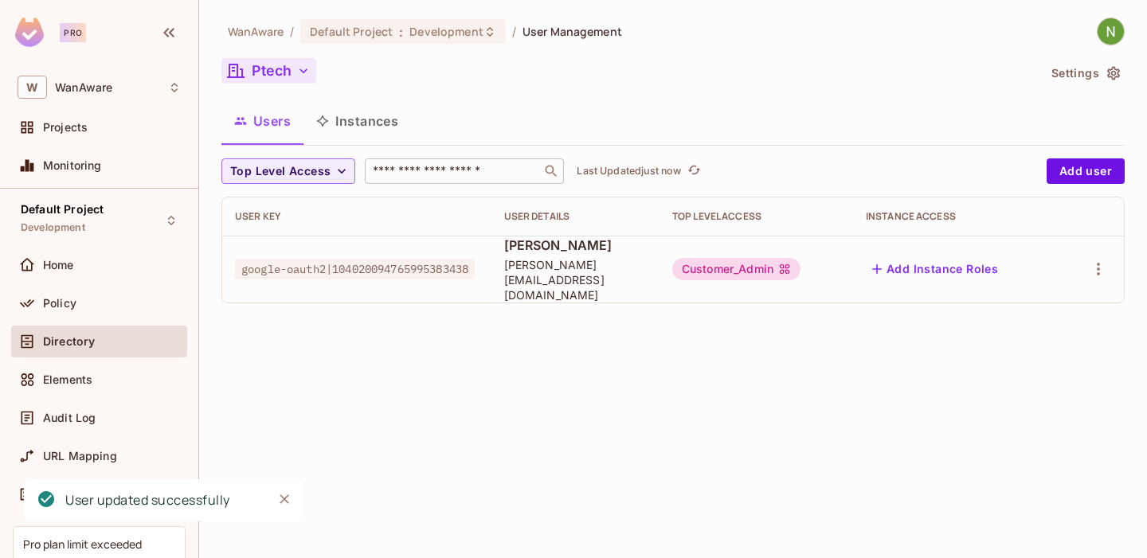
click at [292, 72] on button "Ptech" at bounding box center [268, 70] width 95 height 25
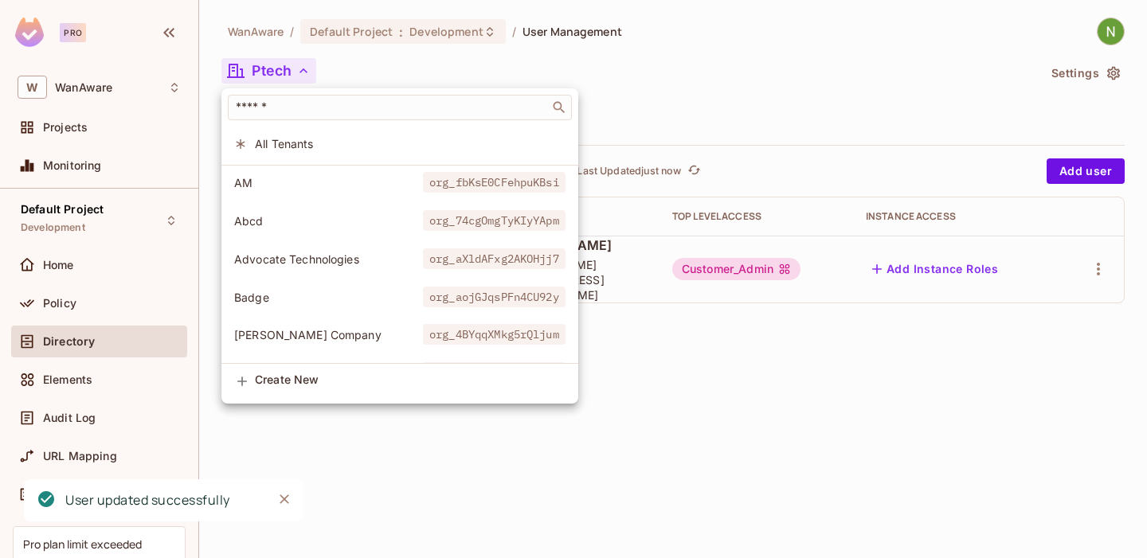
click at [313, 144] on span "All Tenants" at bounding box center [410, 143] width 311 height 15
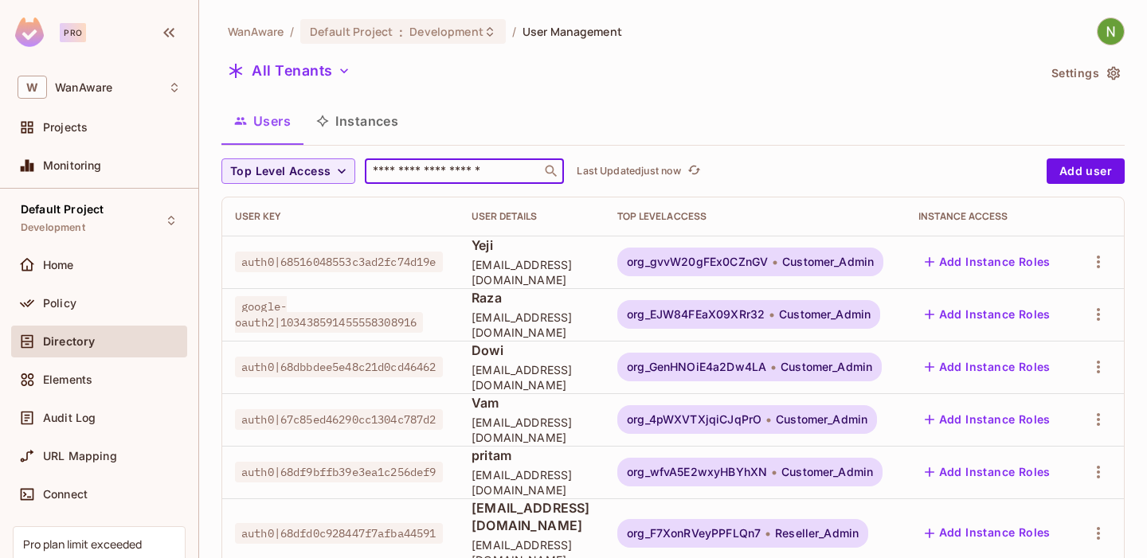
click at [421, 167] on input "text" at bounding box center [453, 171] width 167 height 16
type input "********"
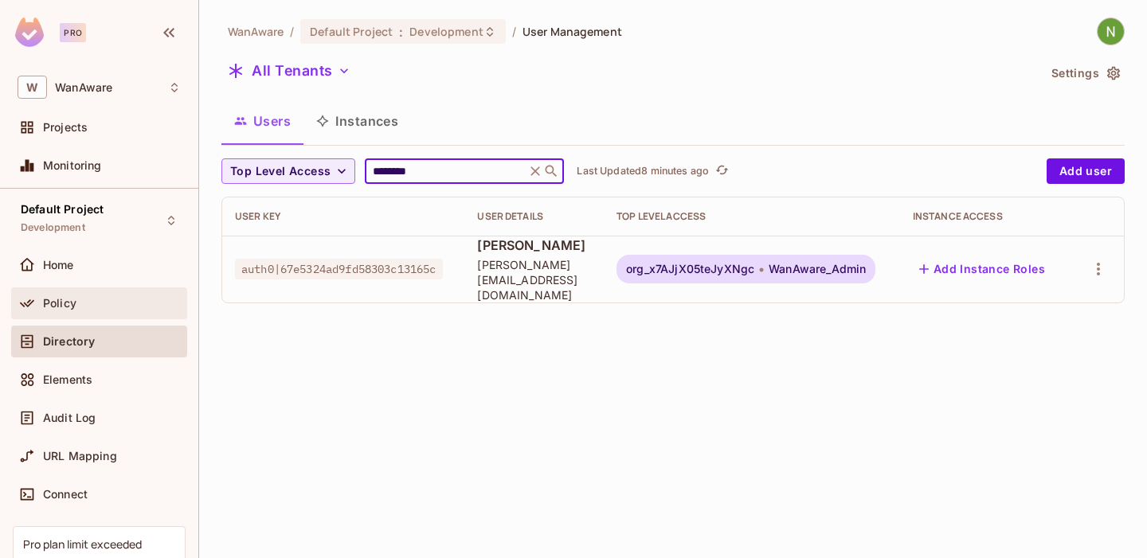
click at [72, 305] on span "Policy" at bounding box center [59, 303] width 33 height 13
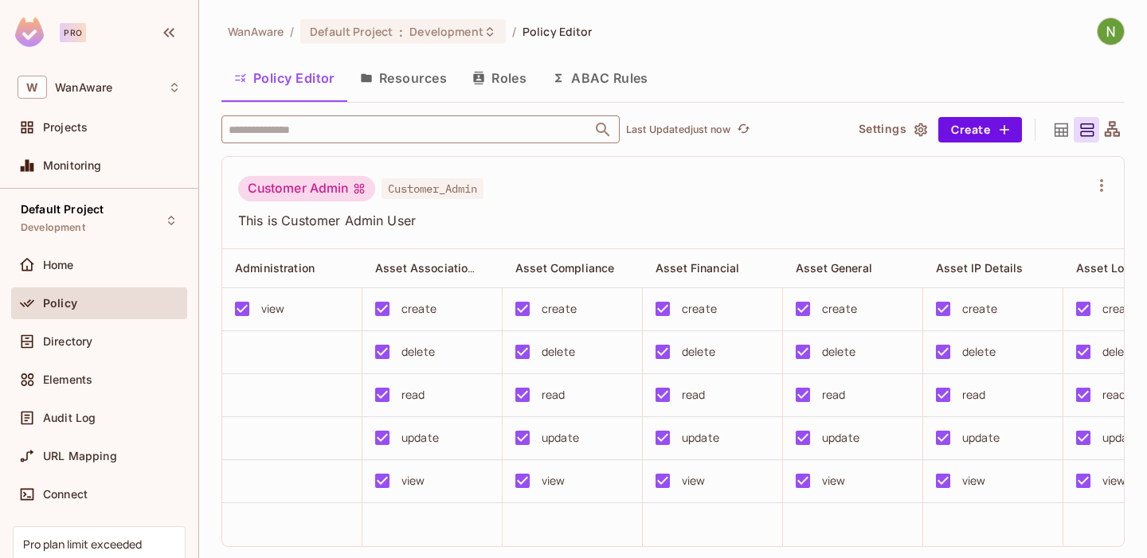
click at [322, 130] on input "text" at bounding box center [407, 130] width 364 height 28
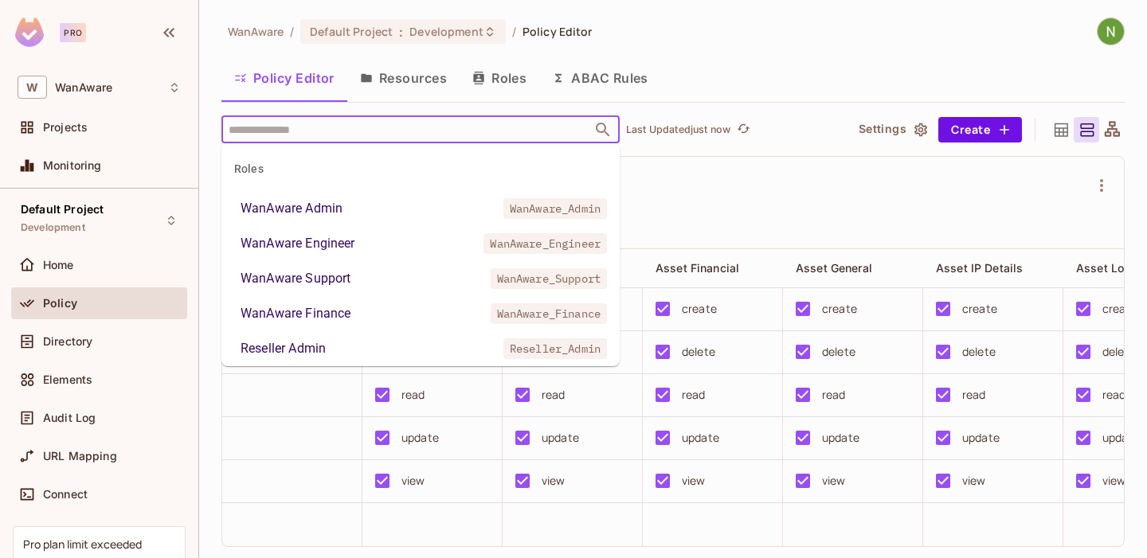
click at [284, 209] on div "WanAware Admin" at bounding box center [292, 208] width 102 height 19
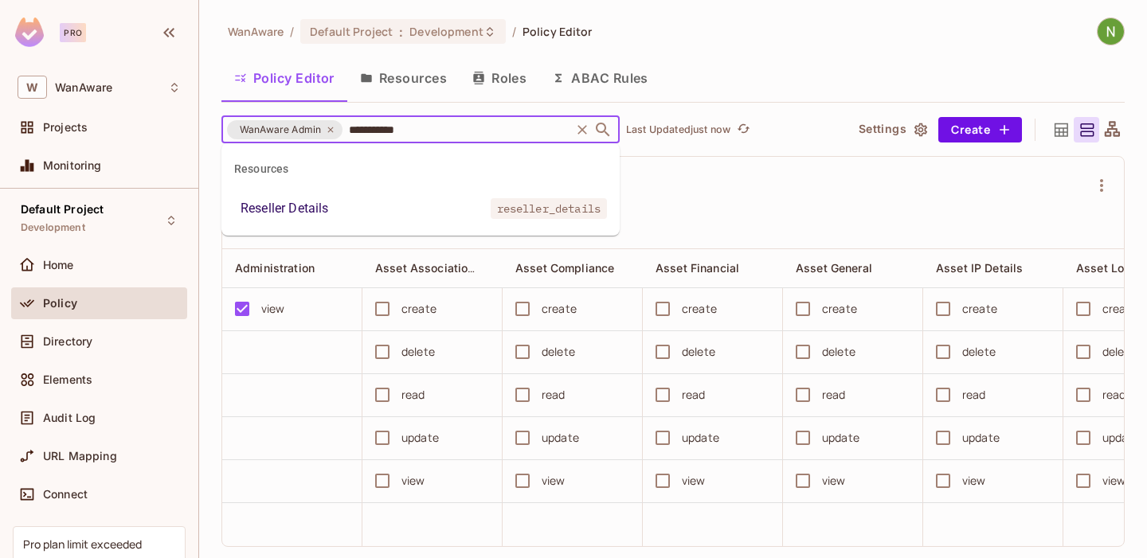
type input "**********"
click at [317, 206] on div "Reseller Details" at bounding box center [285, 208] width 88 height 19
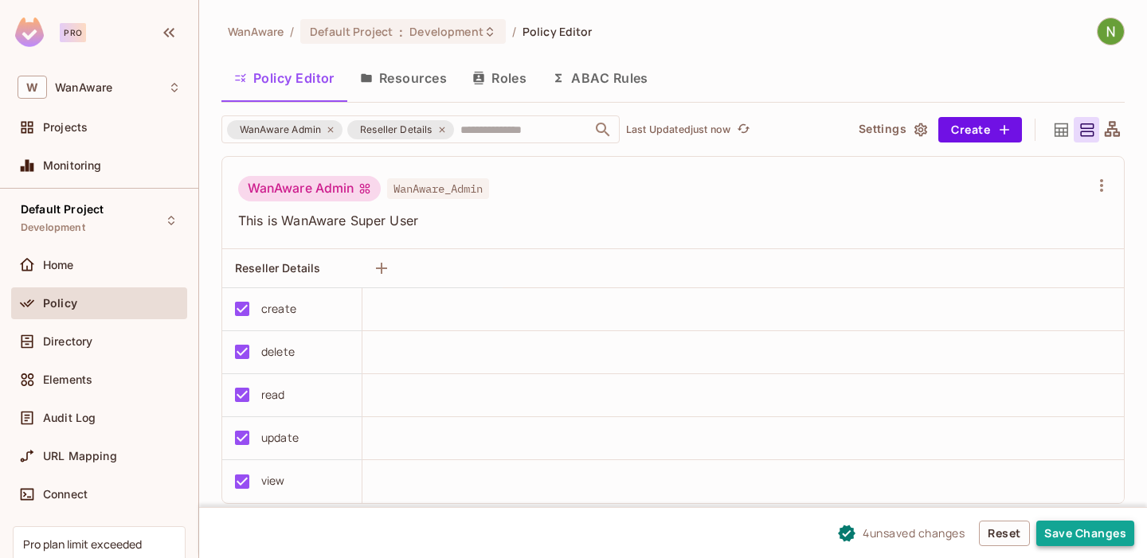
click at [1096, 528] on button "Save Changes" at bounding box center [1085, 533] width 98 height 25
